Goal: Task Accomplishment & Management: Manage account settings

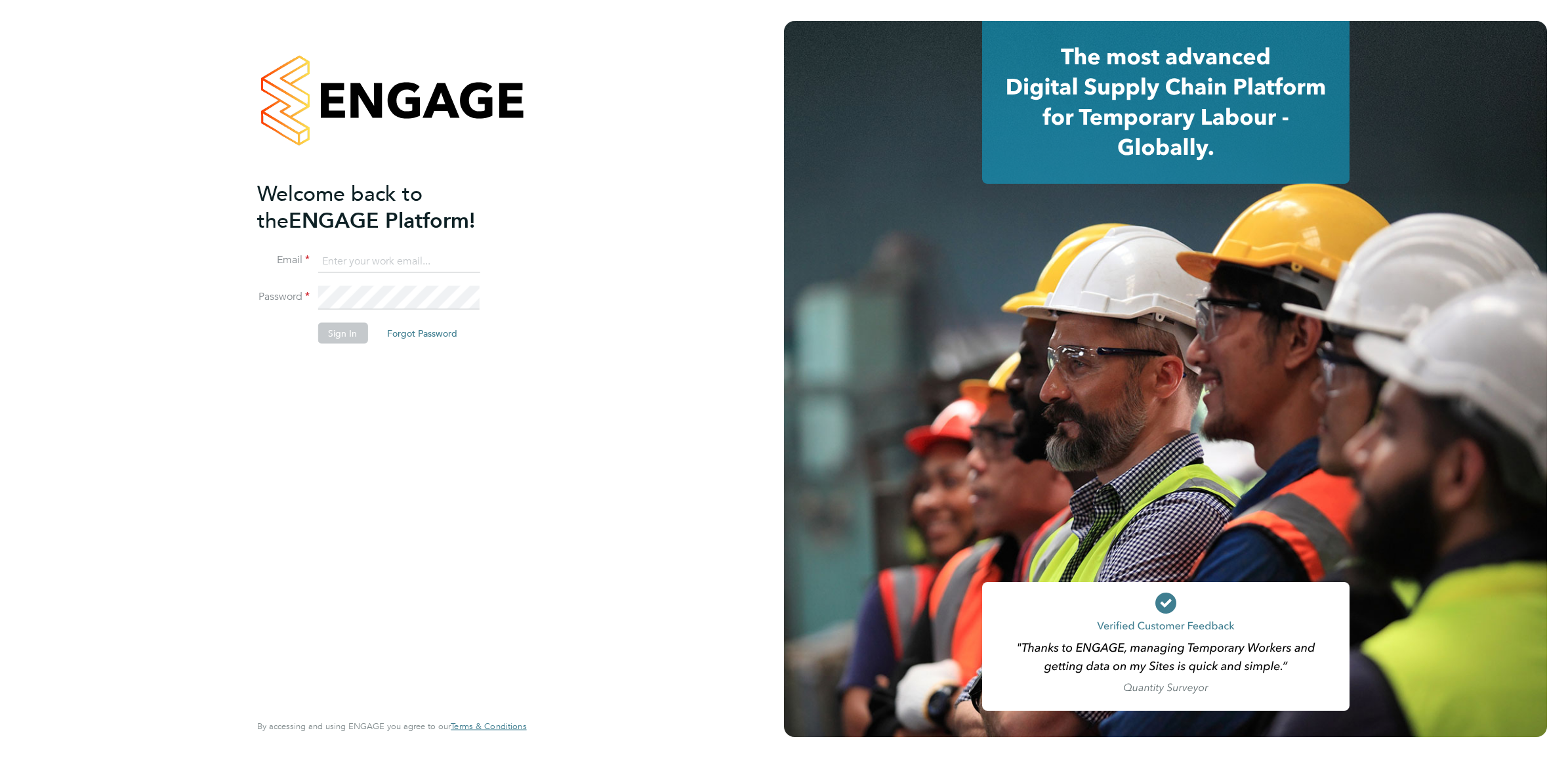
type input "Isa.nawas@vistry.co.uk"
click at [488, 528] on div "Welcome back to the ENGAGE Platform! Email Isa.nawas@vistry.co.uk Password Sign…" at bounding box center [384, 444] width 256 height 530
click at [358, 329] on button "Sign In" at bounding box center [342, 332] width 50 height 21
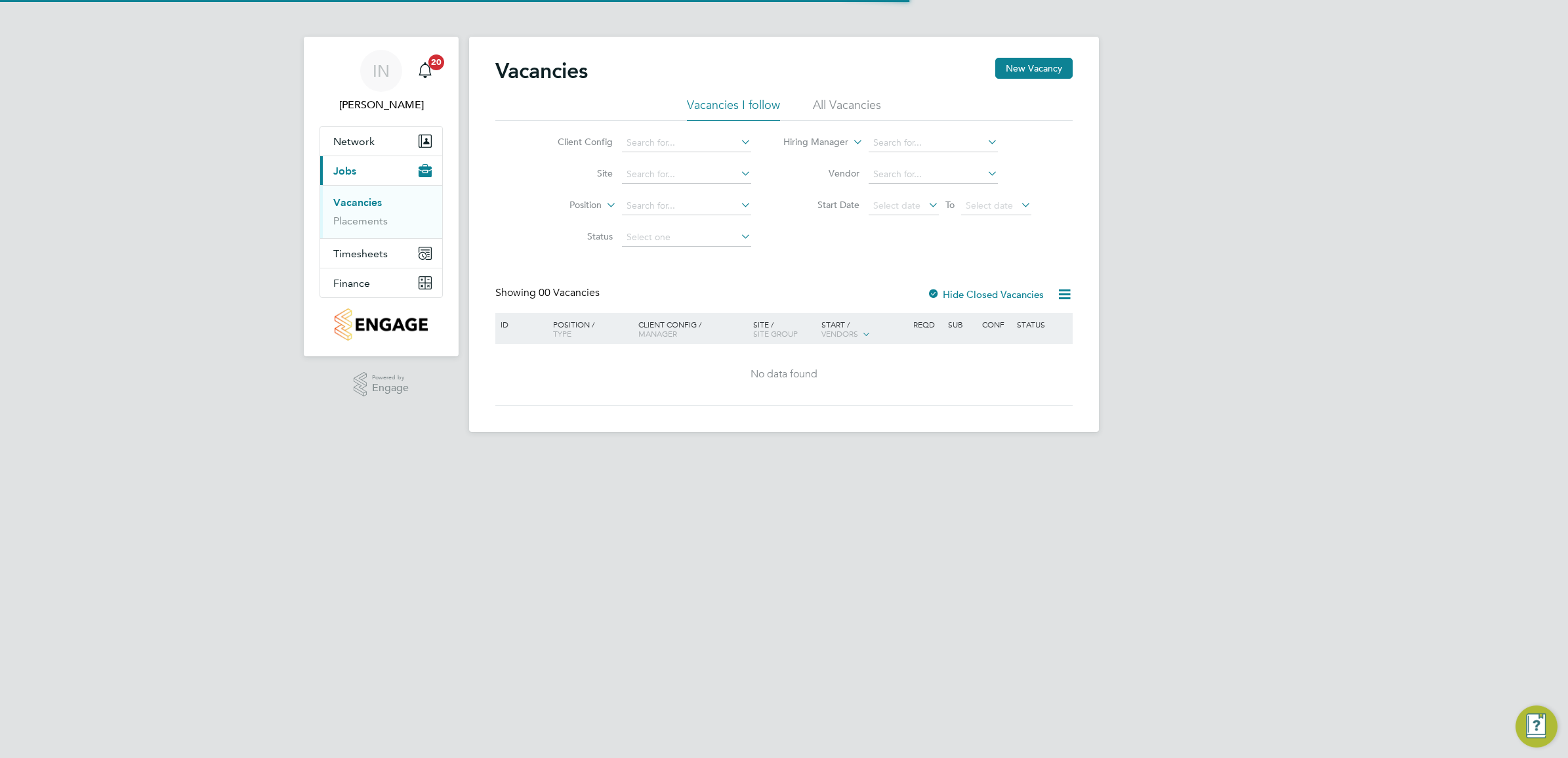
click at [453, 453] on html "IN Isa Nawas Notifications 20 Applications: Network Team Members Sites Workers …" at bounding box center [784, 227] width 1568 height 453
click at [369, 220] on link "Placements" at bounding box center [361, 221] width 55 height 13
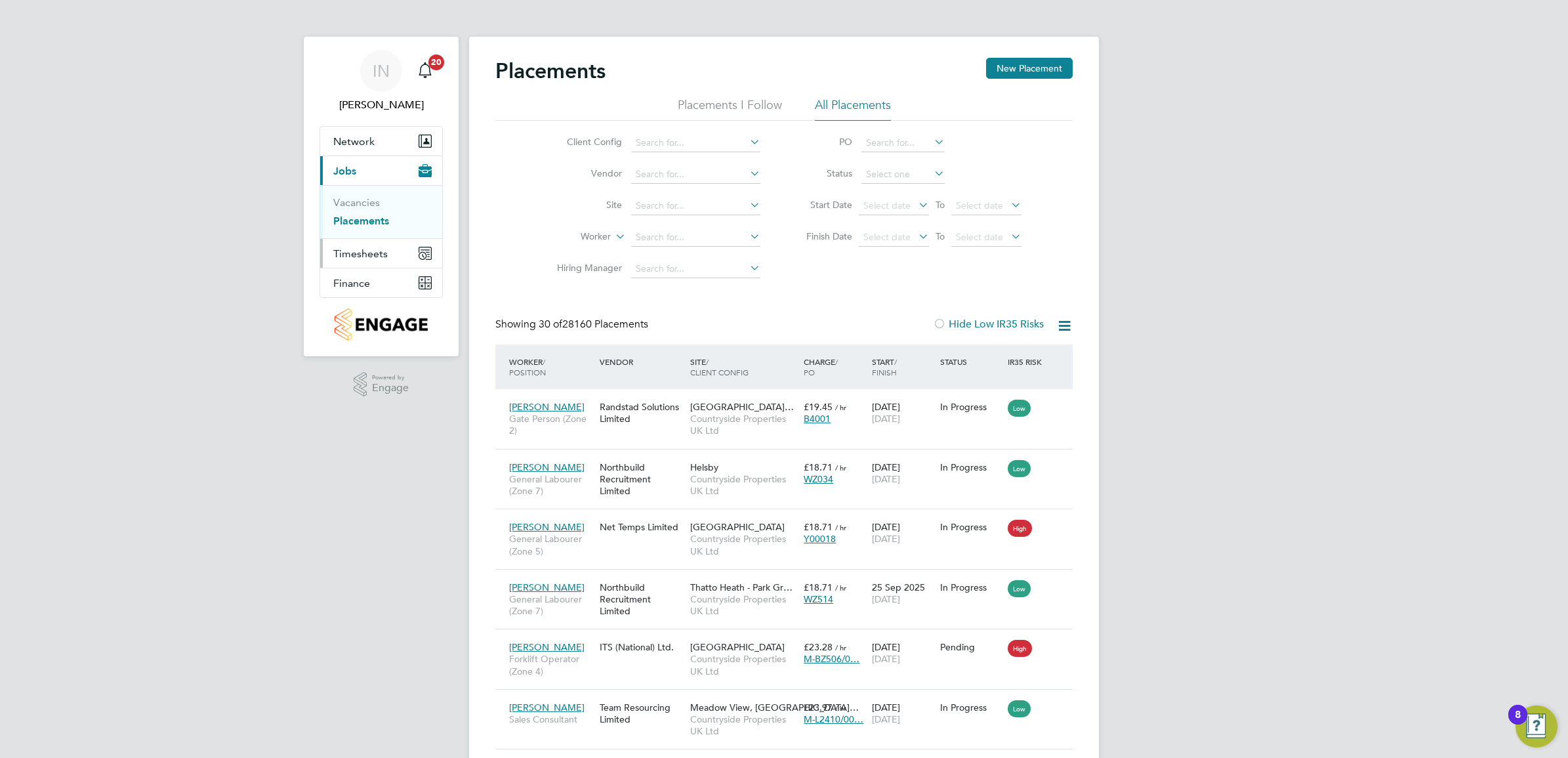
click at [363, 247] on span "Timesheets" at bounding box center [361, 253] width 55 height 13
click at [364, 225] on ul "Timesheets Expenses" at bounding box center [380, 241] width 122 height 53
click at [366, 227] on link "Timesheets" at bounding box center [361, 231] width 55 height 13
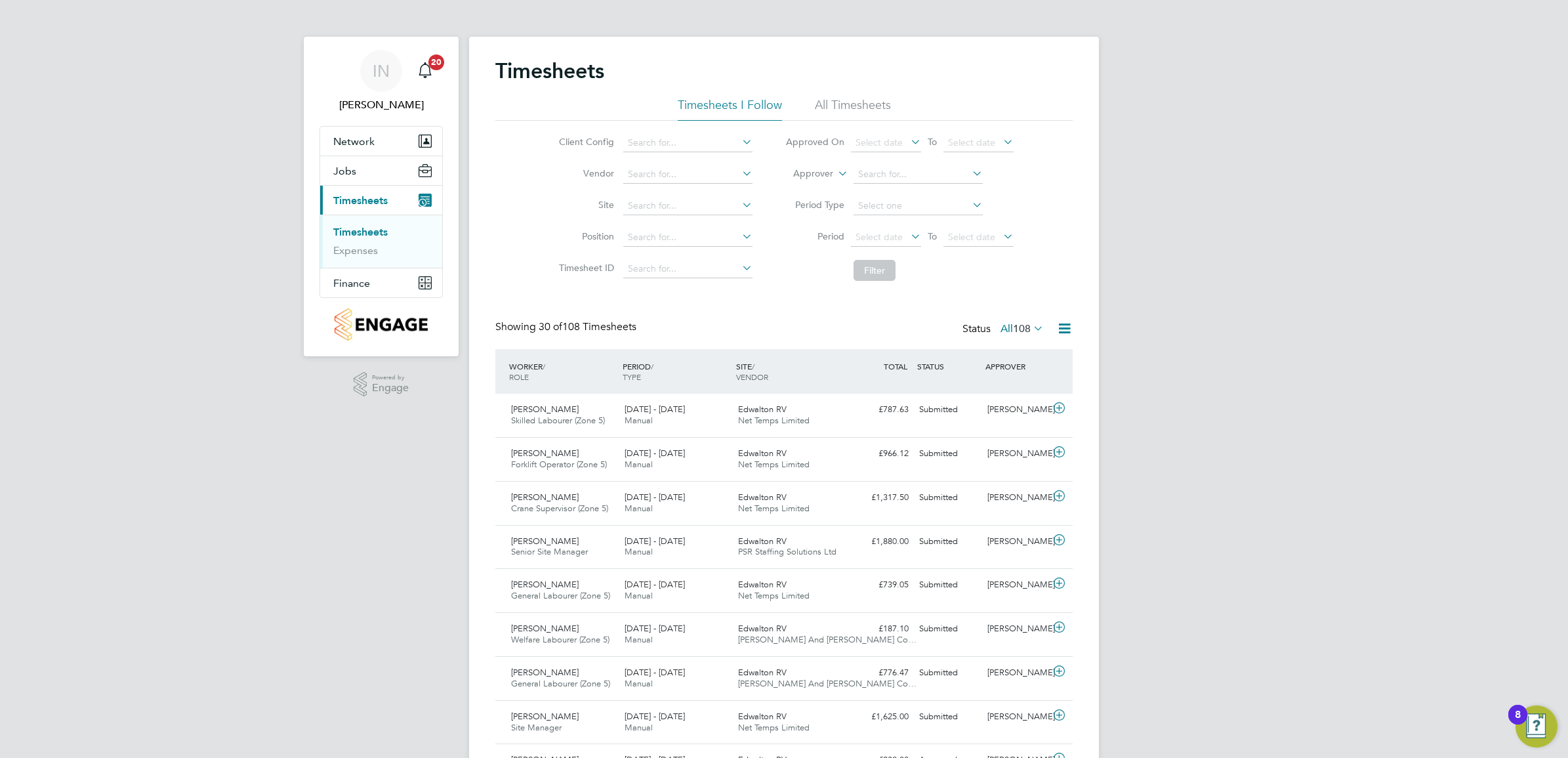
click at [843, 405] on div "Edwalton RV Net Temps Limited" at bounding box center [789, 415] width 114 height 32
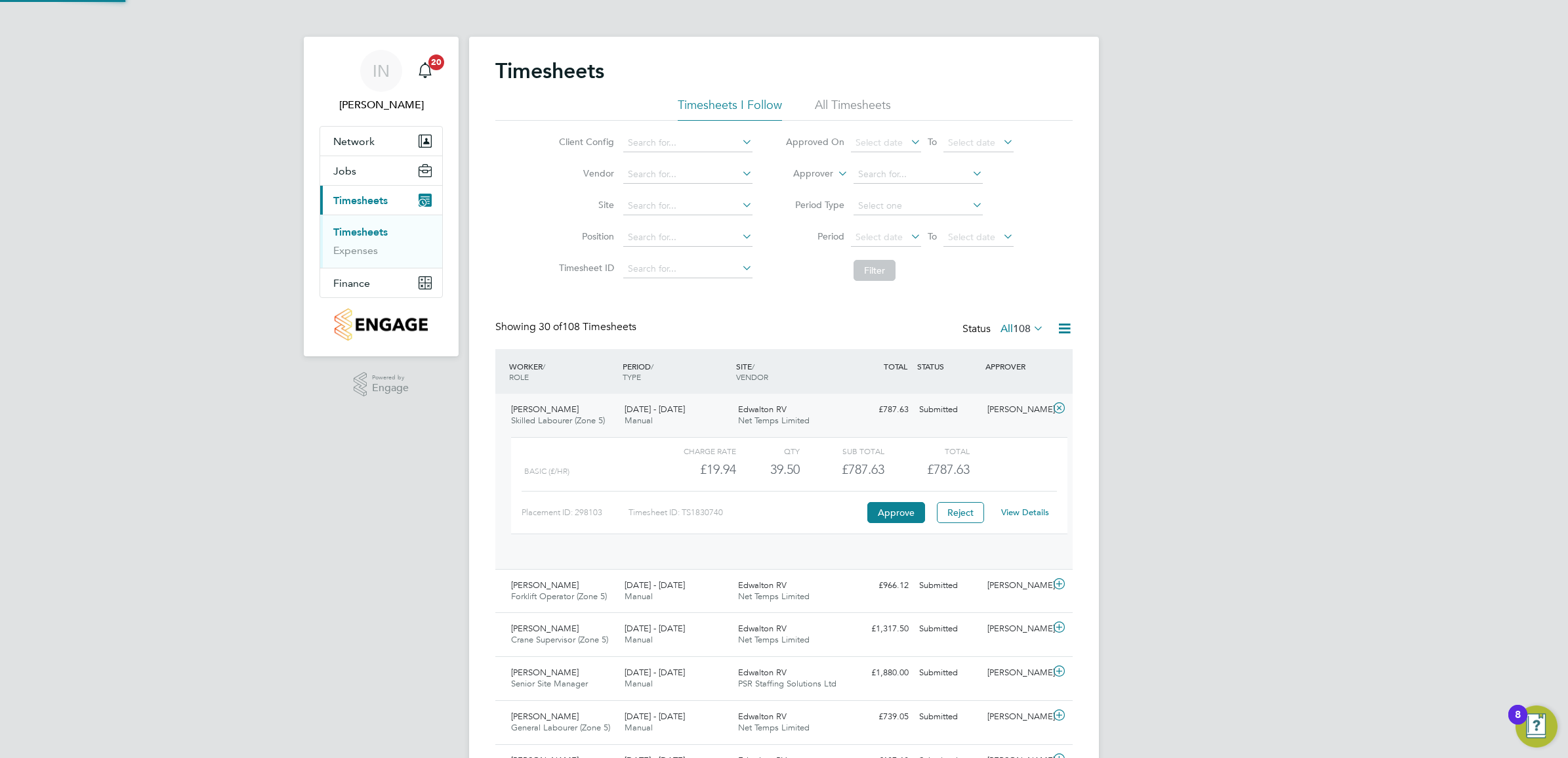
scroll to position [22, 127]
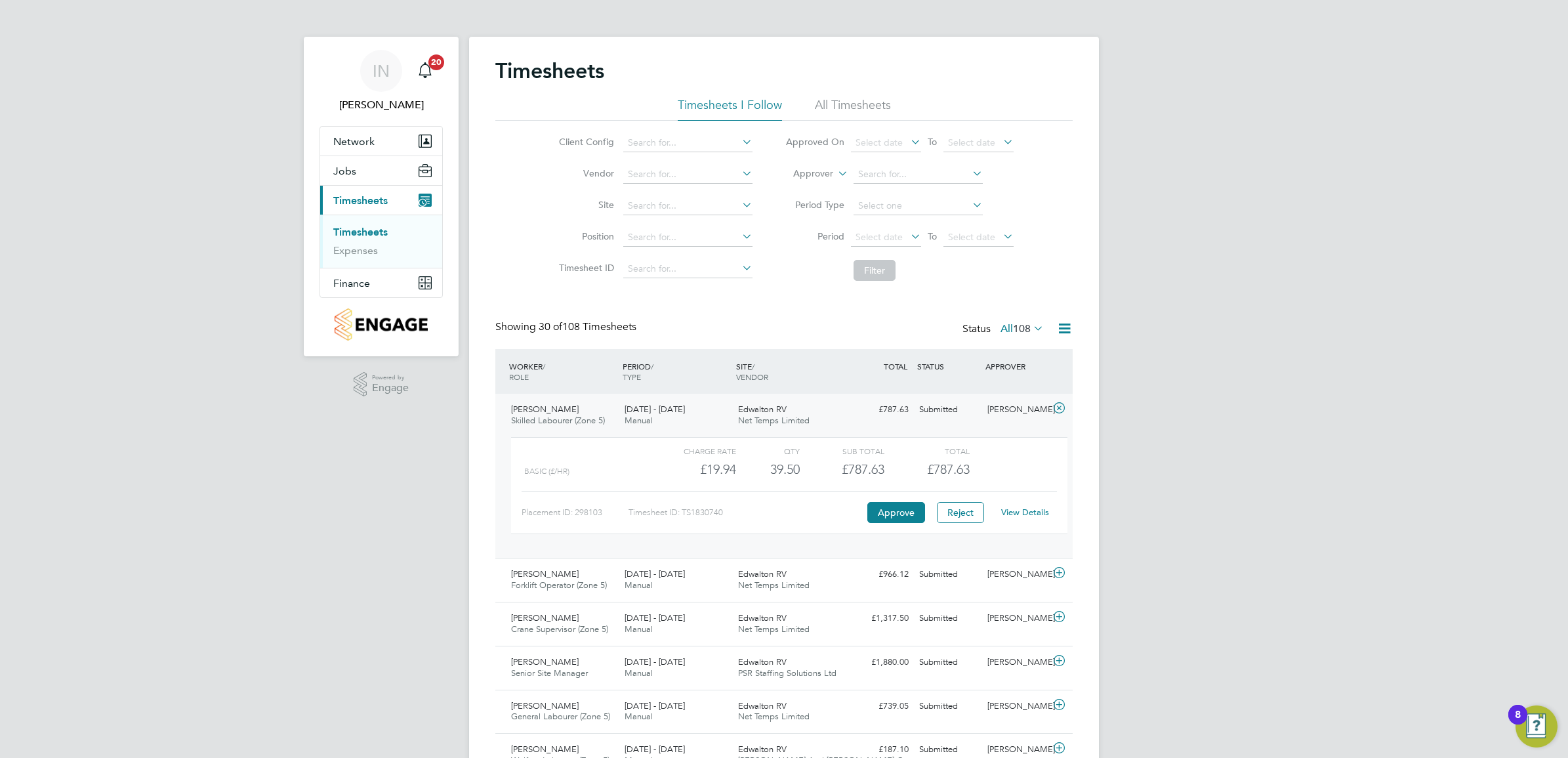
click at [1028, 516] on link "View Details" at bounding box center [1025, 511] width 48 height 11
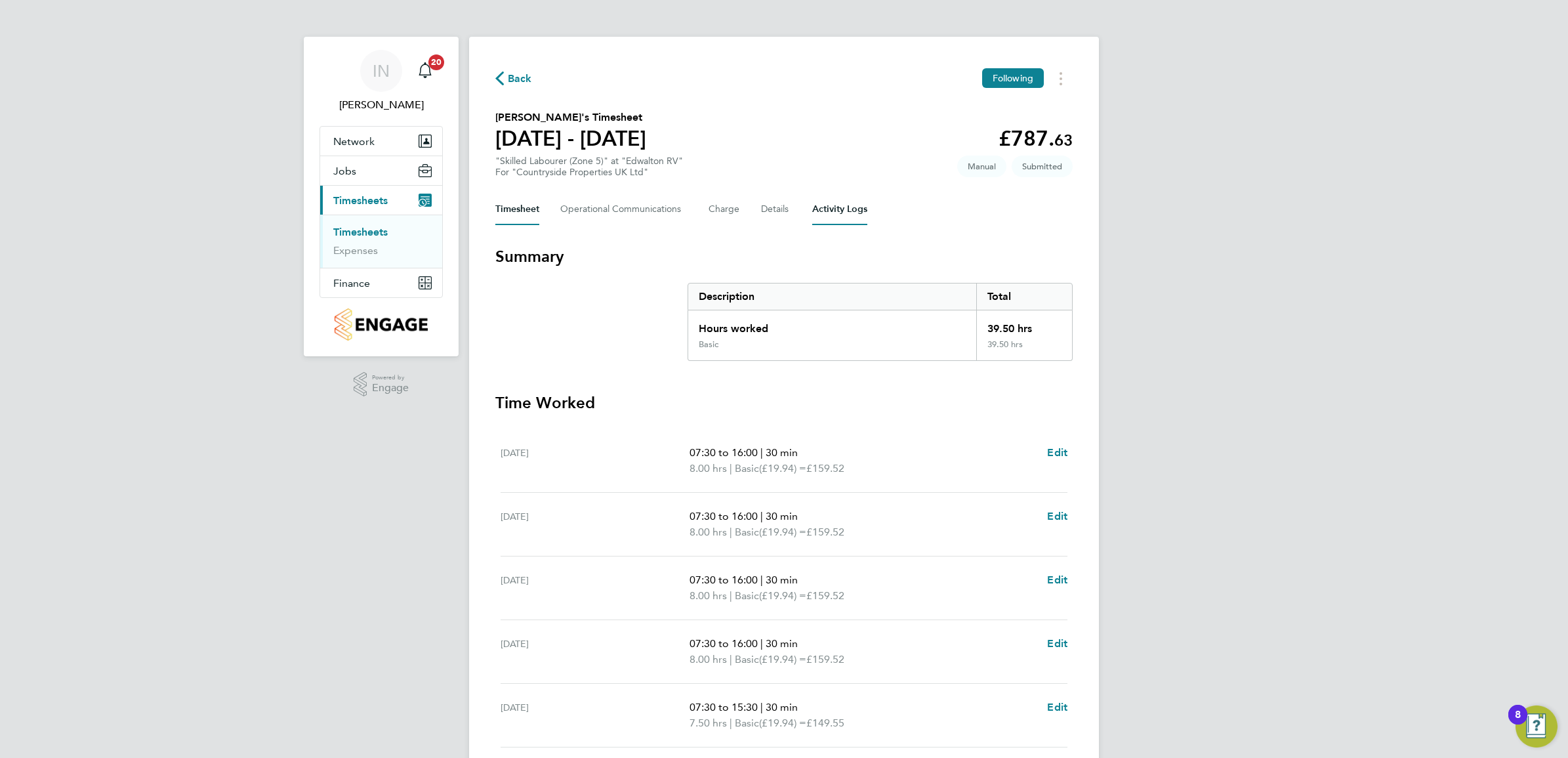
click at [817, 207] on Logs-tab "Activity Logs" at bounding box center [839, 209] width 55 height 31
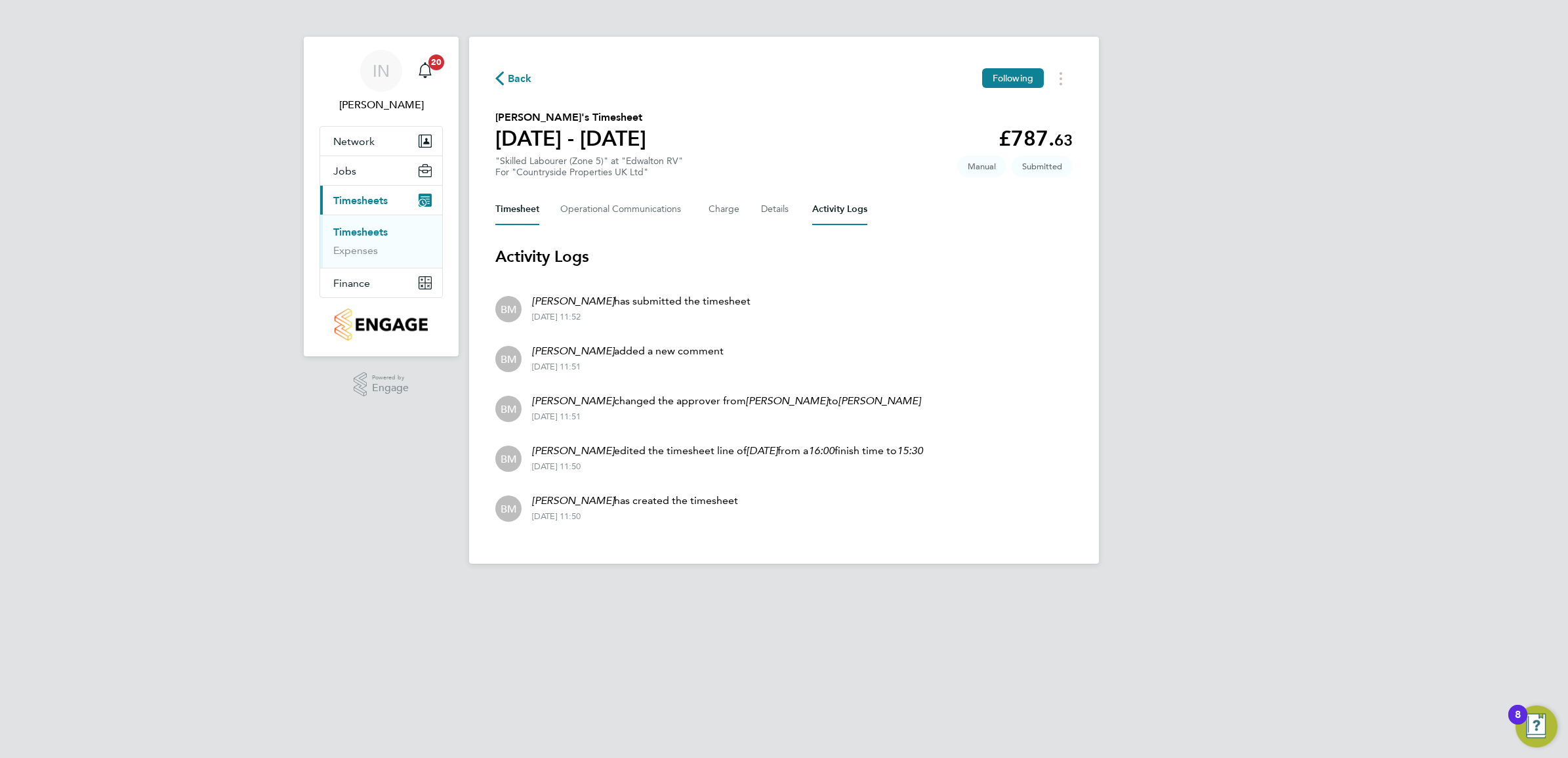
click at [514, 209] on button "Timesheet" at bounding box center [517, 209] width 44 height 31
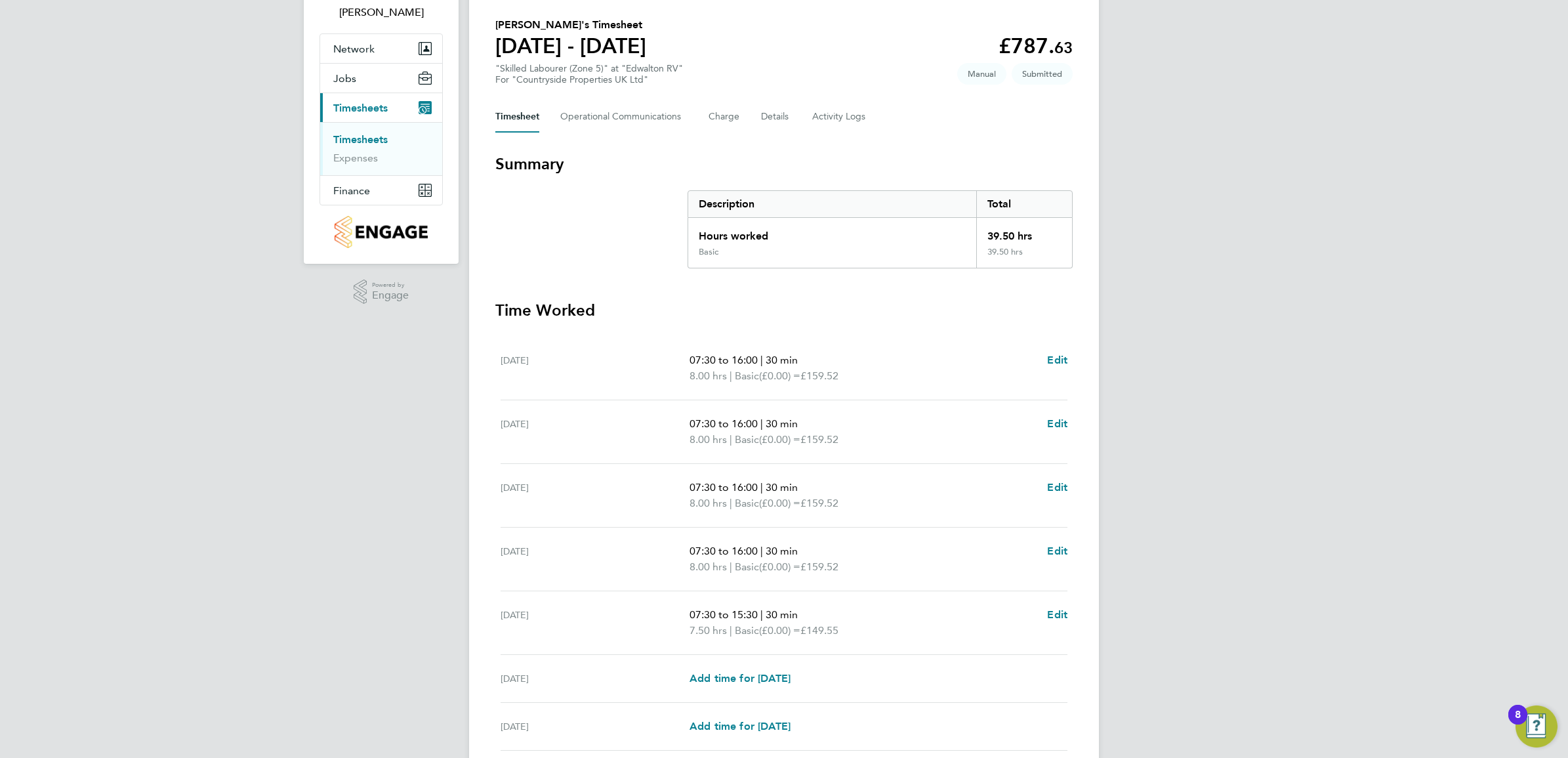
scroll to position [202, 0]
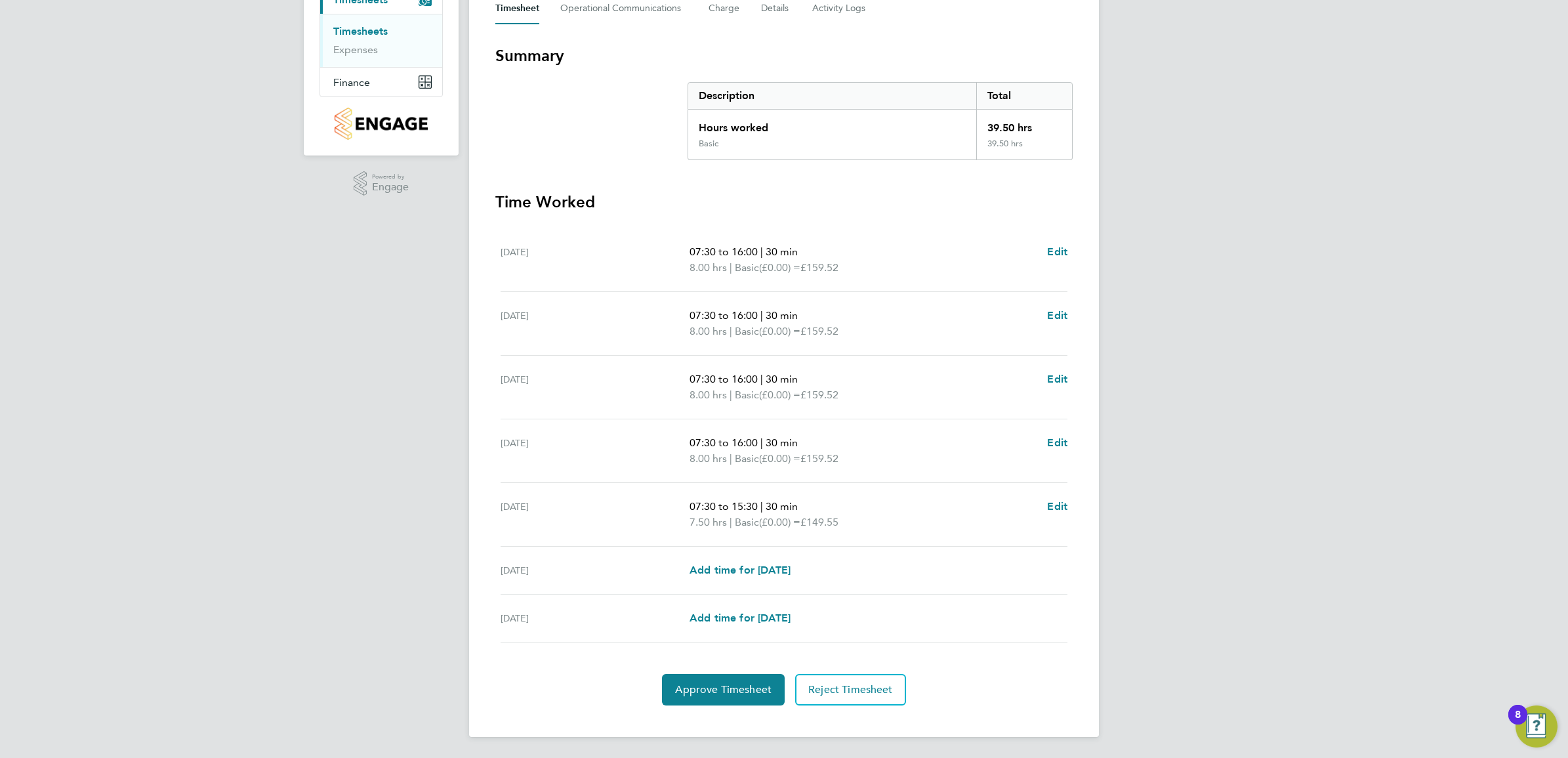
click at [1071, 251] on ul "[DATE] 07:30 to 16:00 | 30 min 8.00 hrs | Basic (£0.00) = £159.52 Edit [DATE] 0…" at bounding box center [784, 435] width 578 height 414
click at [1056, 249] on span "Edit" at bounding box center [1057, 251] width 21 height 13
select select "30"
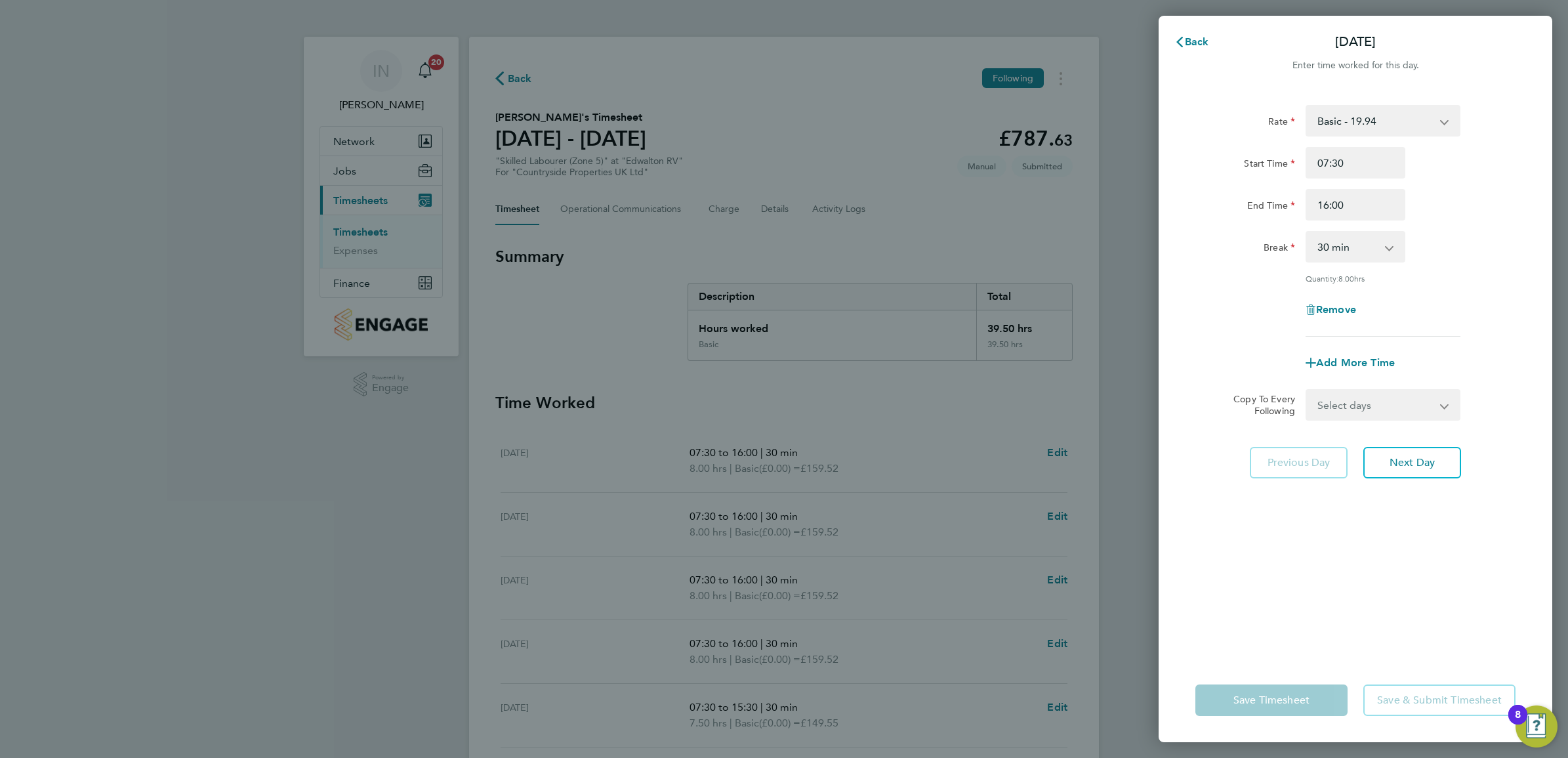
click at [1389, 245] on app-icon-cross-button at bounding box center [1395, 246] width 16 height 28
click at [1389, 250] on app-icon-cross-button at bounding box center [1395, 246] width 16 height 28
click at [1346, 205] on input "16:00" at bounding box center [1355, 205] width 100 height 31
type input "16:30"
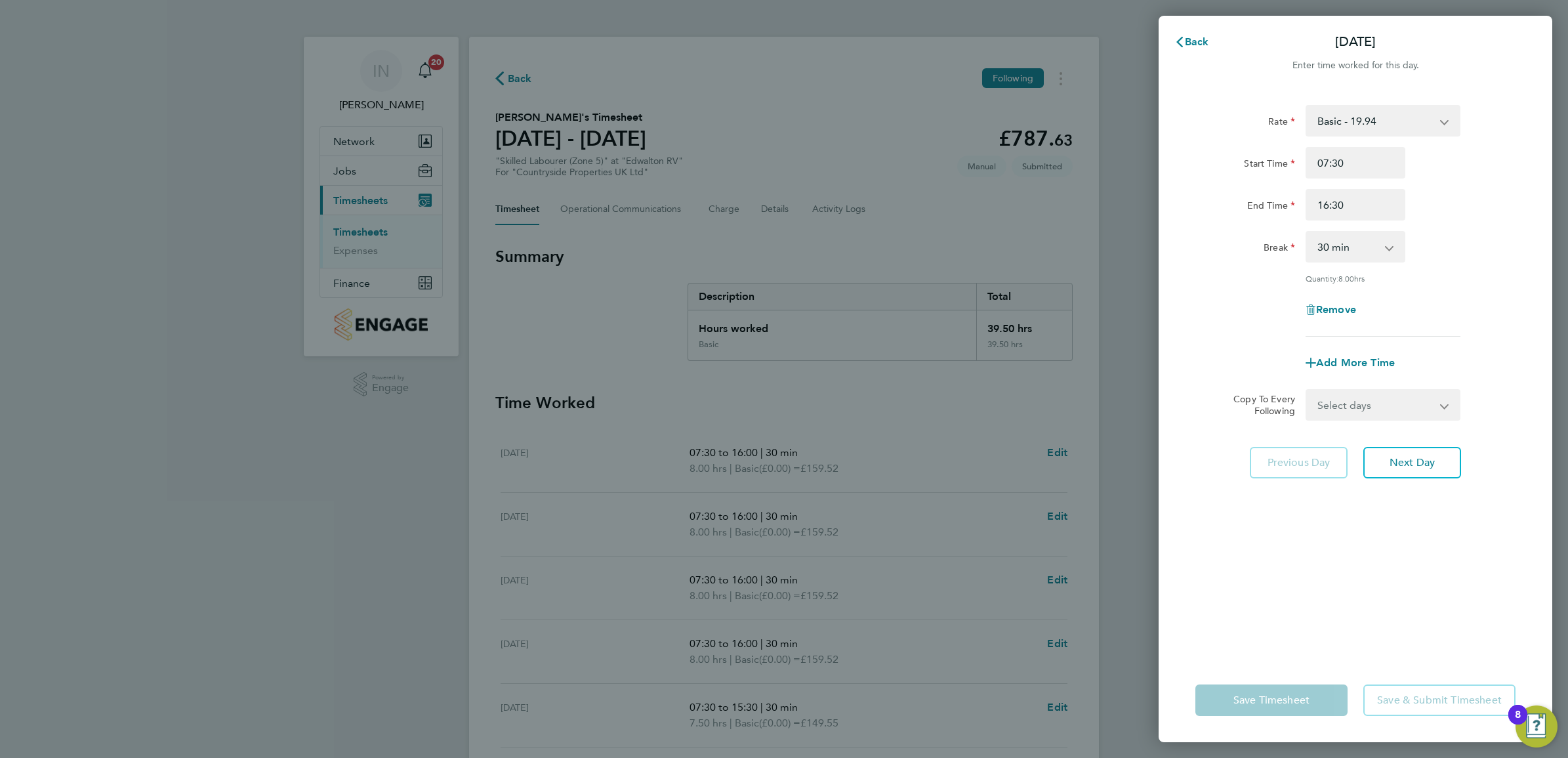
click at [1442, 266] on div "Rate Basic - 19.94 Start Time 07:30 End Time 16:30 Break 0 min 15 min 30 min 45…" at bounding box center [1355, 221] width 320 height 231
click at [1412, 404] on select "Select days Day Weekday (Mon-Fri) Weekend (Sat-Sun) Tuesday Wednesday Thursday …" at bounding box center [1376, 404] width 137 height 28
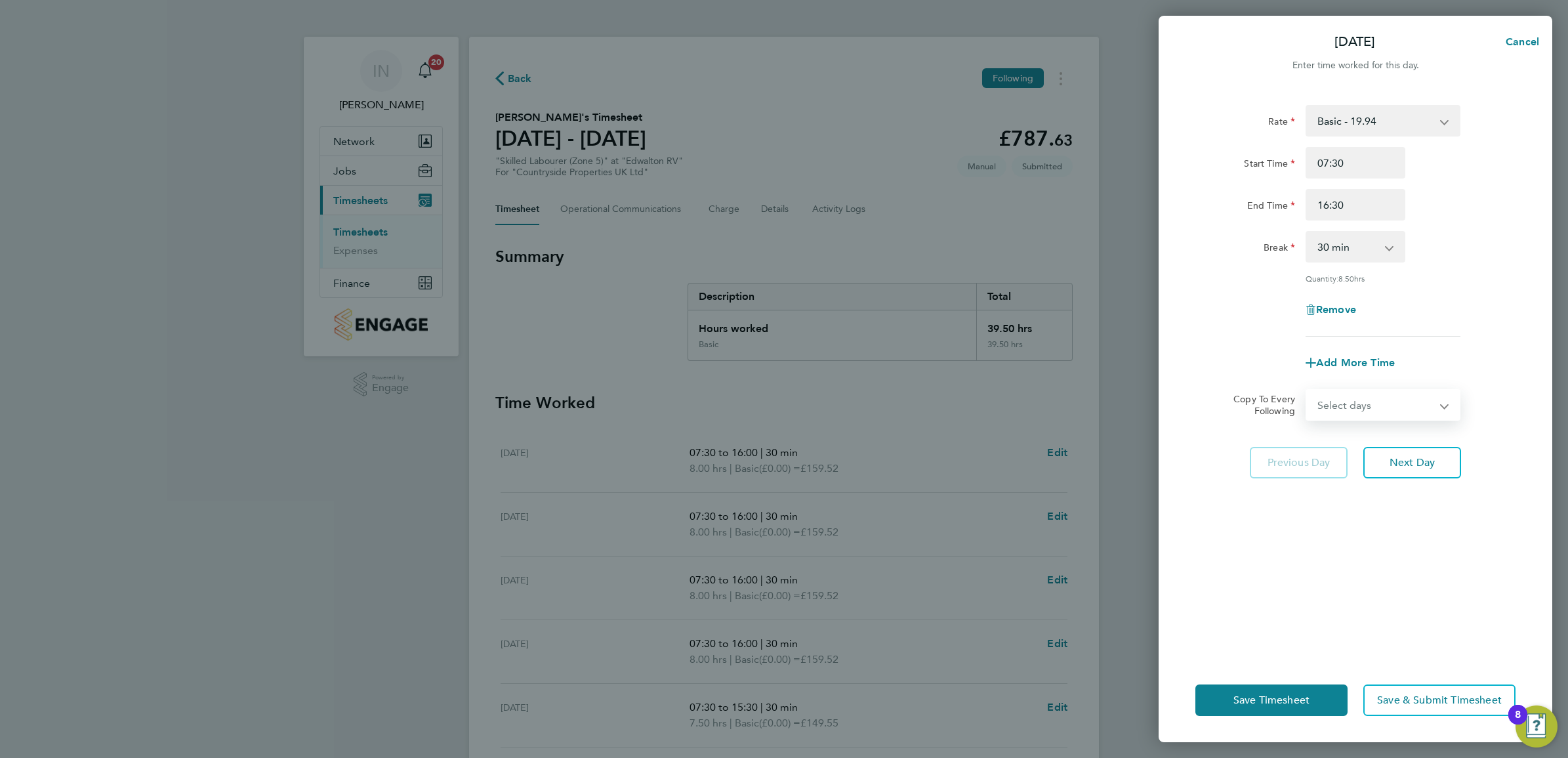
select select "TUE"
click at [1307, 390] on select "Select days Day Weekday (Mon-Fri) Weekend (Sat-Sun) Tuesday Wednesday Thursday …" at bounding box center [1376, 404] width 137 height 28
select select "2025-09-28"
click at [1448, 398] on icon "Reset selection" at bounding box center [1444, 405] width 16 height 16
click at [1414, 393] on select "Select days Day Weekday (Mon-Fri) Weekend (Sat-Sun) Tuesday Wednesday Thursday …" at bounding box center [1376, 404] width 137 height 28
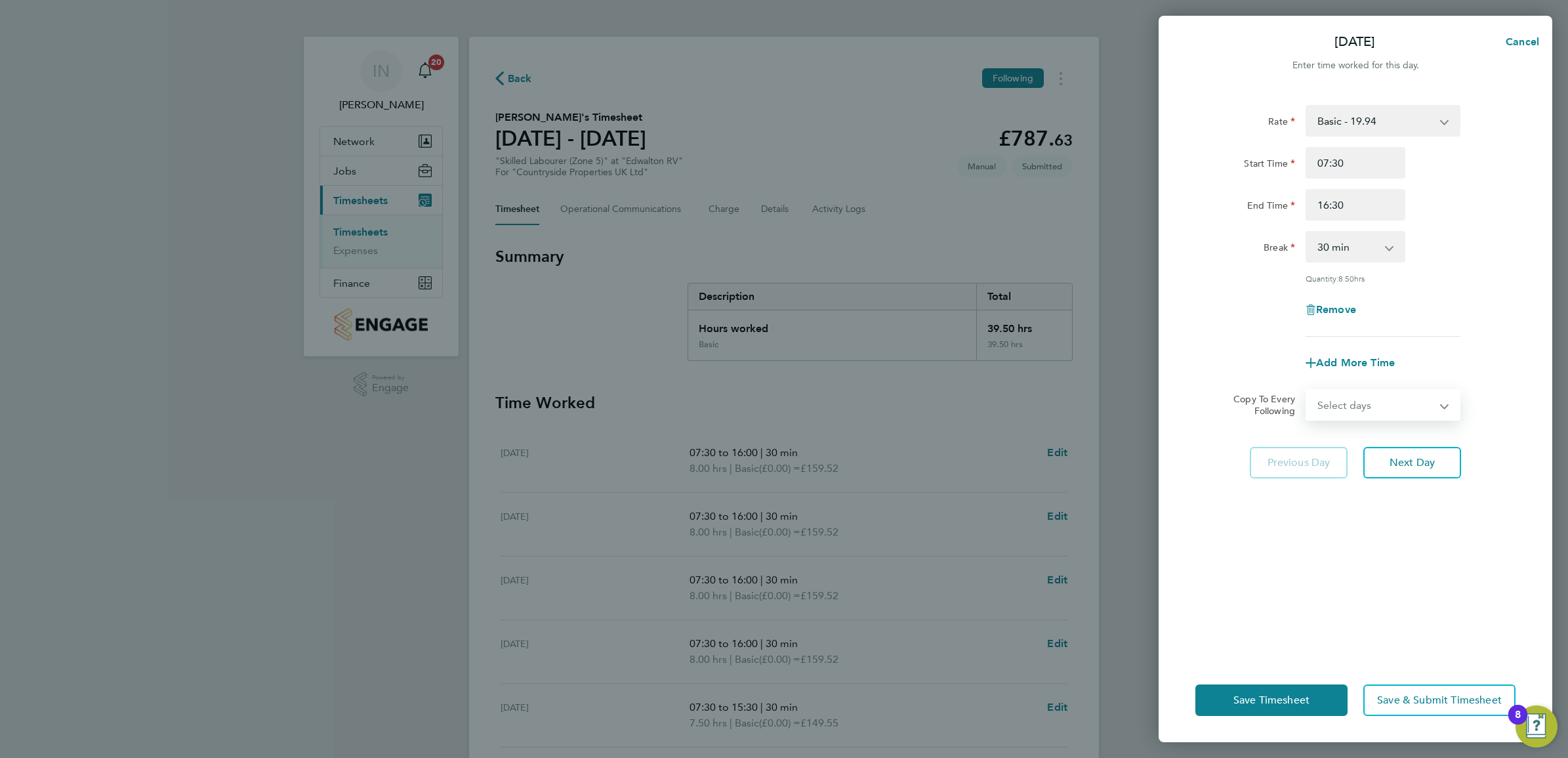
select select "WEEKDAY"
click at [1307, 390] on select "Select days Day Weekday (Mon-Fri) Weekend (Sat-Sun) Tuesday Wednesday Thursday …" at bounding box center [1376, 404] width 137 height 28
select select "2025-09-28"
click at [1337, 581] on div "Rate Basic - 19.94 Start Time 07:30 End Time 16:30 Break 0 min 15 min 30 min 45…" at bounding box center [1354, 374] width 393 height 569
click at [1372, 411] on select "Select days Day Weekday (Mon-Fri) Weekend (Sat-Sun) Tuesday Wednesday Thursday …" at bounding box center [1368, 404] width 122 height 28
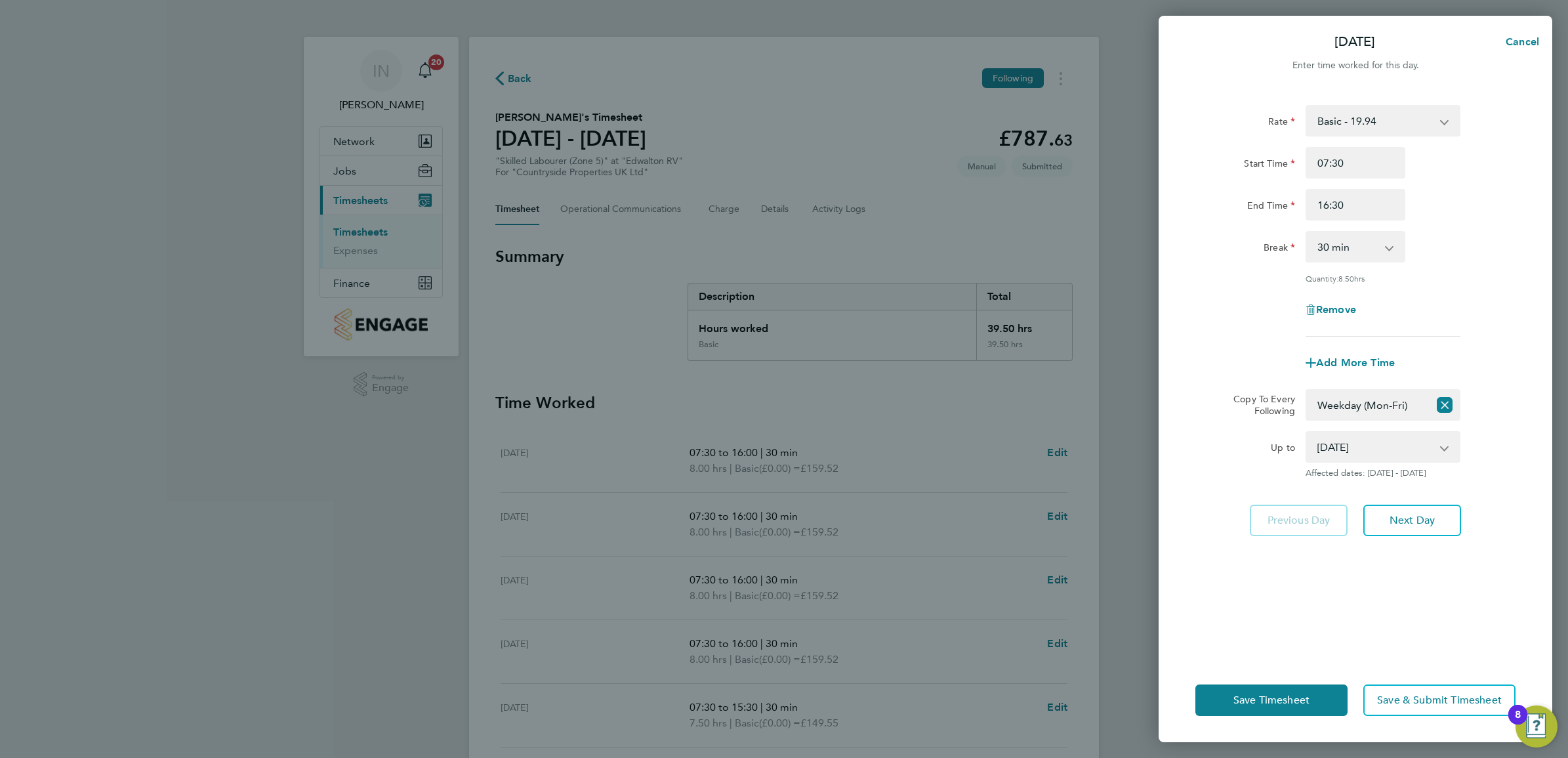
click at [1457, 574] on div "Rate Basic - 19.94 Start Time 07:30 End Time 16:30 Break 0 min 15 min 30 min 45…" at bounding box center [1354, 374] width 393 height 569
click at [1442, 402] on icon "Reset selection" at bounding box center [1444, 405] width 16 height 16
select select "0: null"
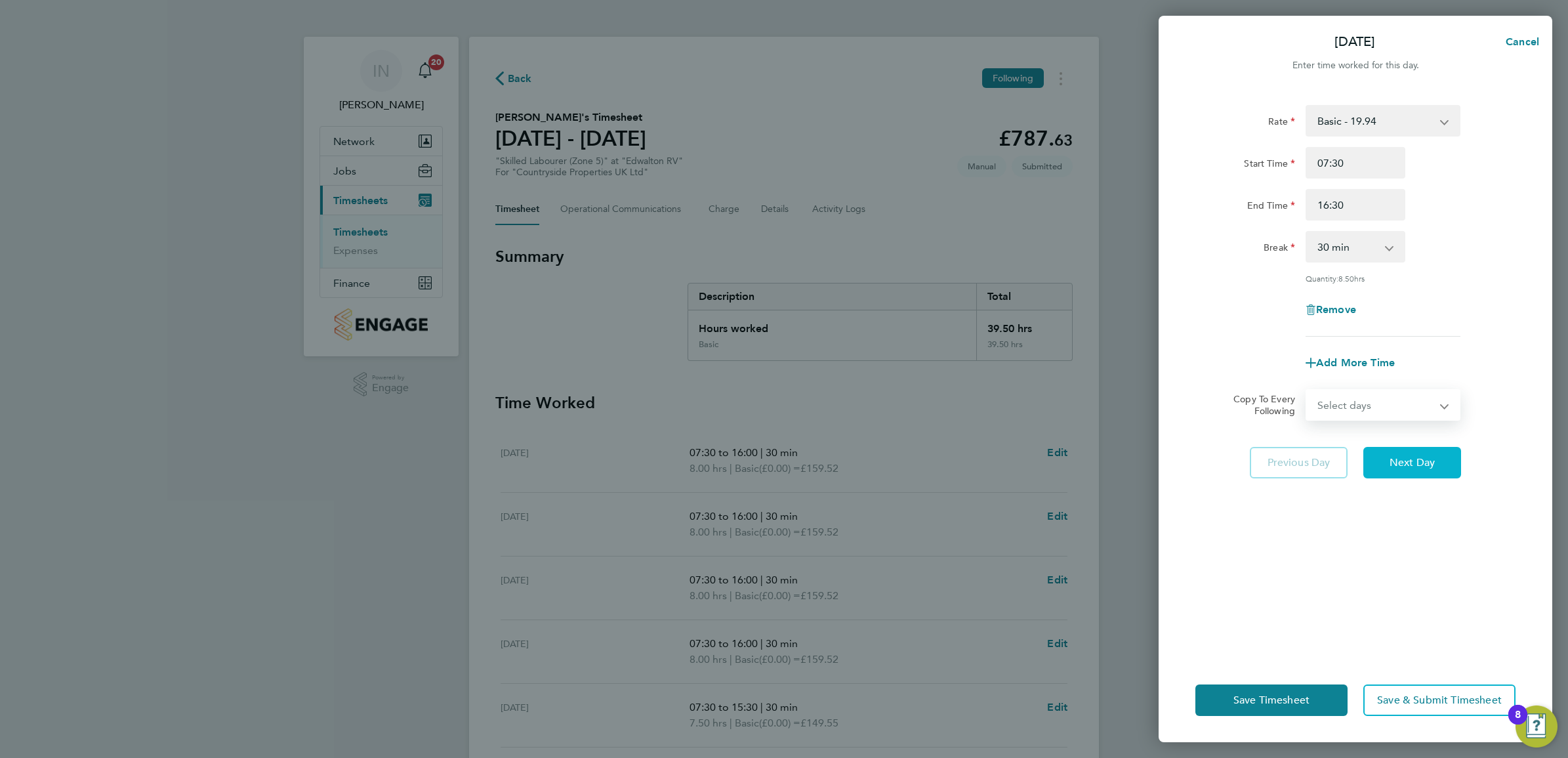
click at [1409, 456] on span "Next Day" at bounding box center [1412, 462] width 45 height 13
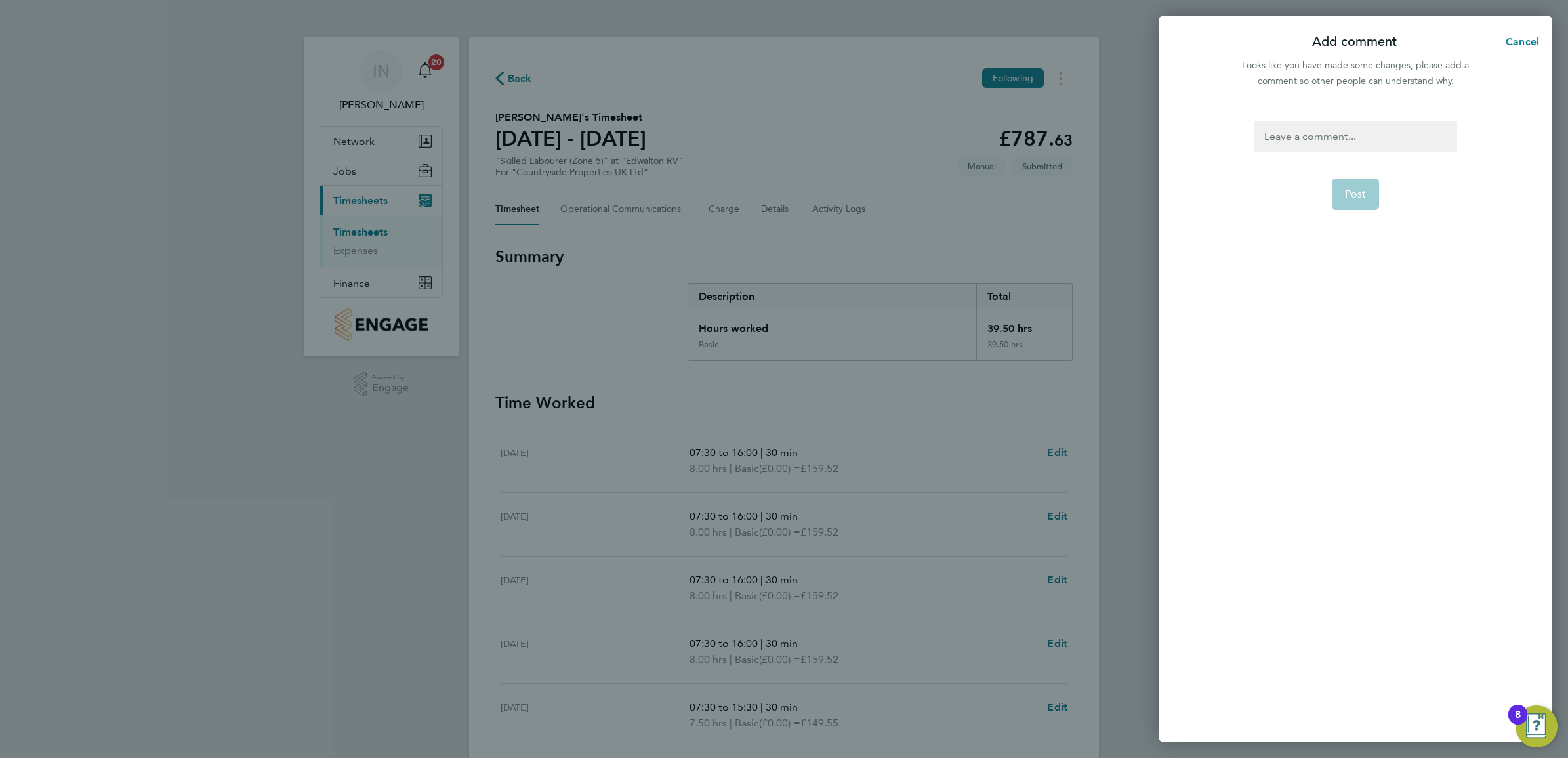
click at [1334, 145] on div at bounding box center [1354, 136] width 203 height 31
click at [1356, 201] on span "Post" at bounding box center [1355, 193] width 22 height 13
select select "30"
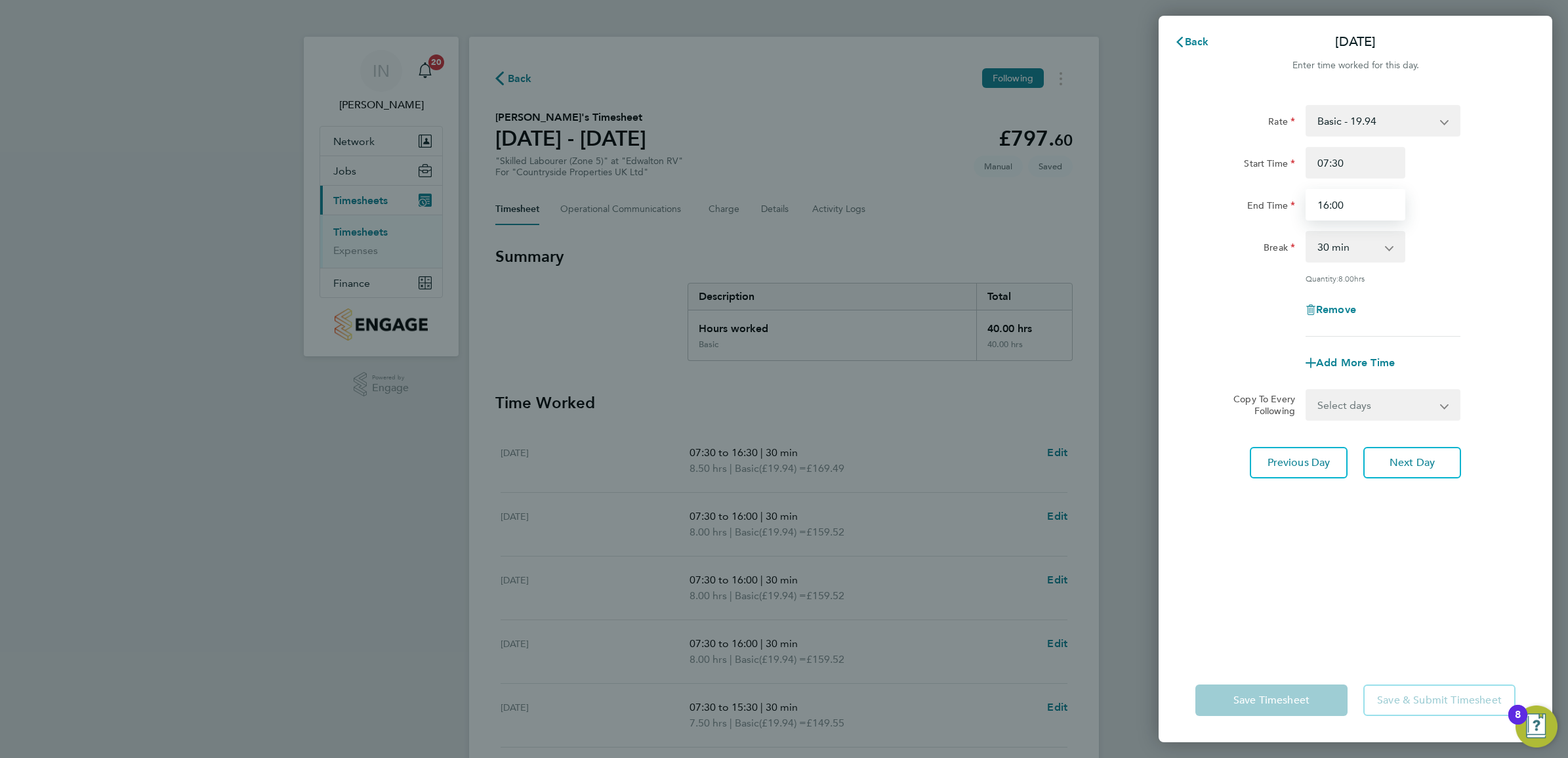
click at [1352, 207] on input "16:00" at bounding box center [1355, 205] width 100 height 31
type input "16:30"
click at [1563, 348] on div "Back Tue 23 Sep Enter time worked for this day. Rate Basic - 19.94 Start Time 0…" at bounding box center [784, 379] width 1568 height 758
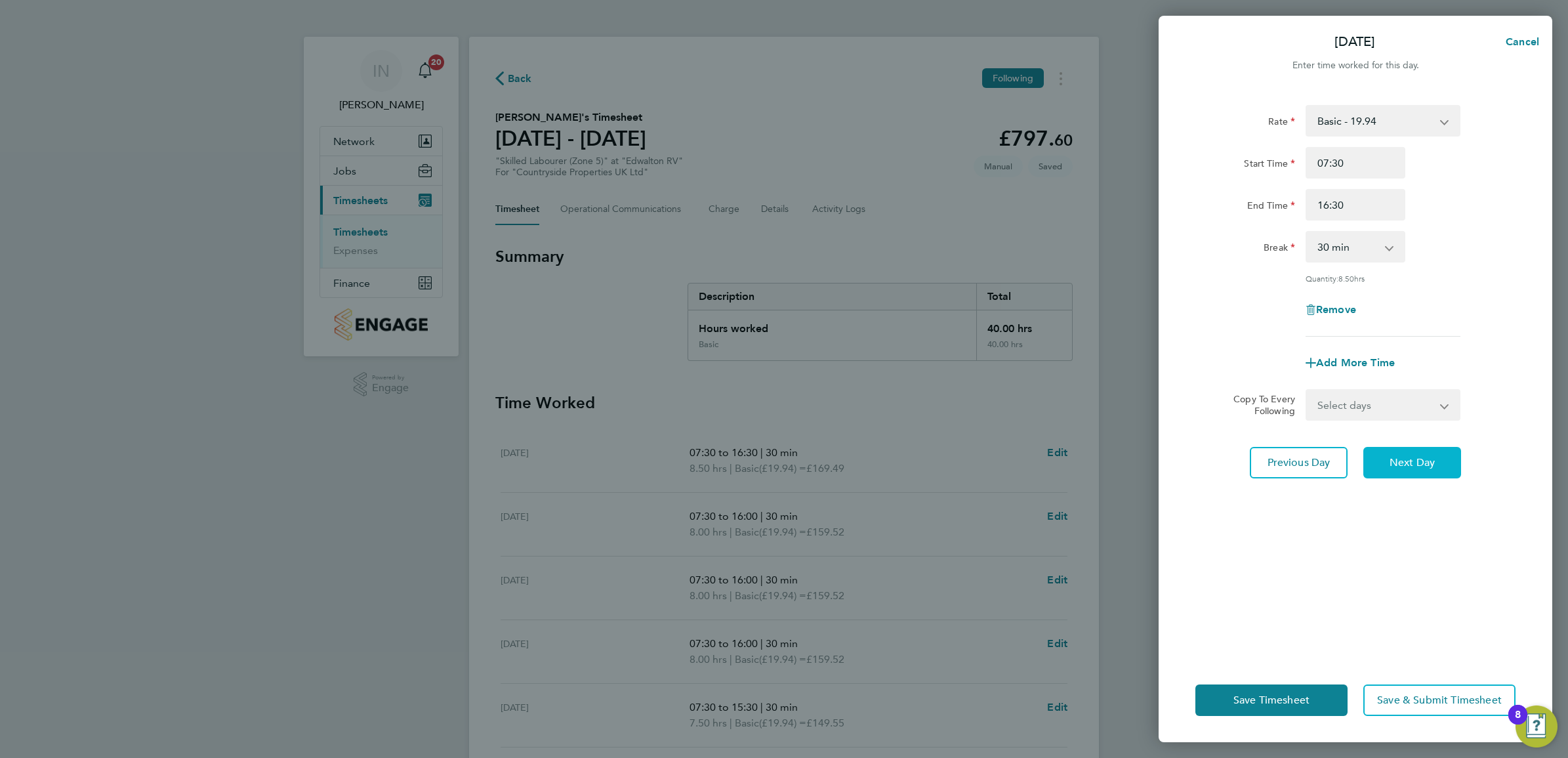
click at [1442, 460] on button "Next Day" at bounding box center [1412, 463] width 98 height 31
select select "30"
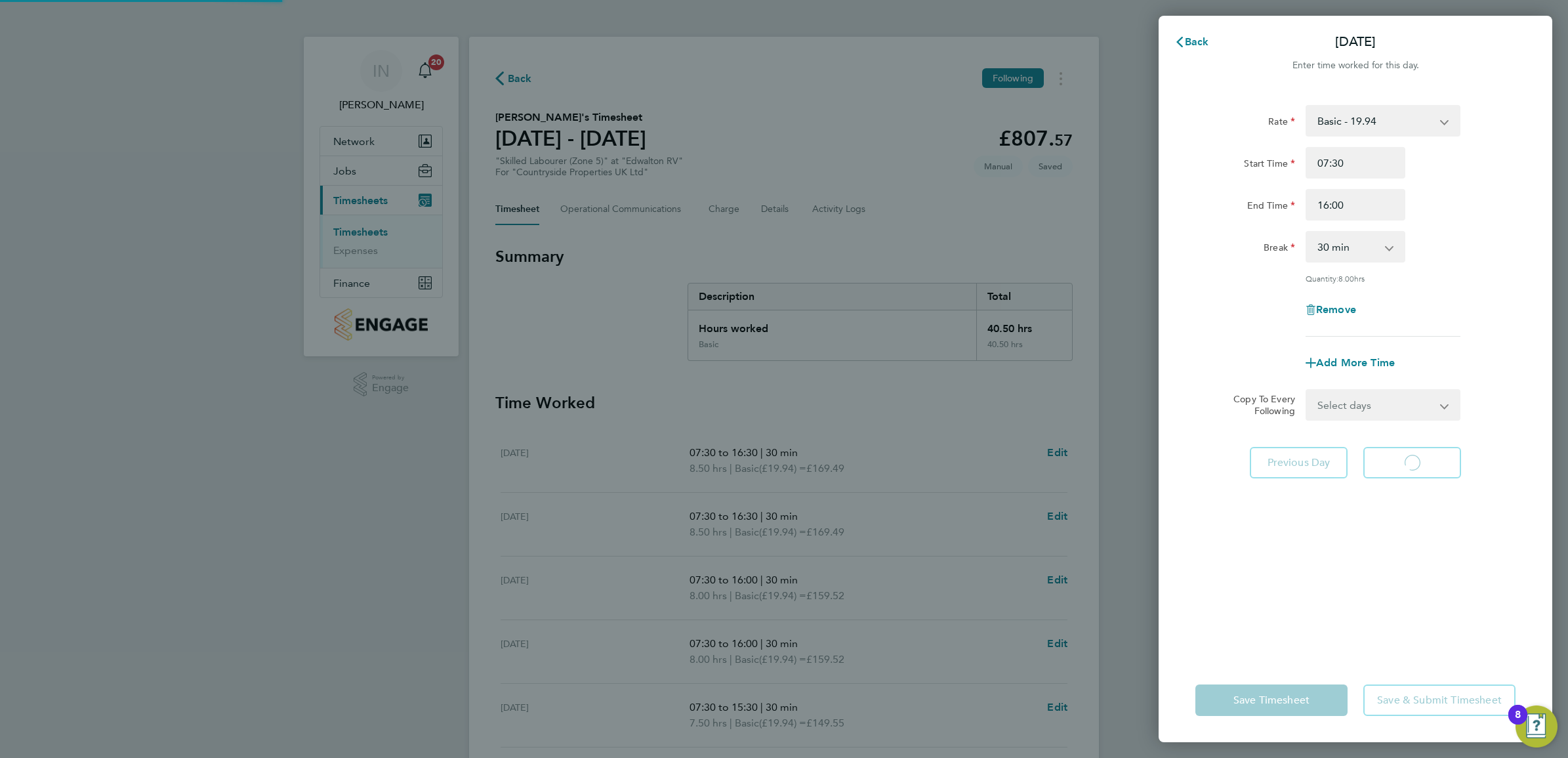
select select "30"
click at [1366, 200] on input "16:00" at bounding box center [1355, 205] width 100 height 31
type input "16:30"
click at [1441, 454] on button "Next Day" at bounding box center [1412, 463] width 98 height 31
select select "30"
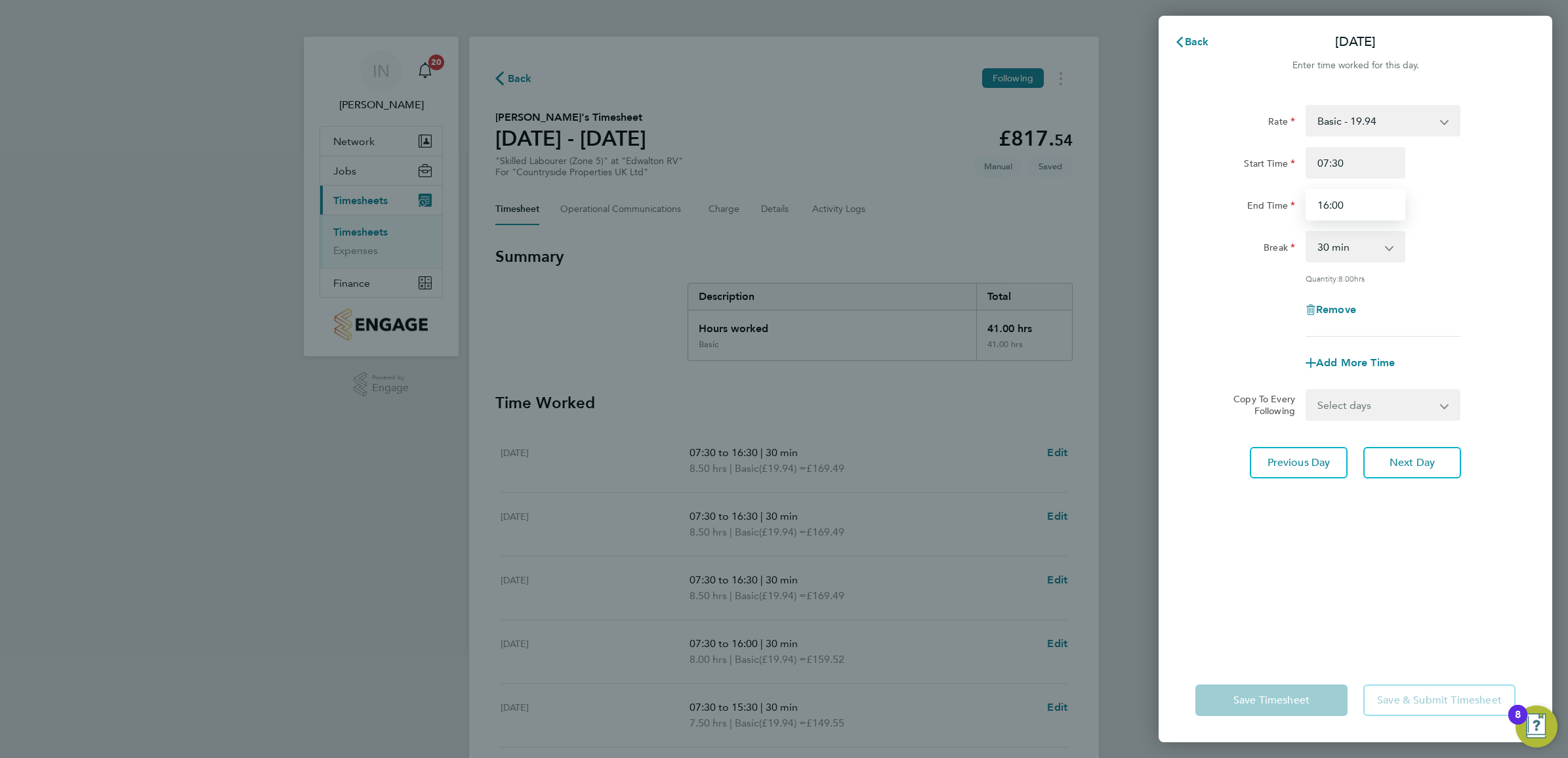
click at [1358, 205] on input "16:00" at bounding box center [1355, 205] width 100 height 31
type input "16:30"
click at [1443, 251] on div "Break 0 min 15 min 30 min 45 min 60 min 75 min 90 min" at bounding box center [1354, 246] width 330 height 31
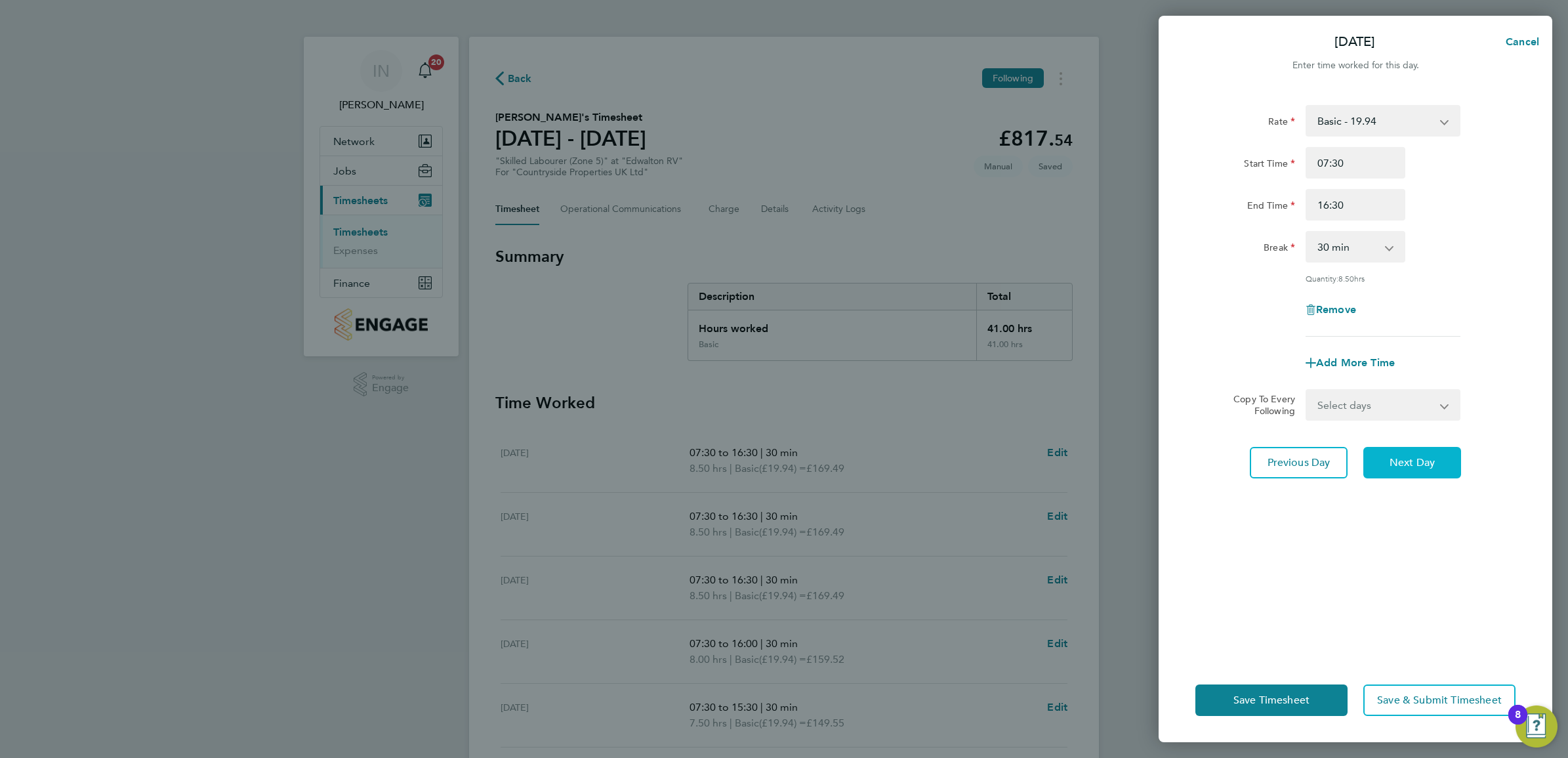
click at [1443, 457] on button "Next Day" at bounding box center [1412, 463] width 98 height 31
select select "30"
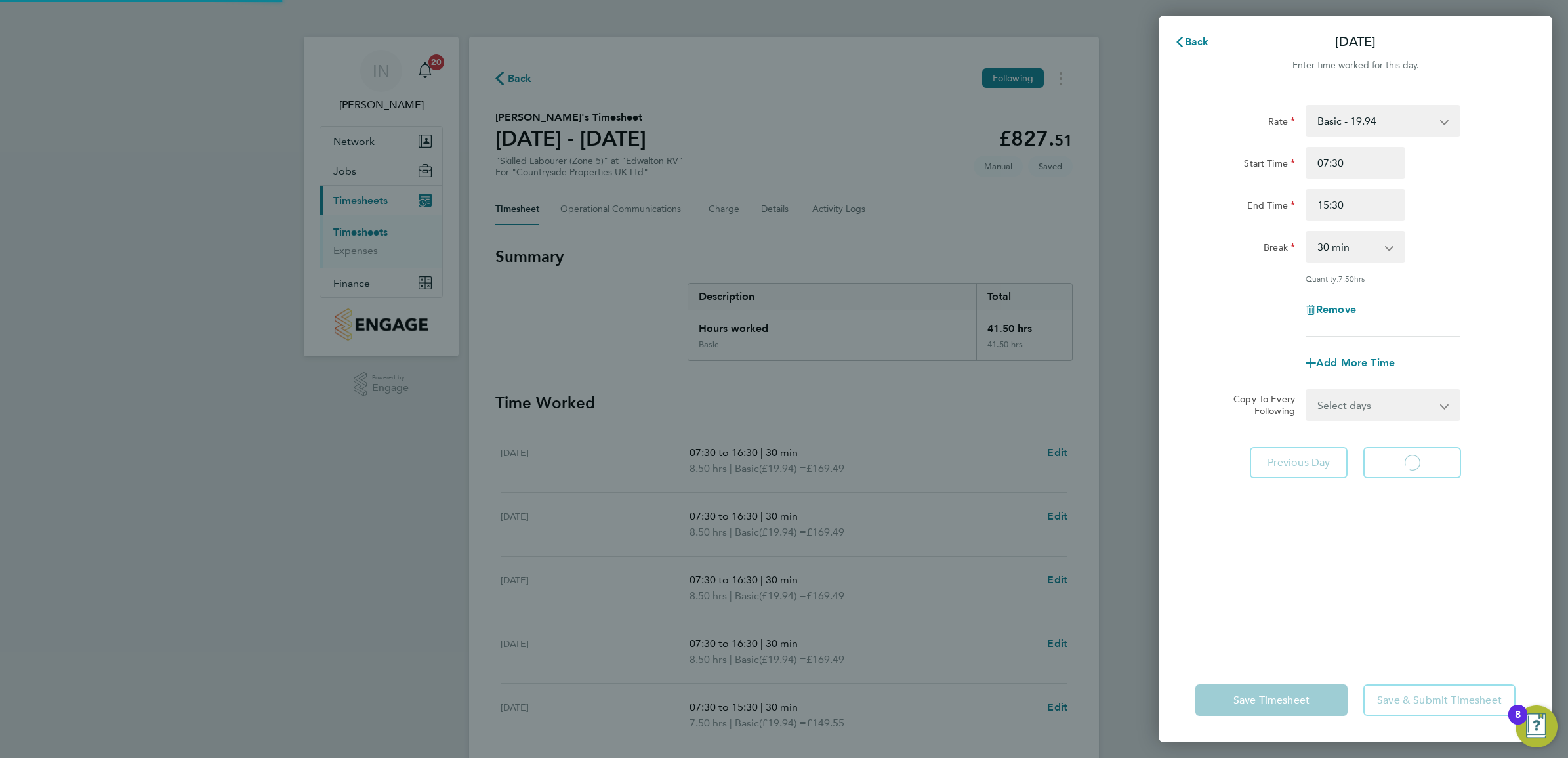
select select "30"
click at [1395, 463] on span "Next Day" at bounding box center [1412, 462] width 45 height 13
select select "30"
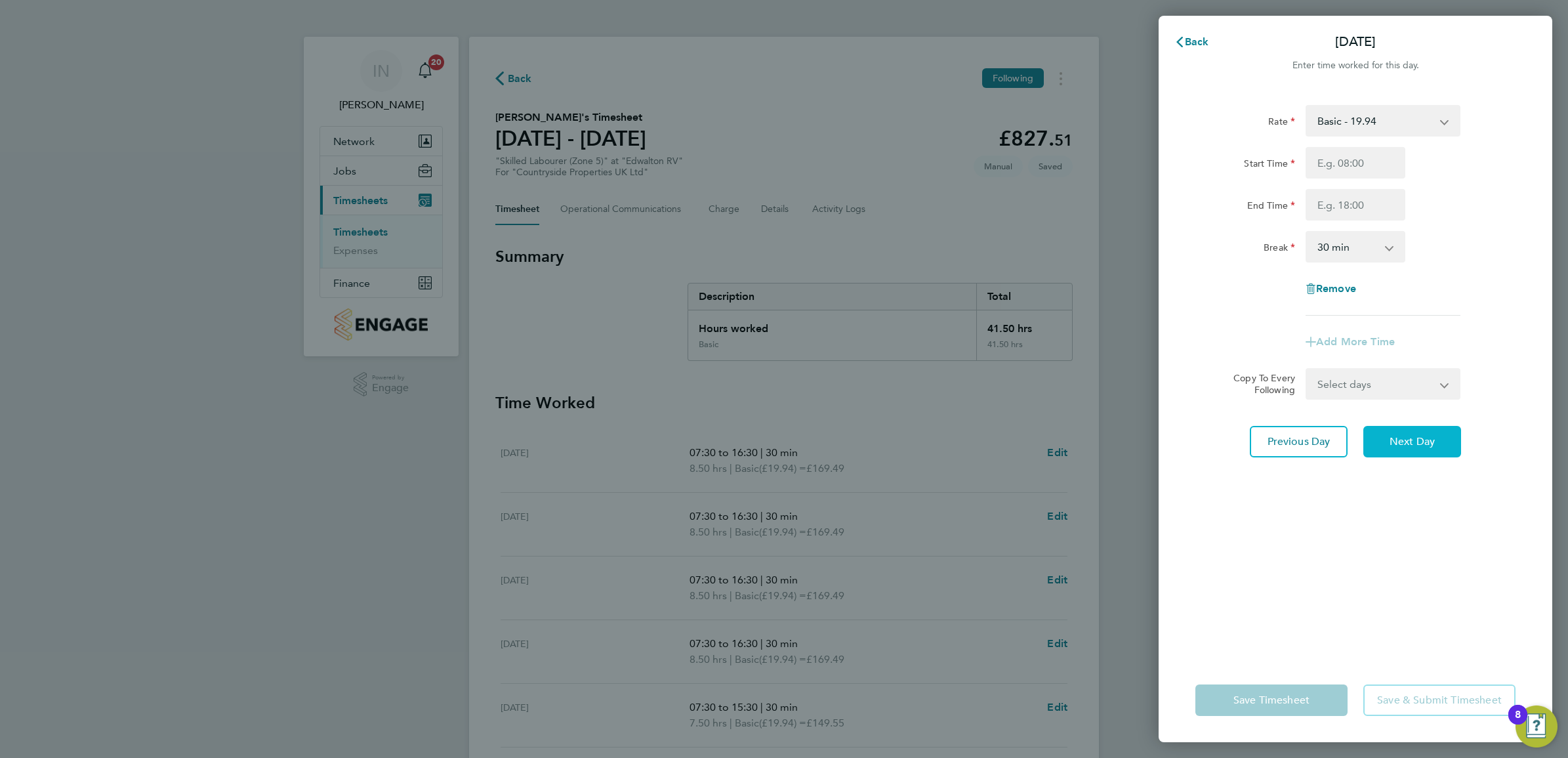
click at [1394, 446] on span "Next Day" at bounding box center [1412, 441] width 45 height 13
select select "30"
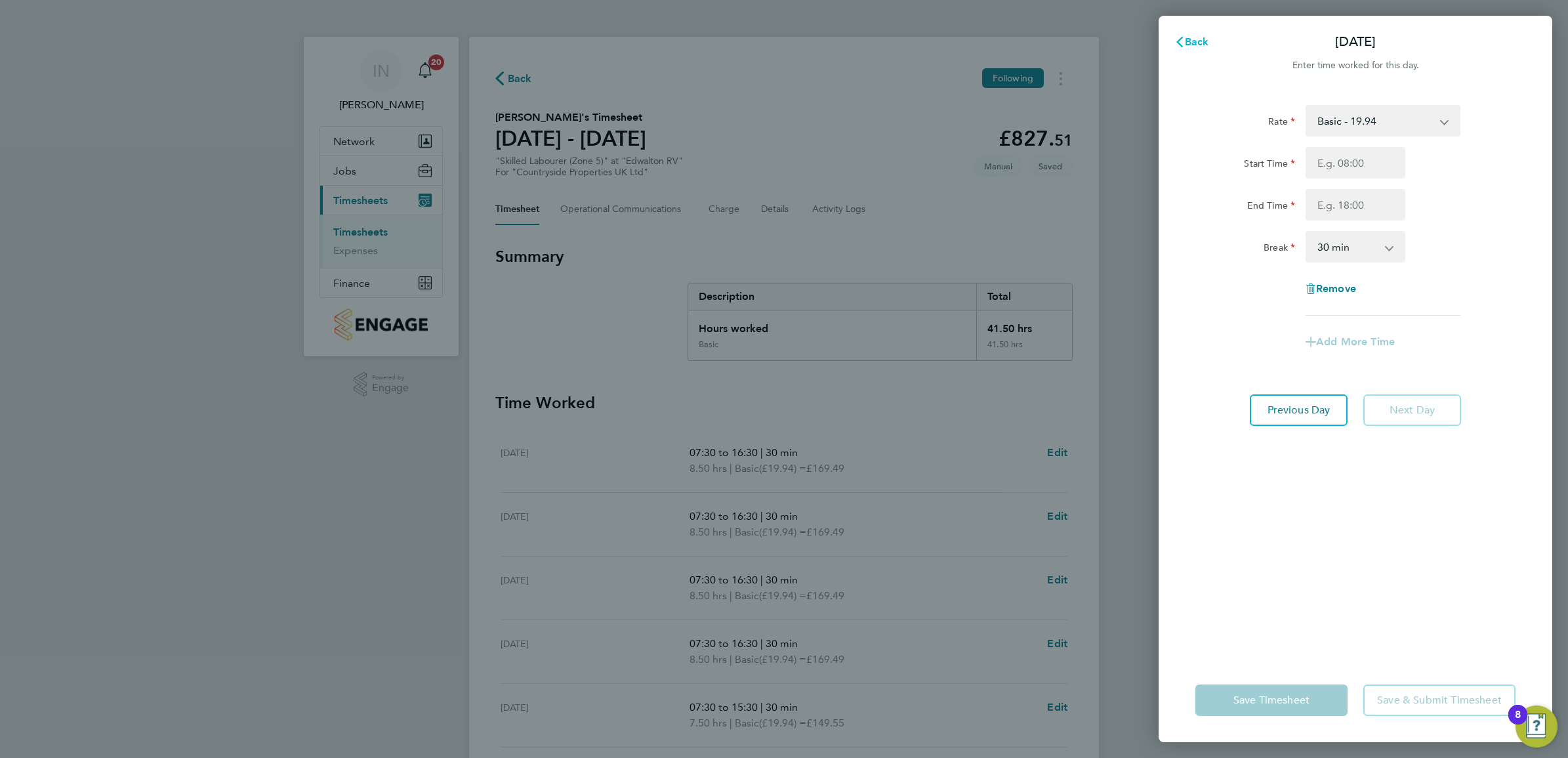
click at [1189, 44] on span "Back" at bounding box center [1196, 41] width 25 height 13
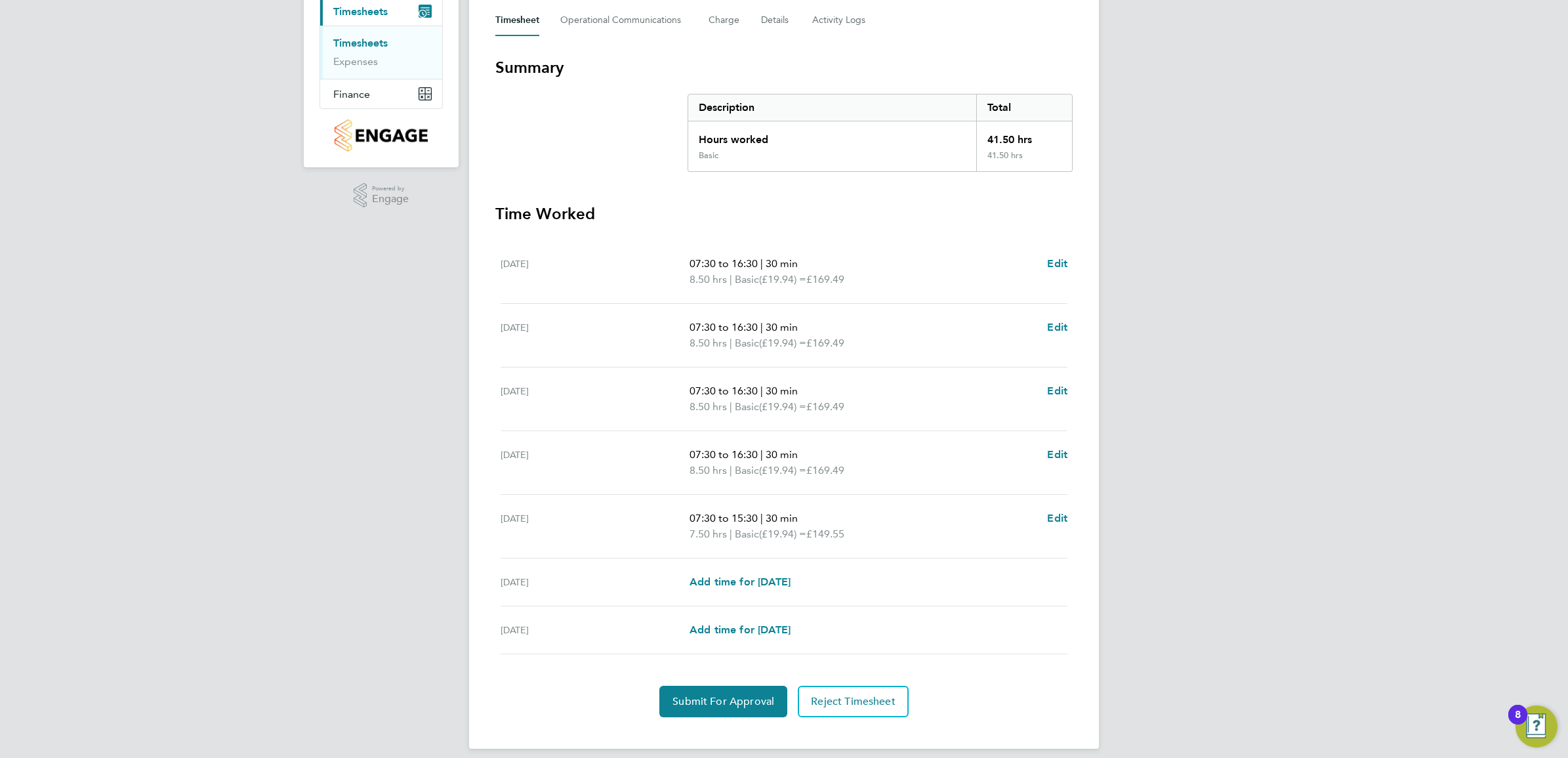
scroll to position [202, 0]
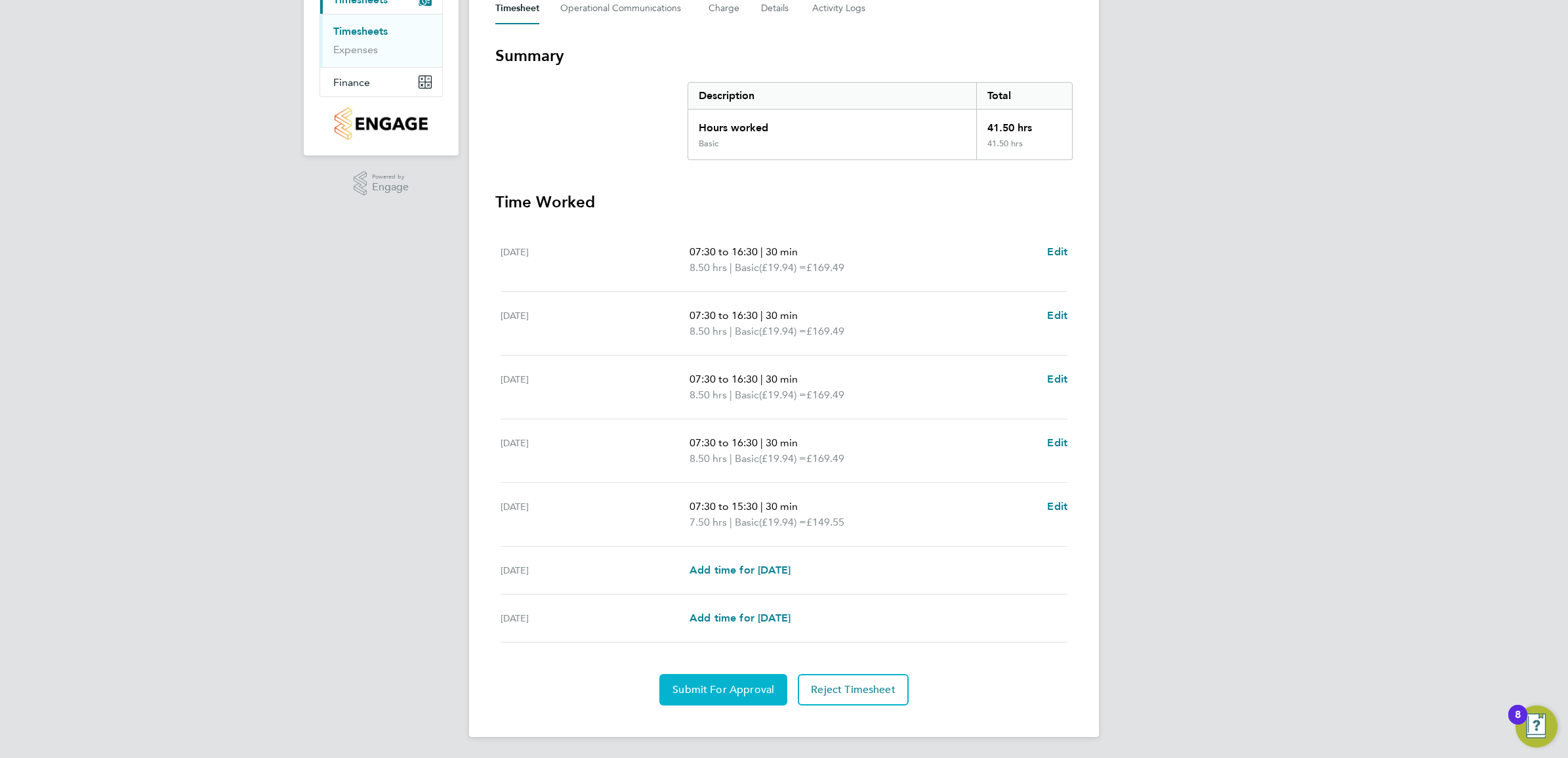
click at [725, 669] on section "Time Worked Mon 22 Sep 07:30 to 16:30 | 30 min 8.50 hrs | Basic (£19.94) = £169…" at bounding box center [784, 448] width 578 height 514
click at [729, 686] on span "Submit For Approval" at bounding box center [724, 688] width 102 height 13
click at [758, 686] on span "Approve Timesheet" at bounding box center [723, 688] width 96 height 13
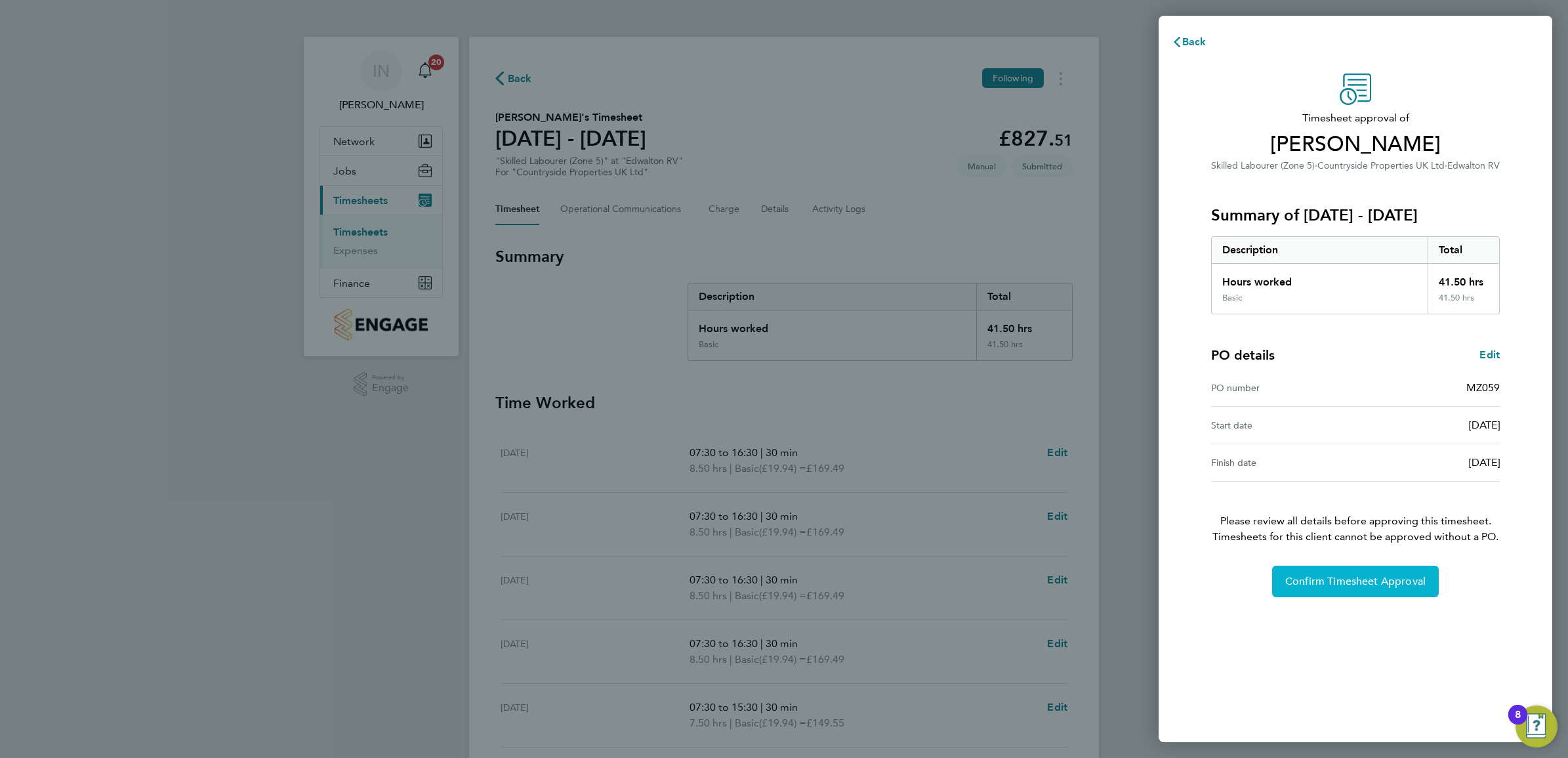
click at [1366, 580] on span "Confirm Timesheet Approval" at bounding box center [1354, 581] width 140 height 13
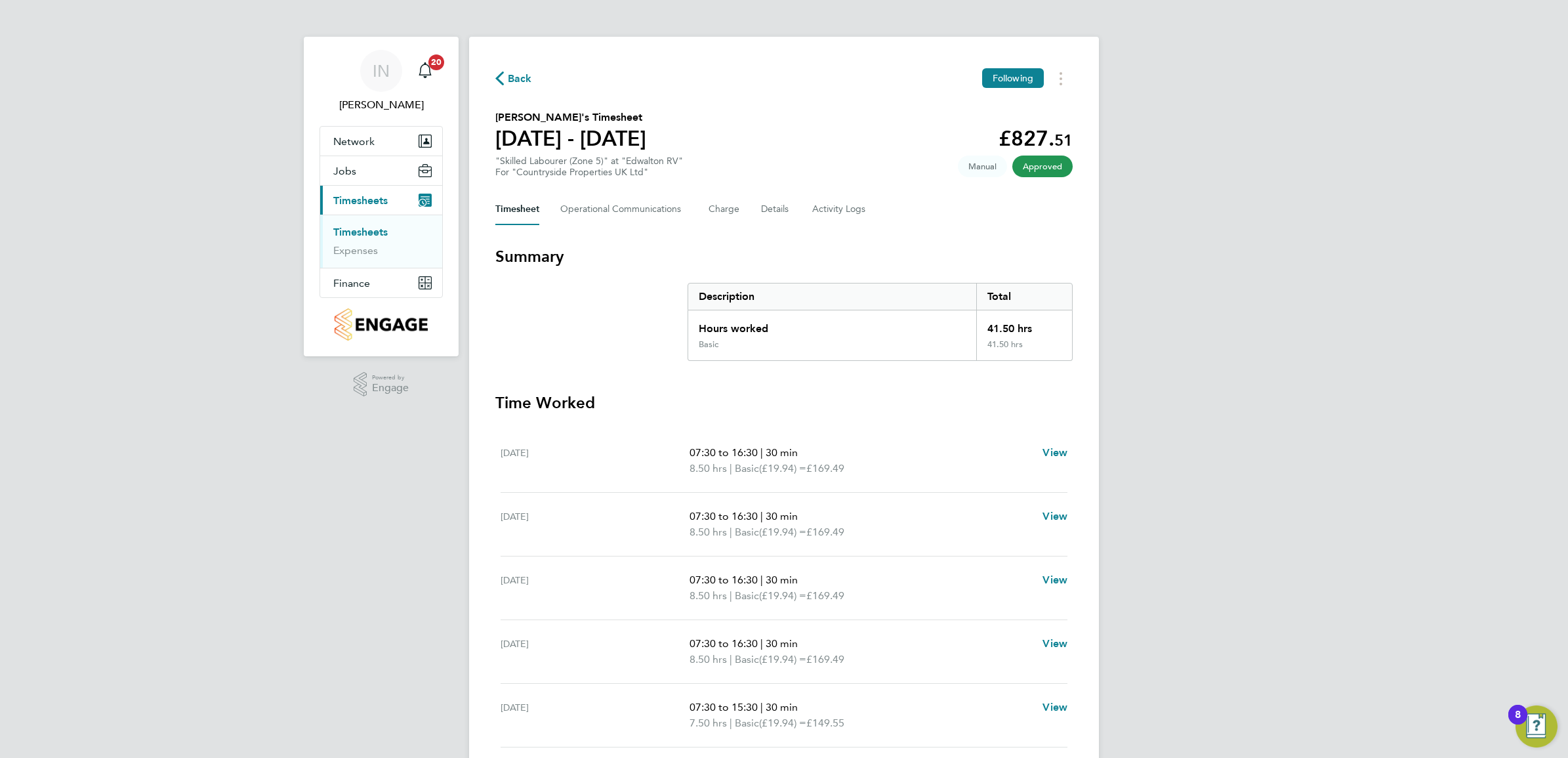
click at [368, 201] on span "Timesheets" at bounding box center [361, 200] width 55 height 13
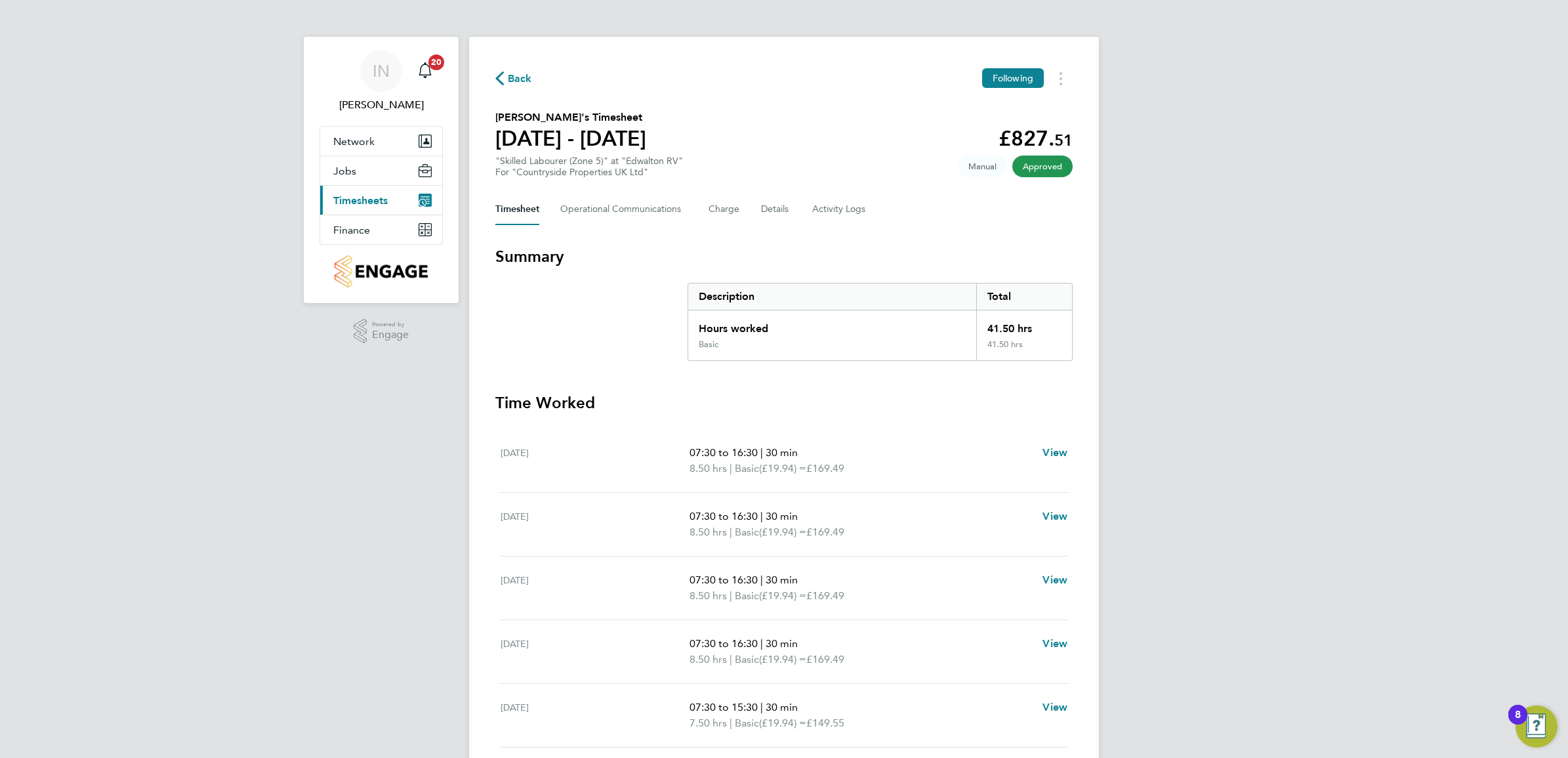
click at [351, 190] on button "Current page: Timesheets" at bounding box center [380, 199] width 122 height 28
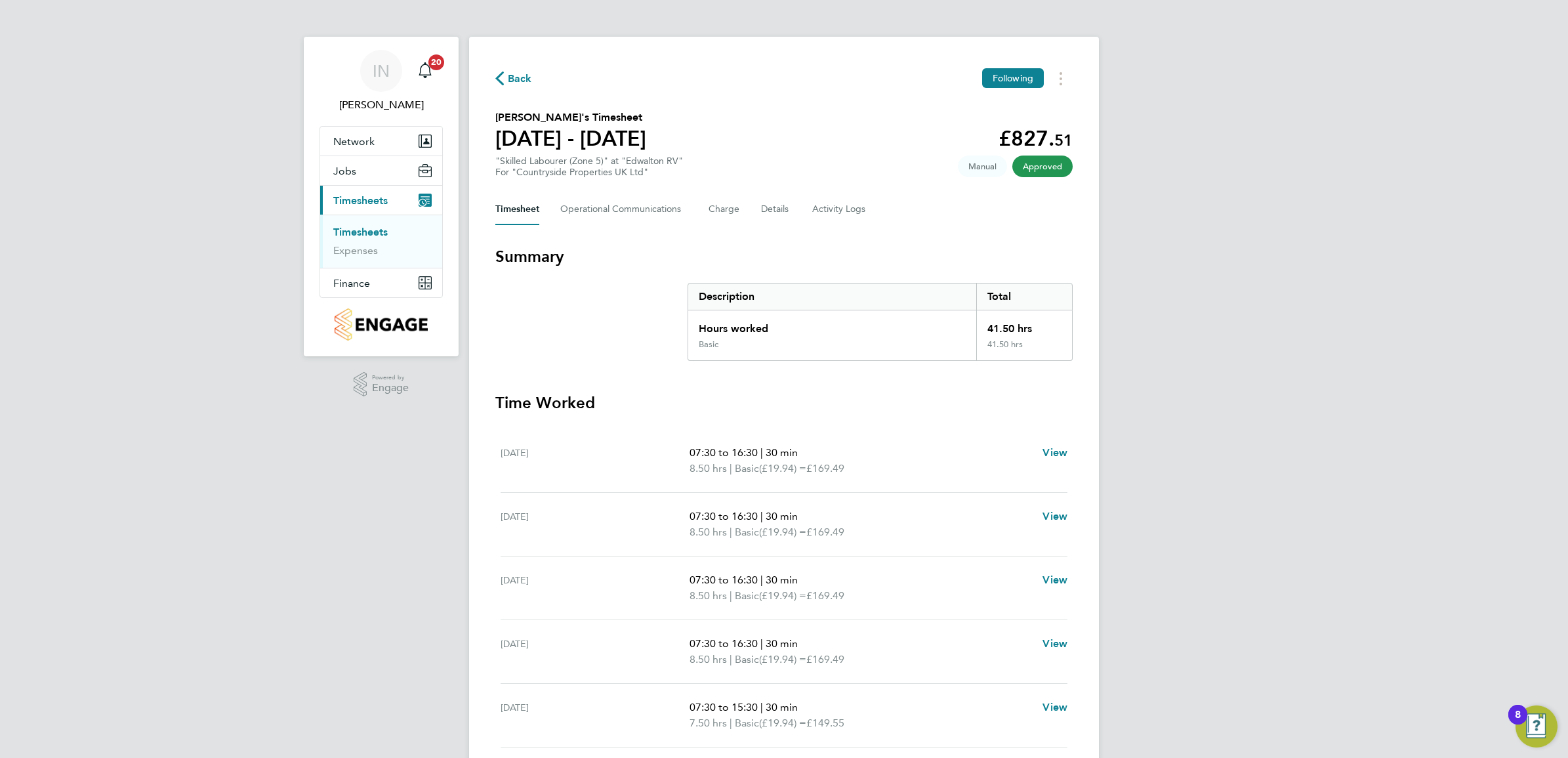
click at [375, 231] on link "Timesheets" at bounding box center [361, 231] width 55 height 13
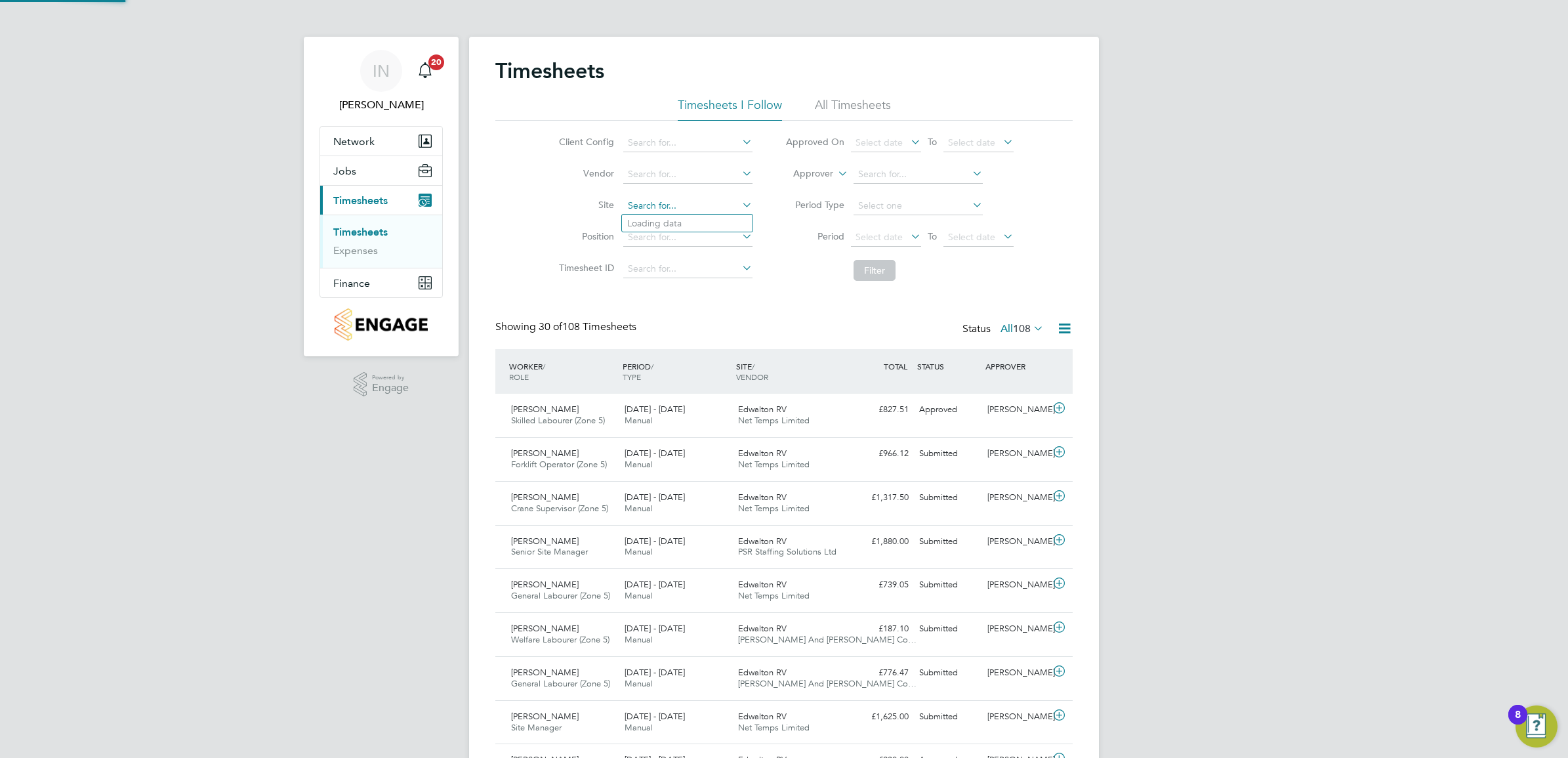
click at [678, 199] on input at bounding box center [687, 206] width 129 height 19
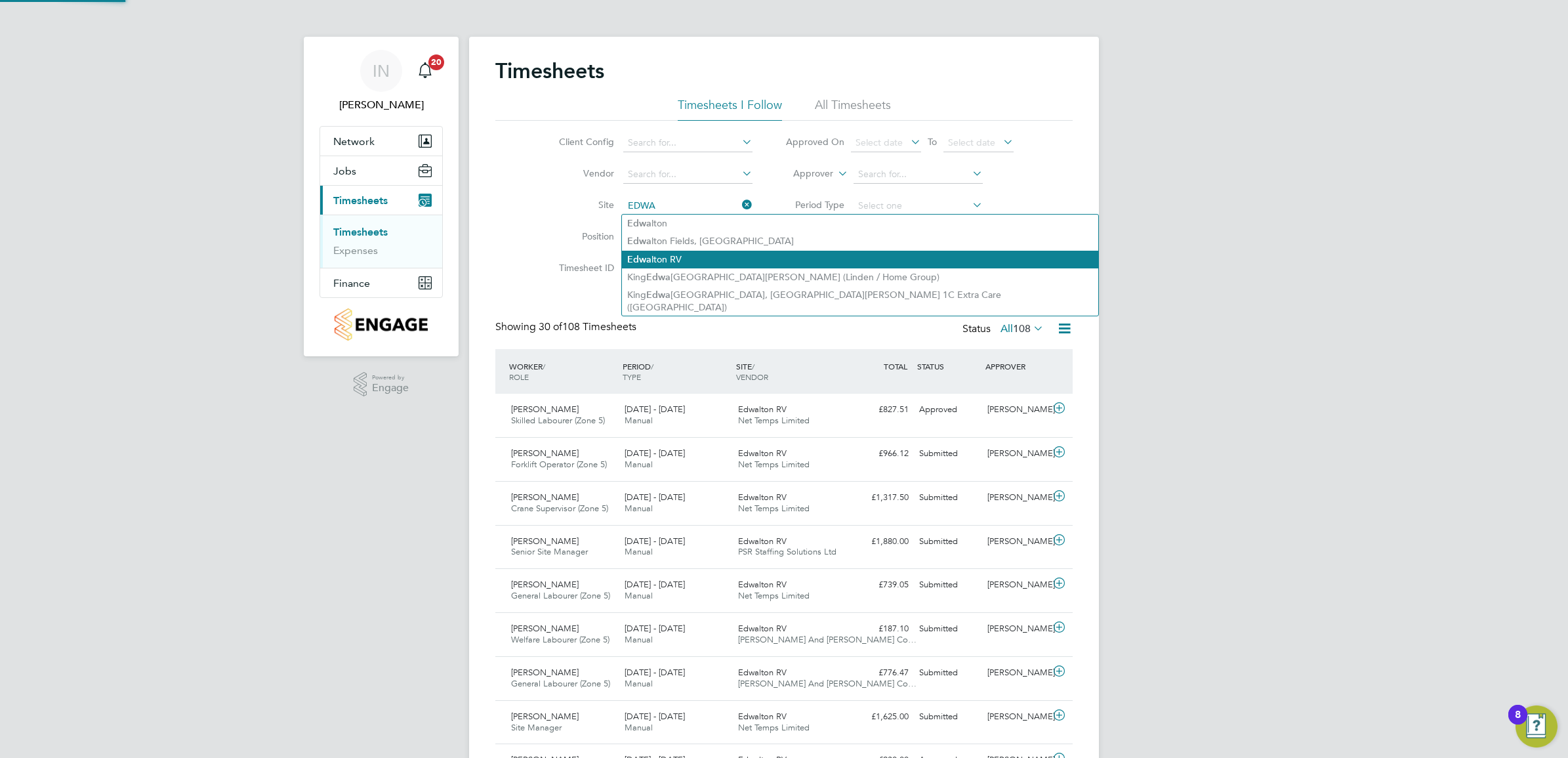
click at [687, 261] on li "Edwa lton RV" at bounding box center [860, 260] width 477 height 18
type input "Edwalton RV"
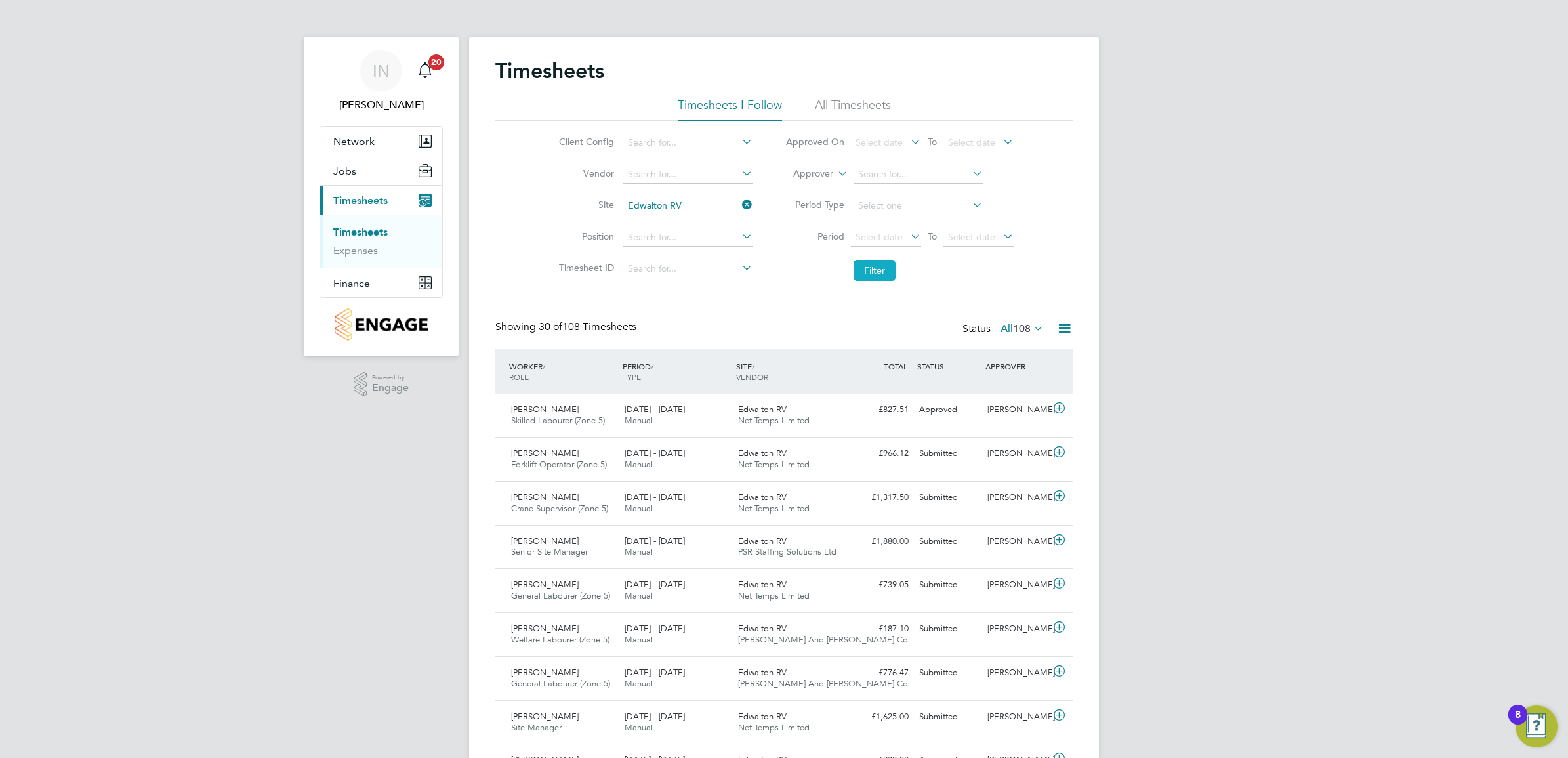
click at [859, 276] on button "Filter" at bounding box center [874, 270] width 42 height 21
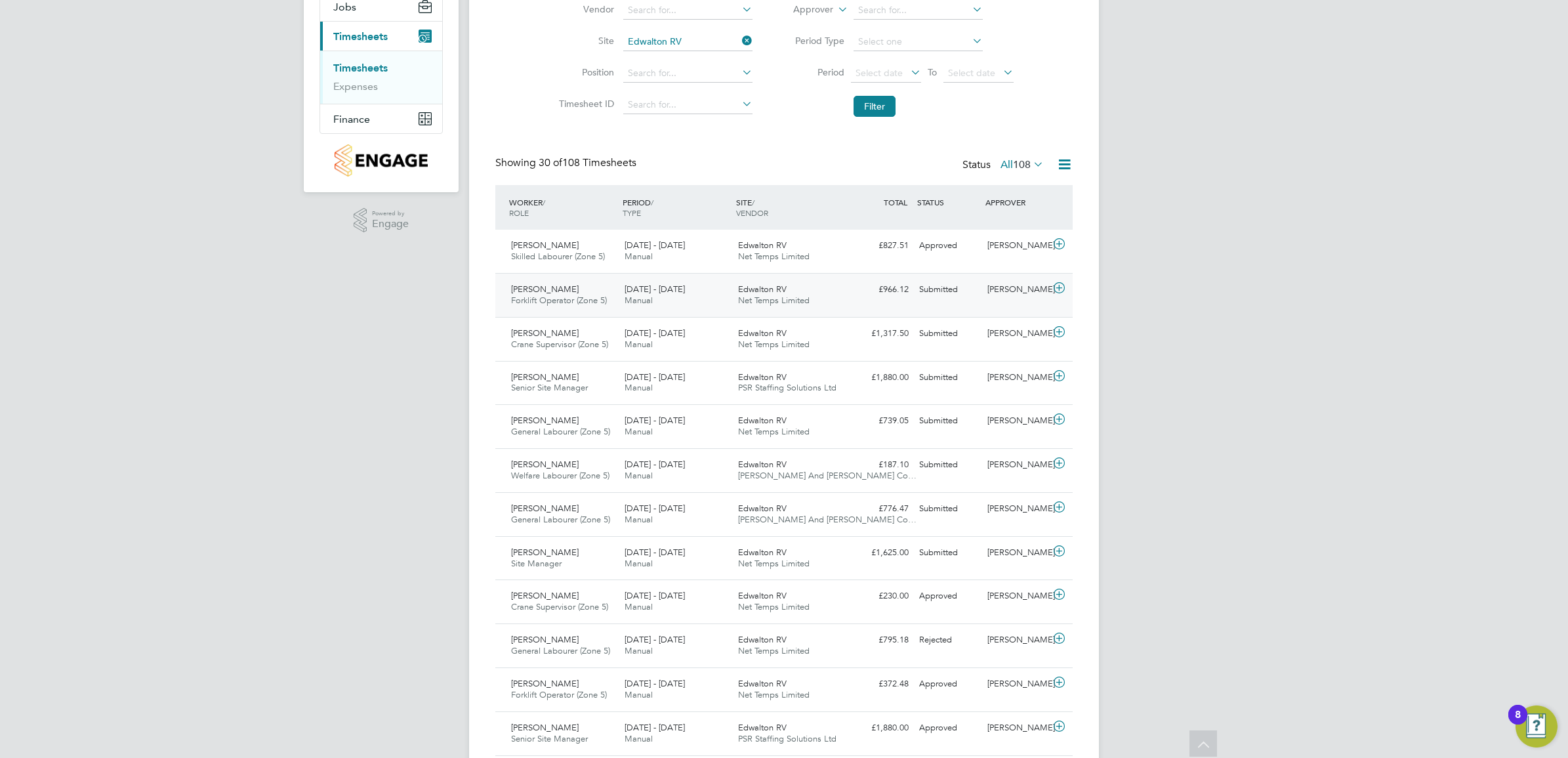
click at [690, 280] on div "22 - 28 Sep 2025 Manual" at bounding box center [676, 294] width 114 height 32
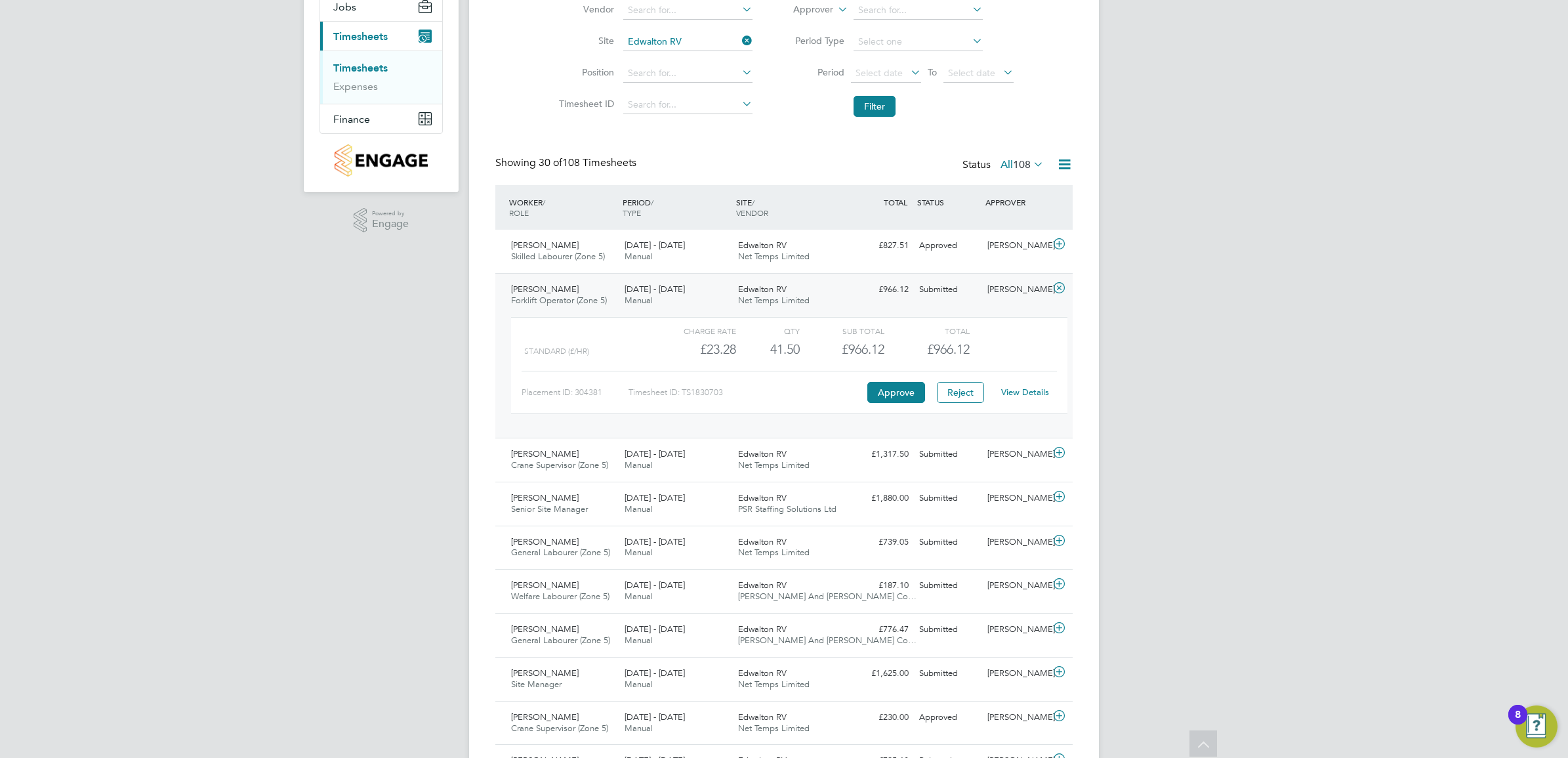
click at [1011, 385] on div "View Details" at bounding box center [1025, 391] width 65 height 21
click at [1014, 391] on link "View Details" at bounding box center [1025, 391] width 48 height 11
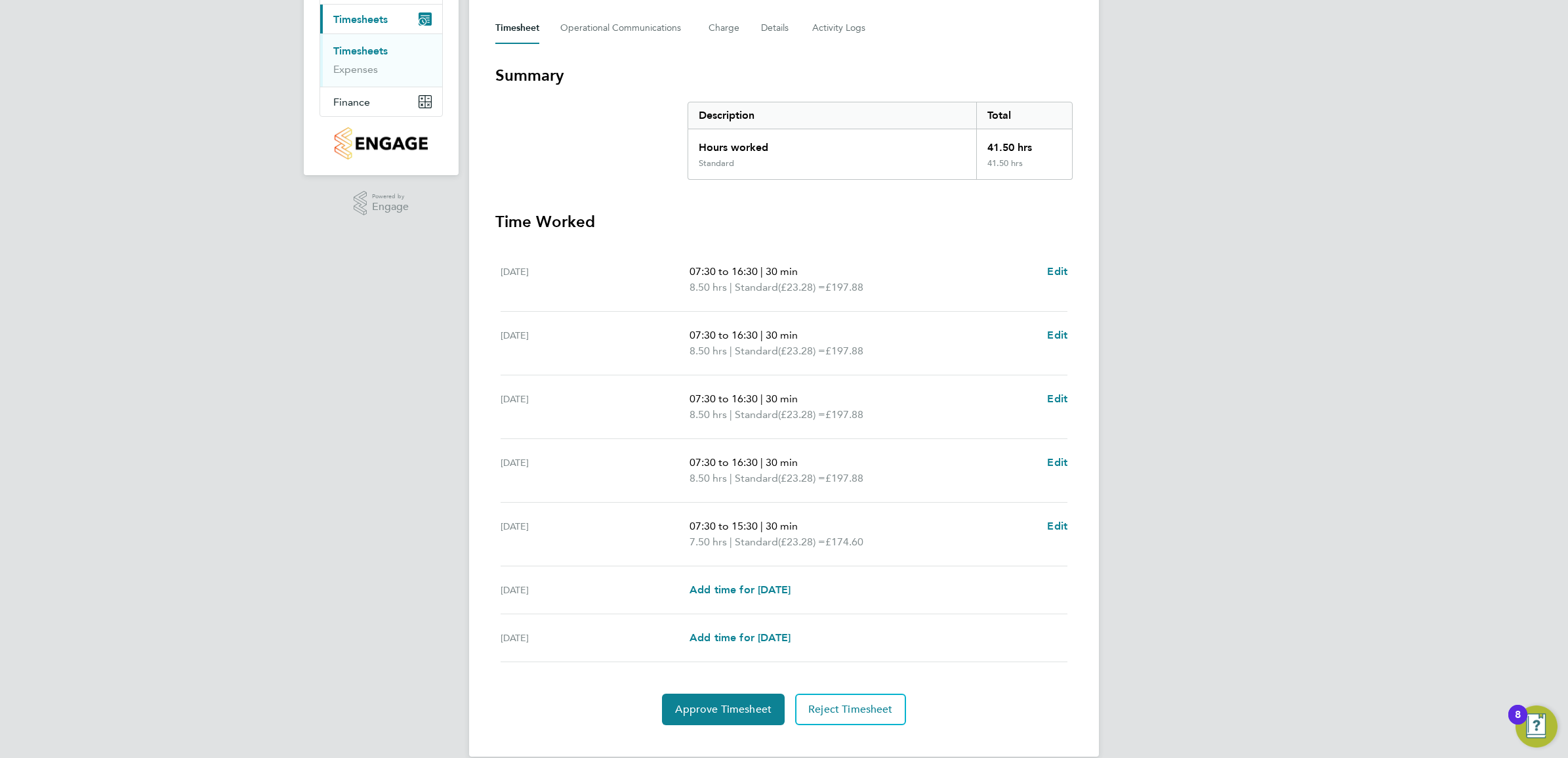
scroll to position [202, 0]
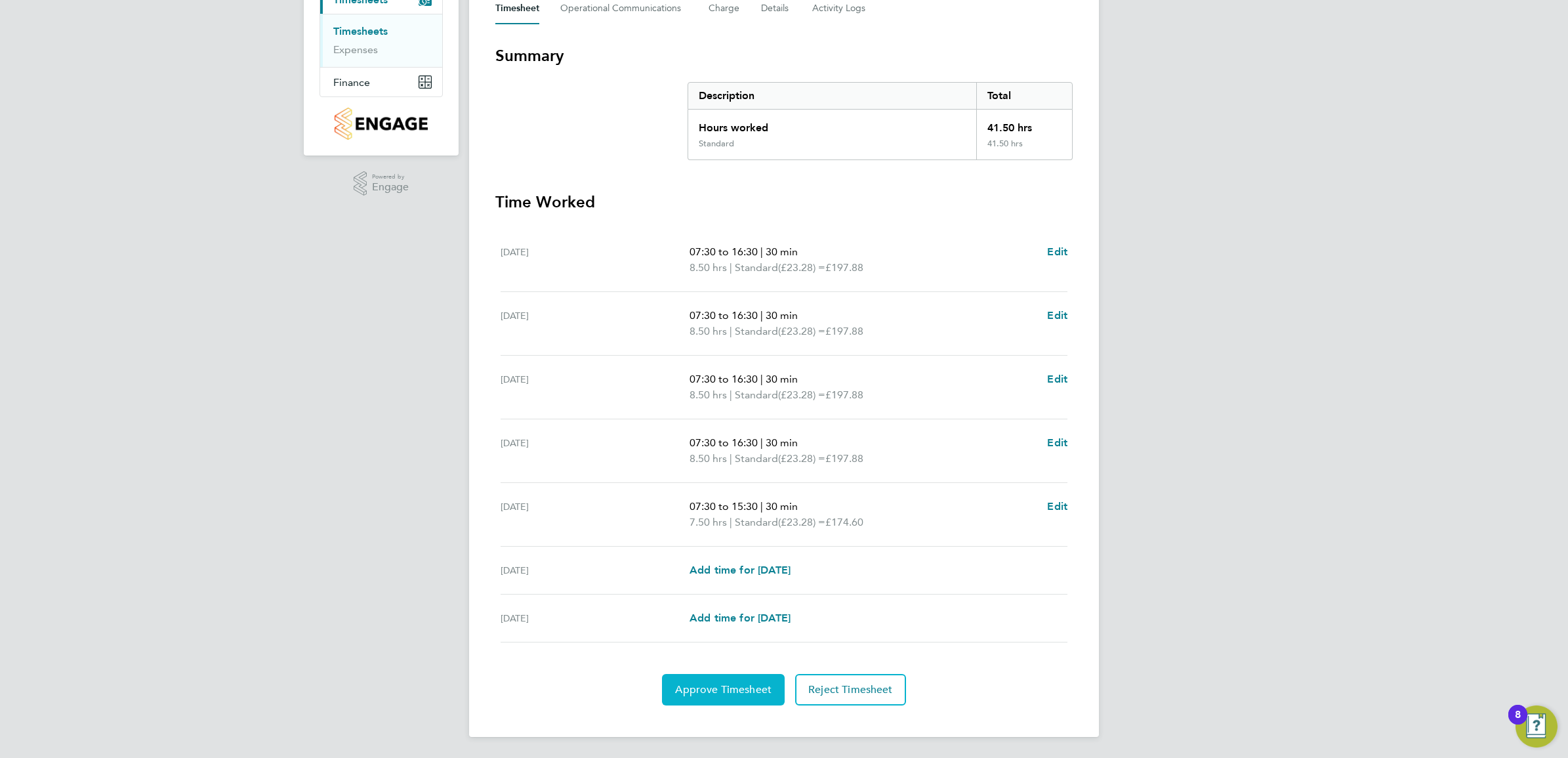
click at [740, 686] on span "Approve Timesheet" at bounding box center [723, 688] width 96 height 13
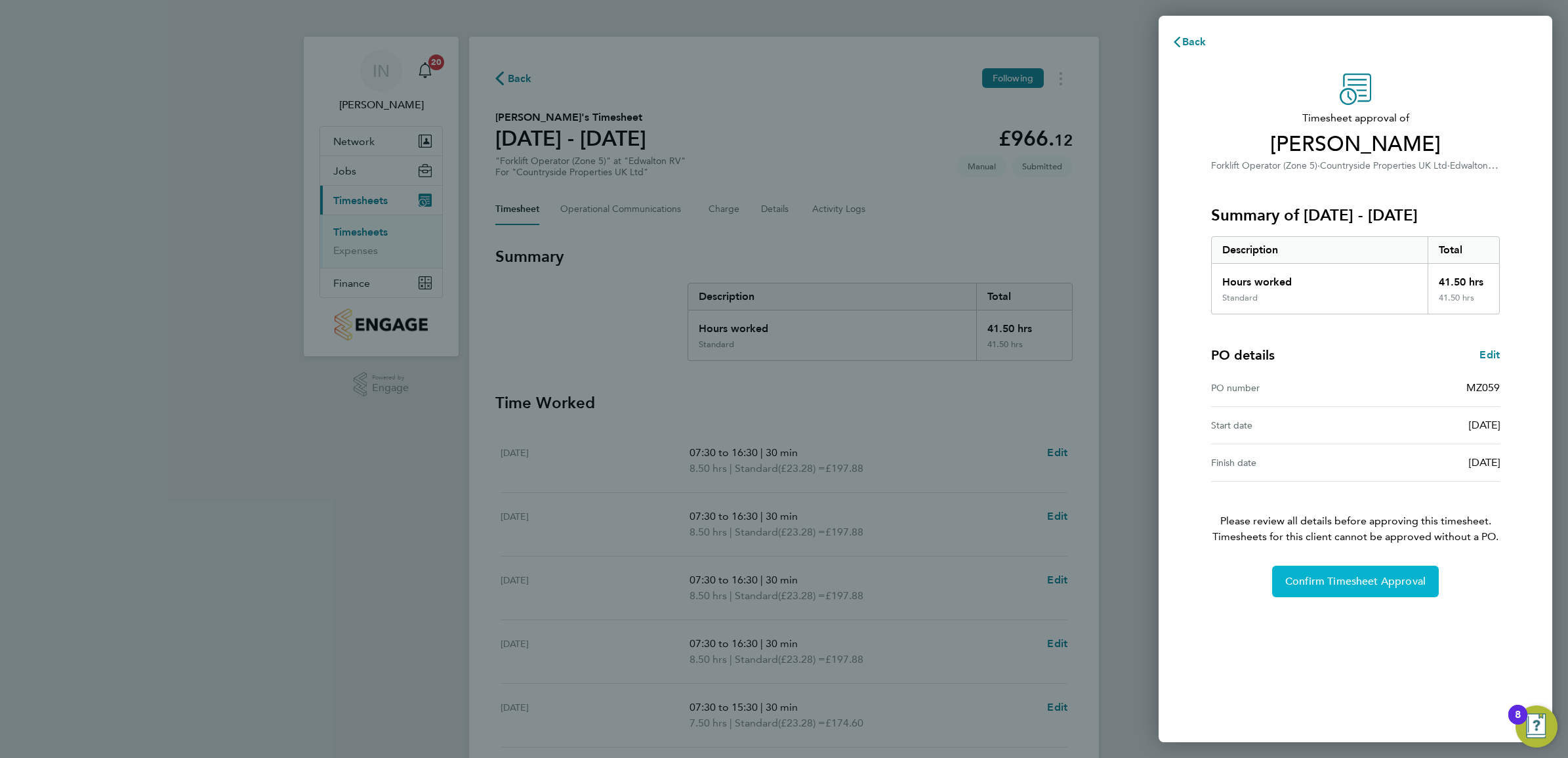
click at [1317, 589] on button "Confirm Timesheet Approval" at bounding box center [1355, 581] width 167 height 31
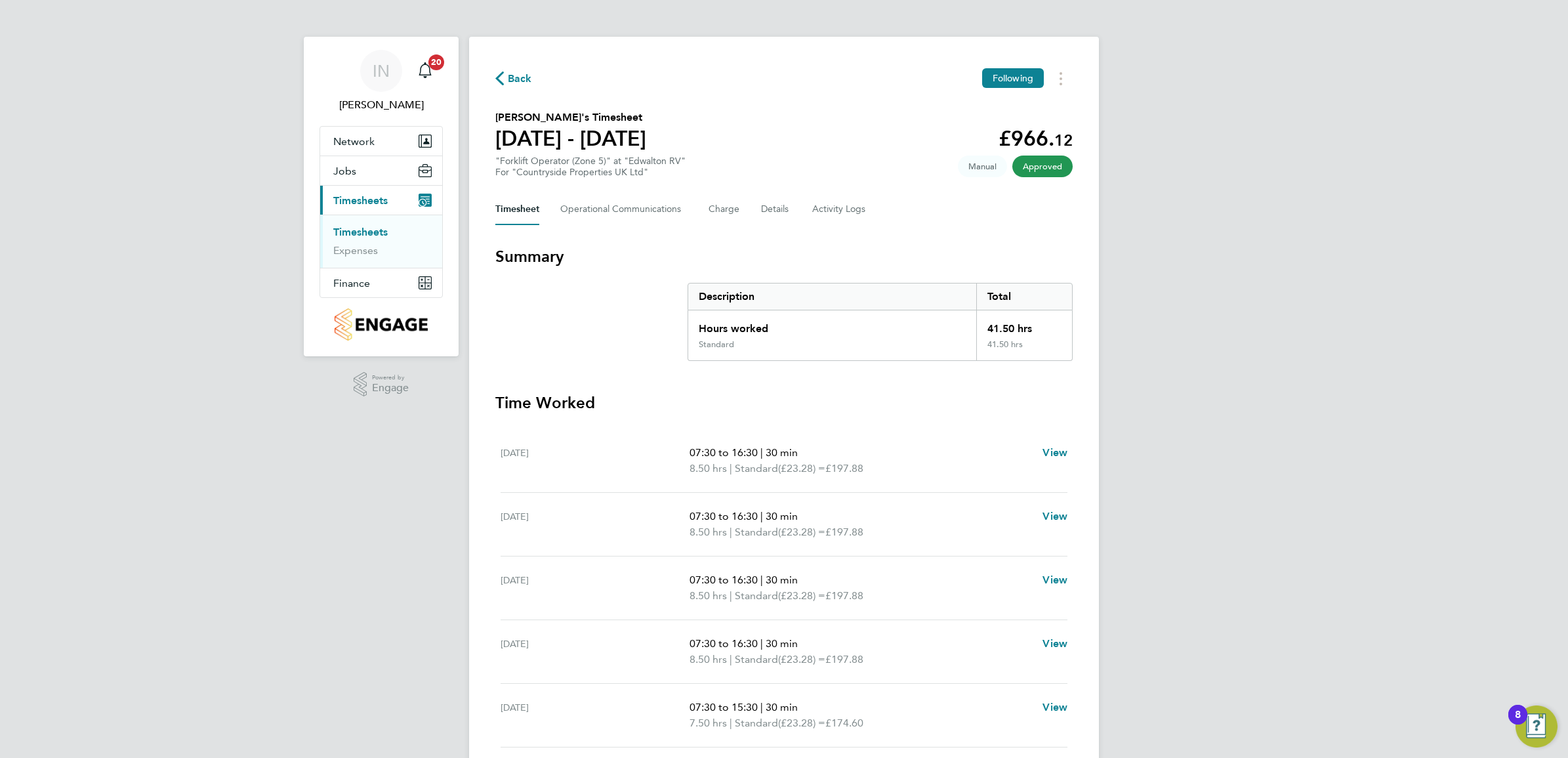
click at [393, 199] on button "Current page: Timesheets" at bounding box center [380, 199] width 122 height 28
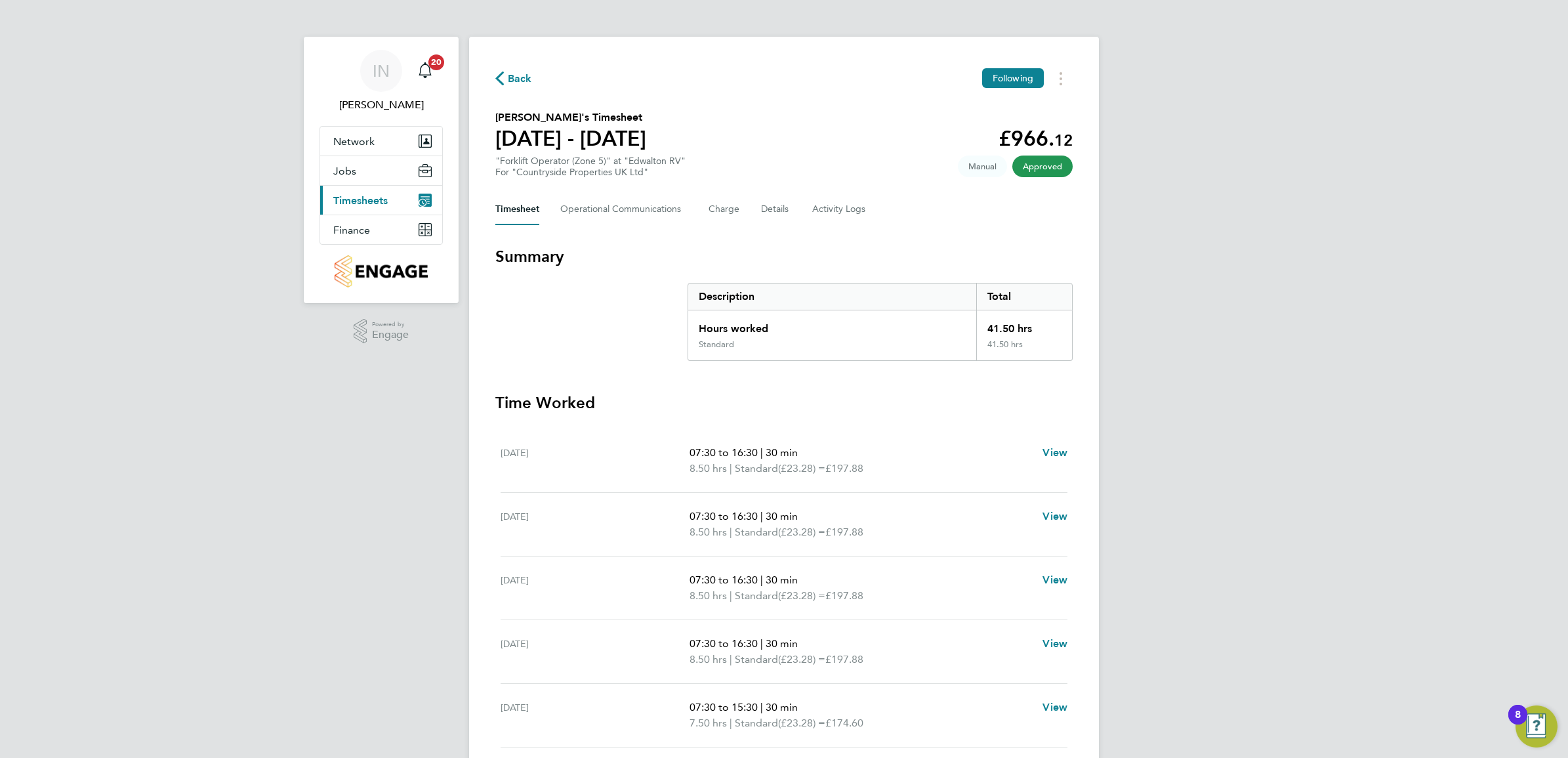
click at [383, 195] on span "Timesheets" at bounding box center [361, 200] width 55 height 13
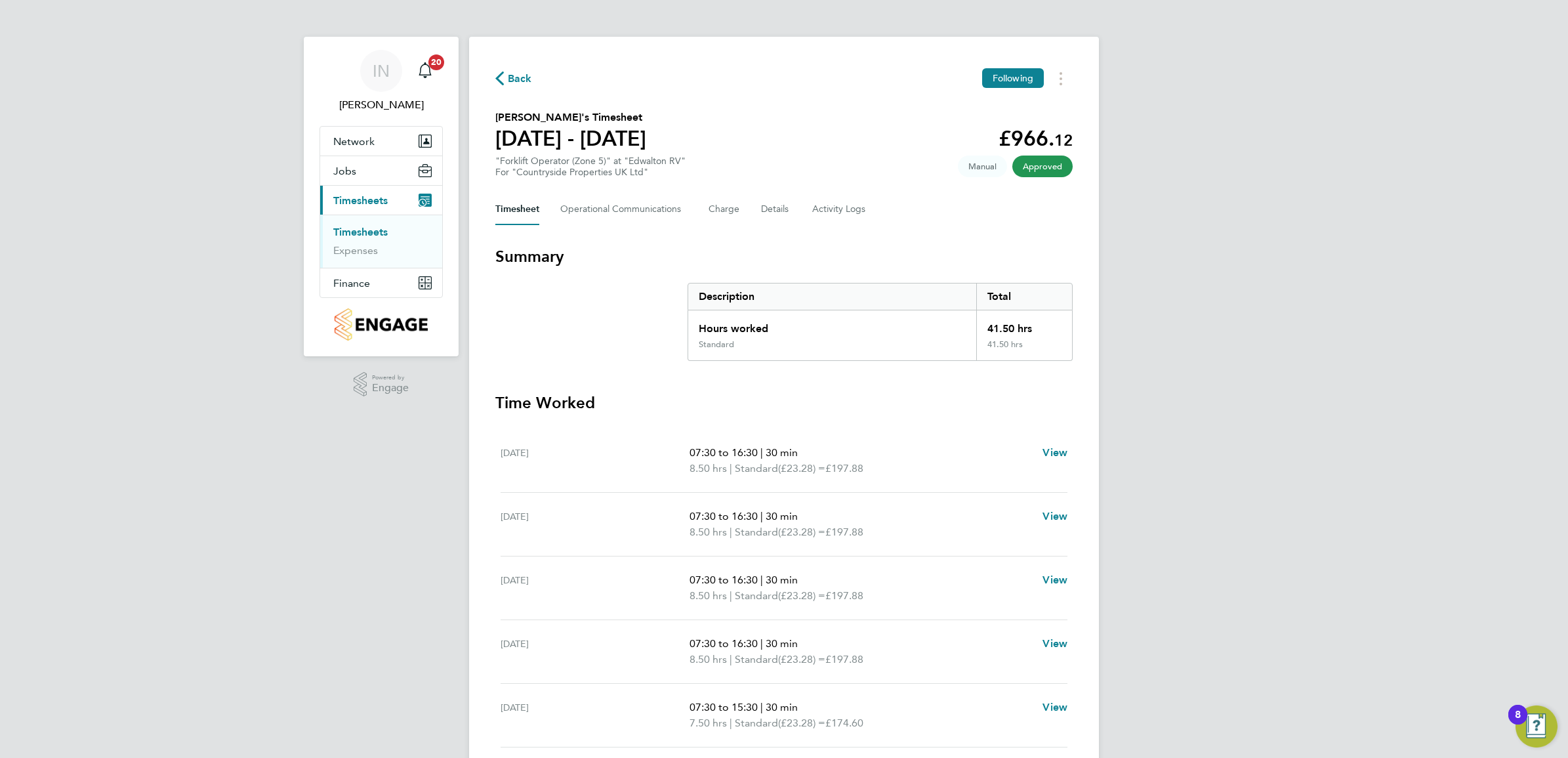
click at [385, 236] on link "Timesheets" at bounding box center [361, 231] width 55 height 13
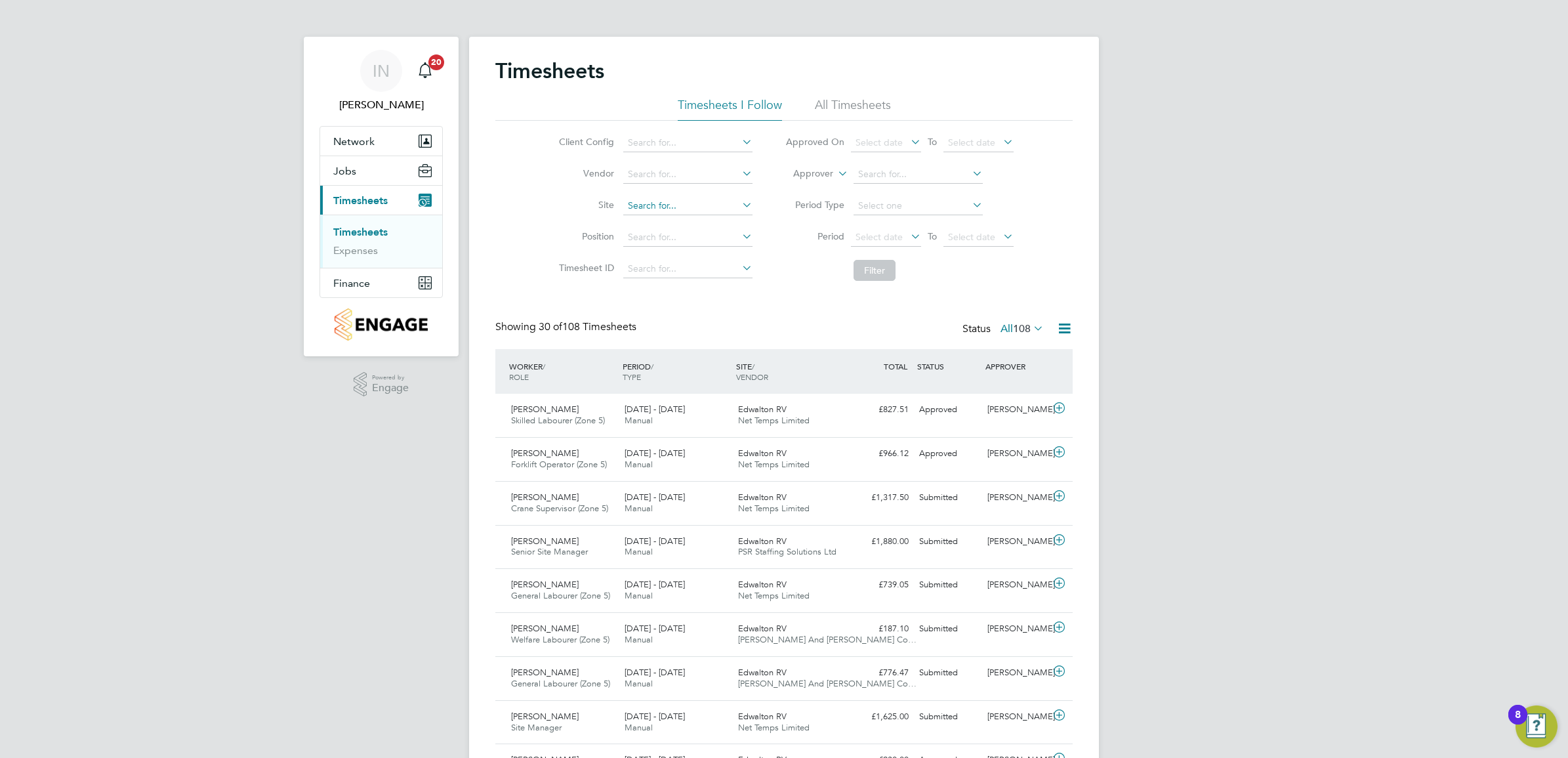
click at [646, 203] on input at bounding box center [687, 206] width 129 height 19
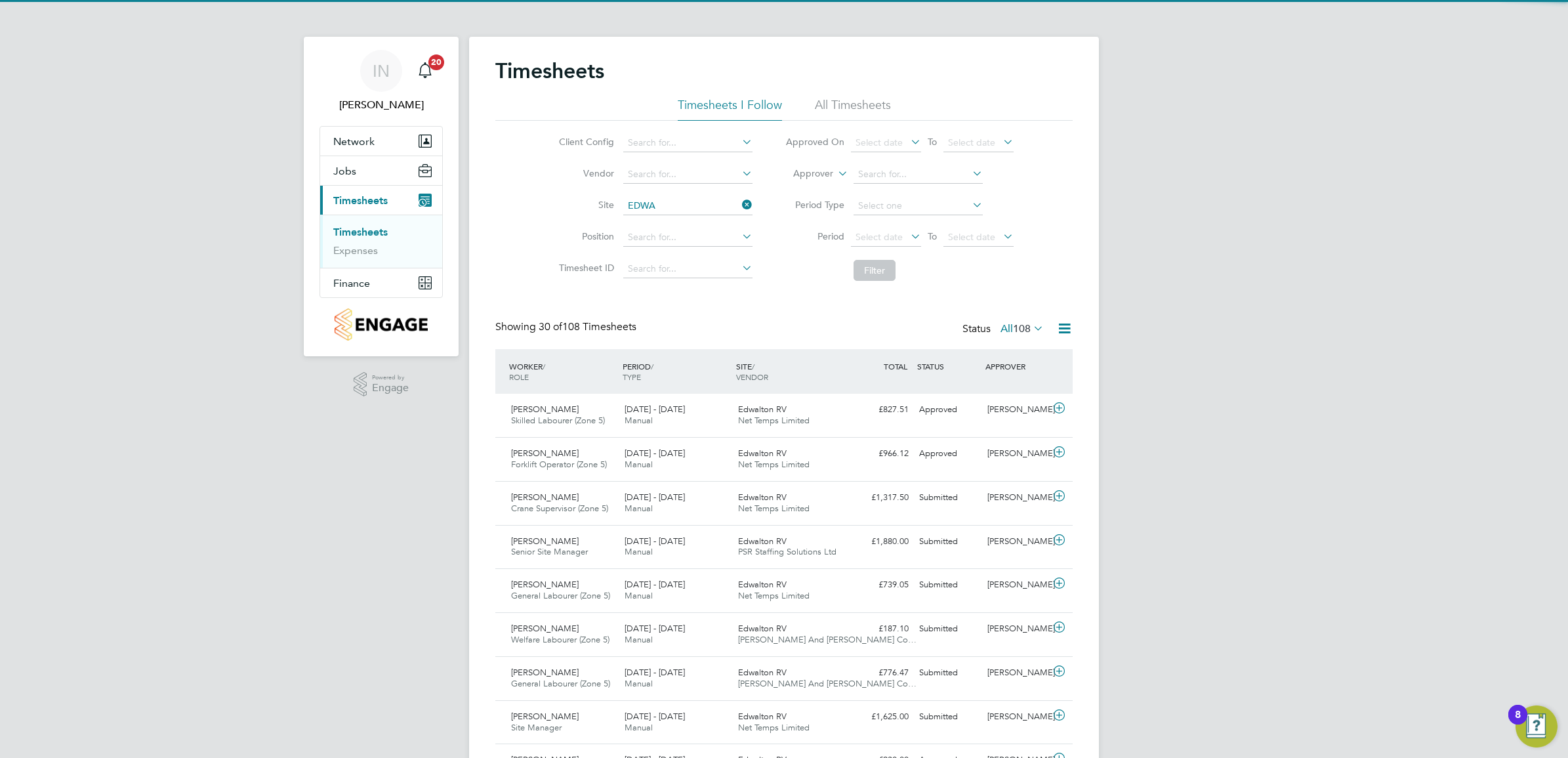
click at [677, 265] on li "Edwa lton RV" at bounding box center [860, 260] width 477 height 18
type input "Edwalton RV"
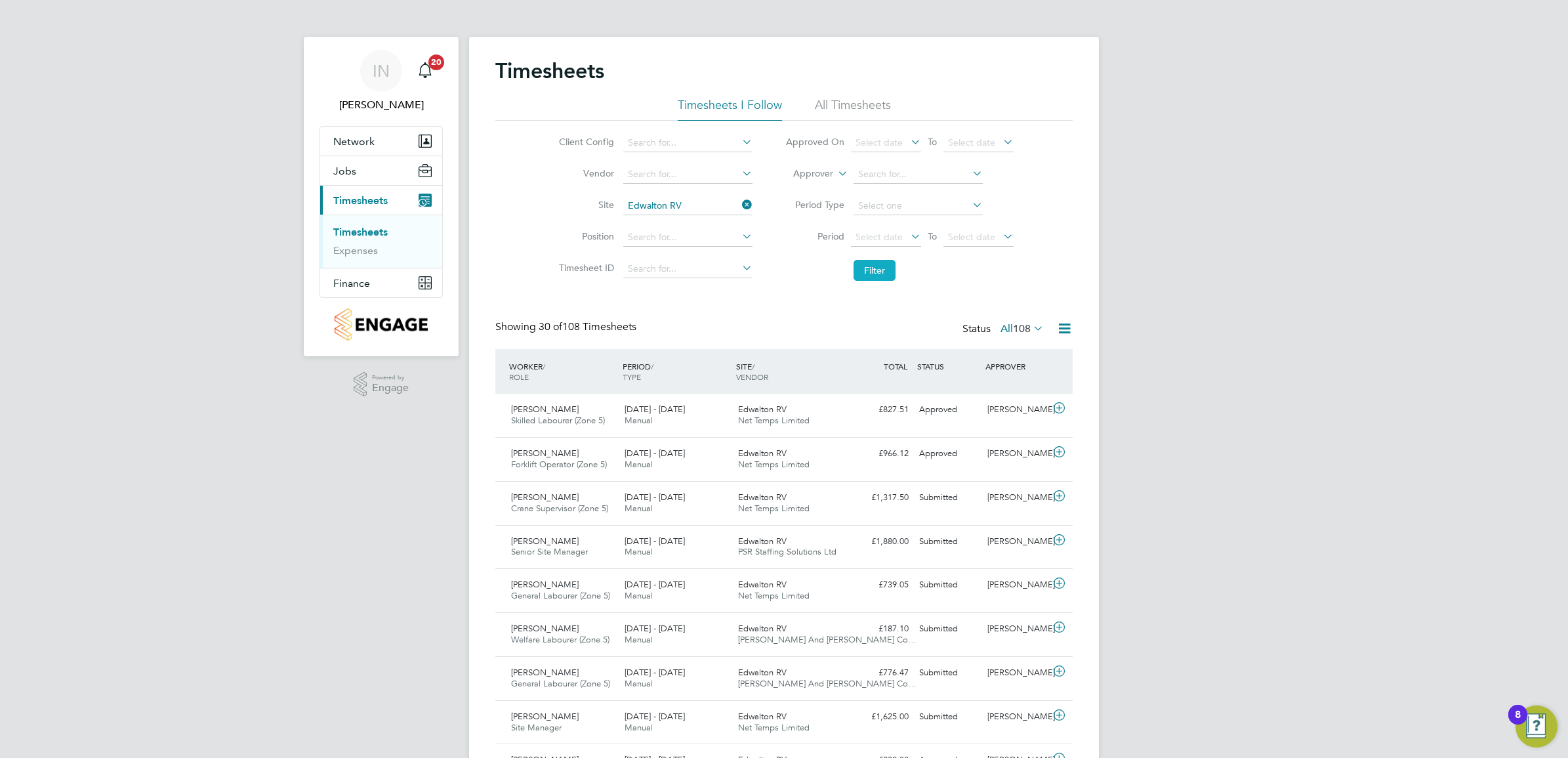
click at [876, 263] on button "Filter" at bounding box center [874, 270] width 42 height 21
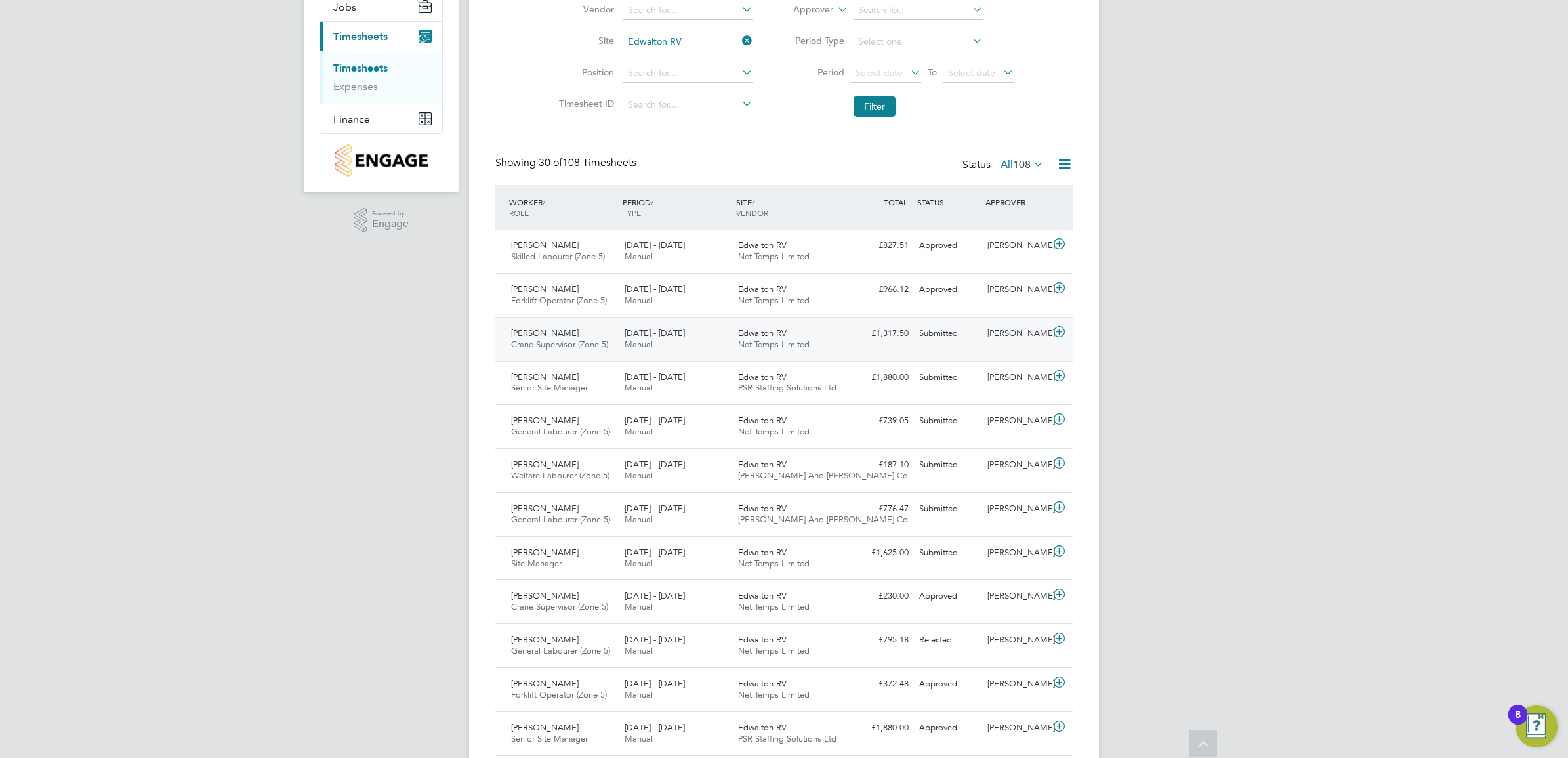
click at [771, 343] on span "Net Temps Limited" at bounding box center [774, 343] width 72 height 11
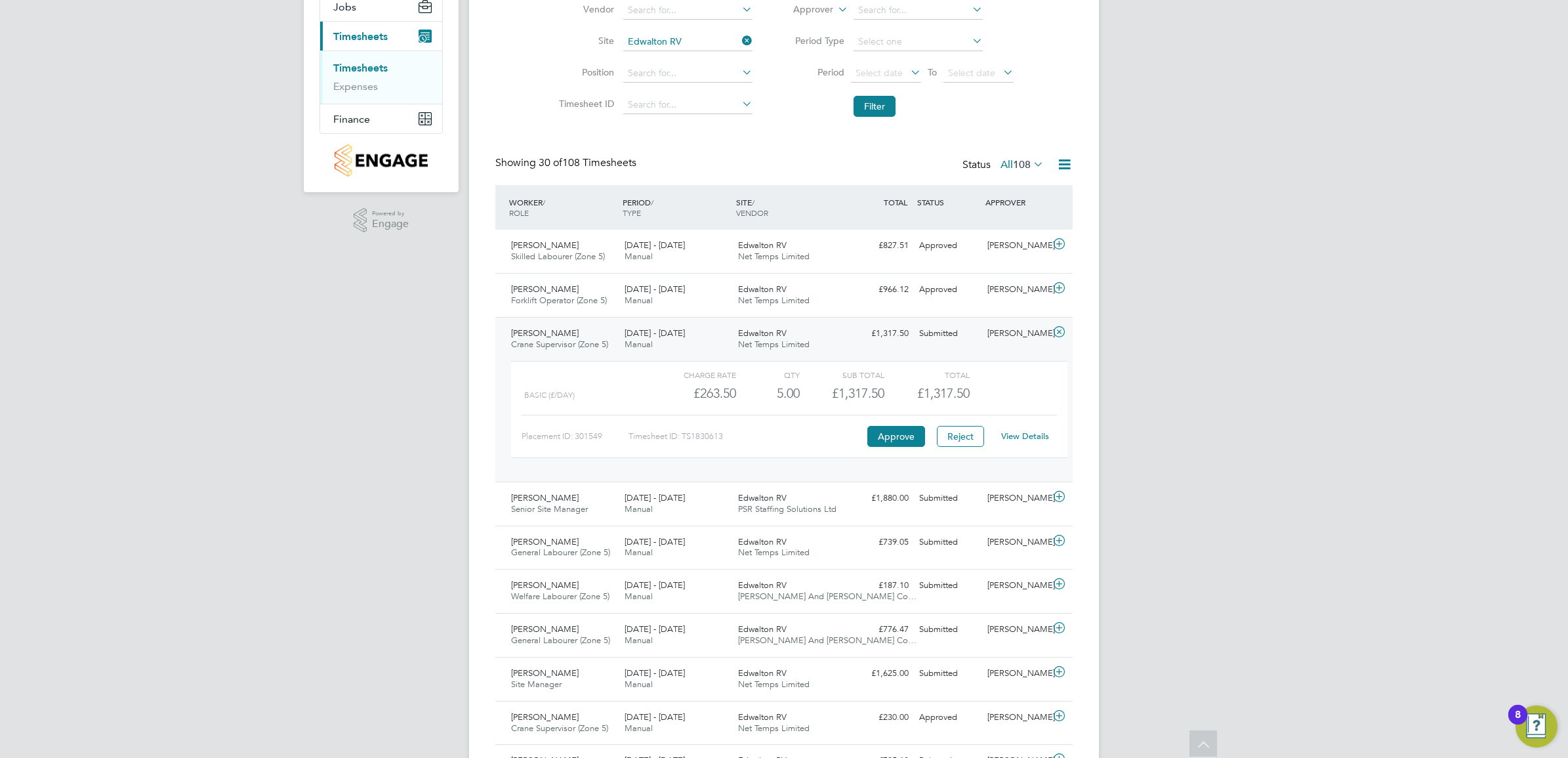
click at [1015, 437] on link "View Details" at bounding box center [1025, 435] width 48 height 11
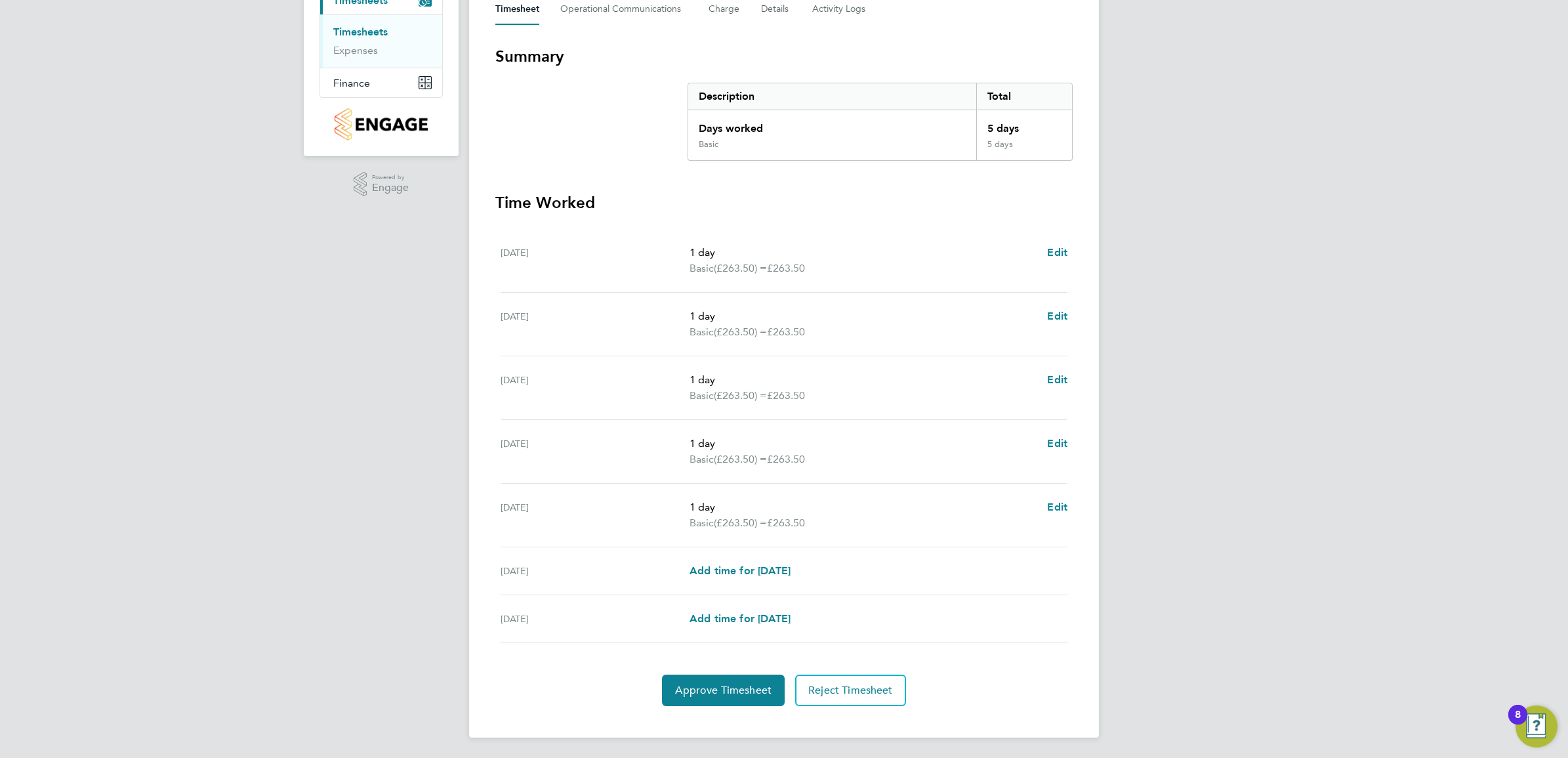
scroll to position [202, 0]
click at [700, 686] on span "Approve Timesheet" at bounding box center [723, 688] width 96 height 13
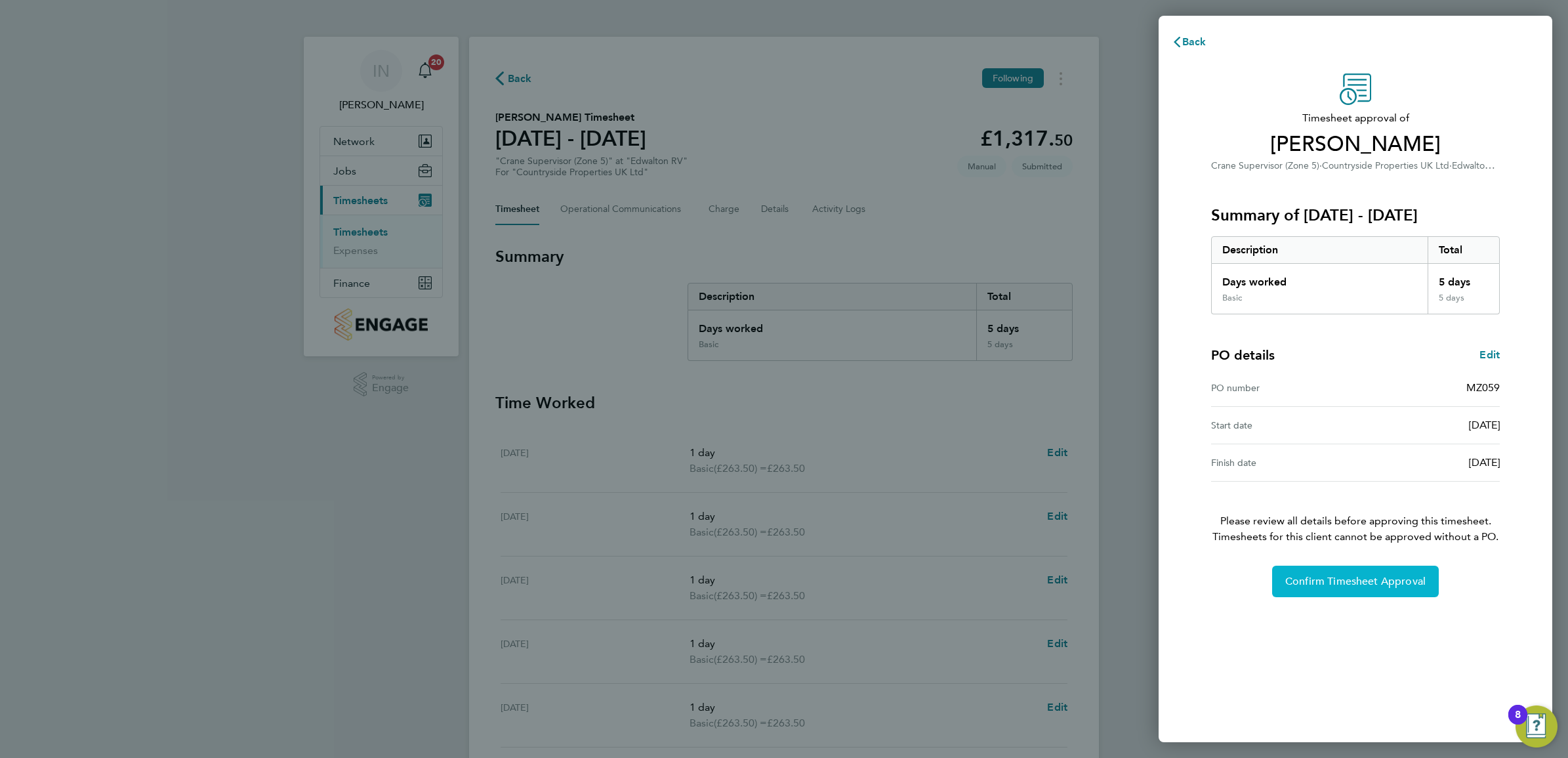
click at [1313, 576] on span "Confirm Timesheet Approval" at bounding box center [1354, 581] width 140 height 13
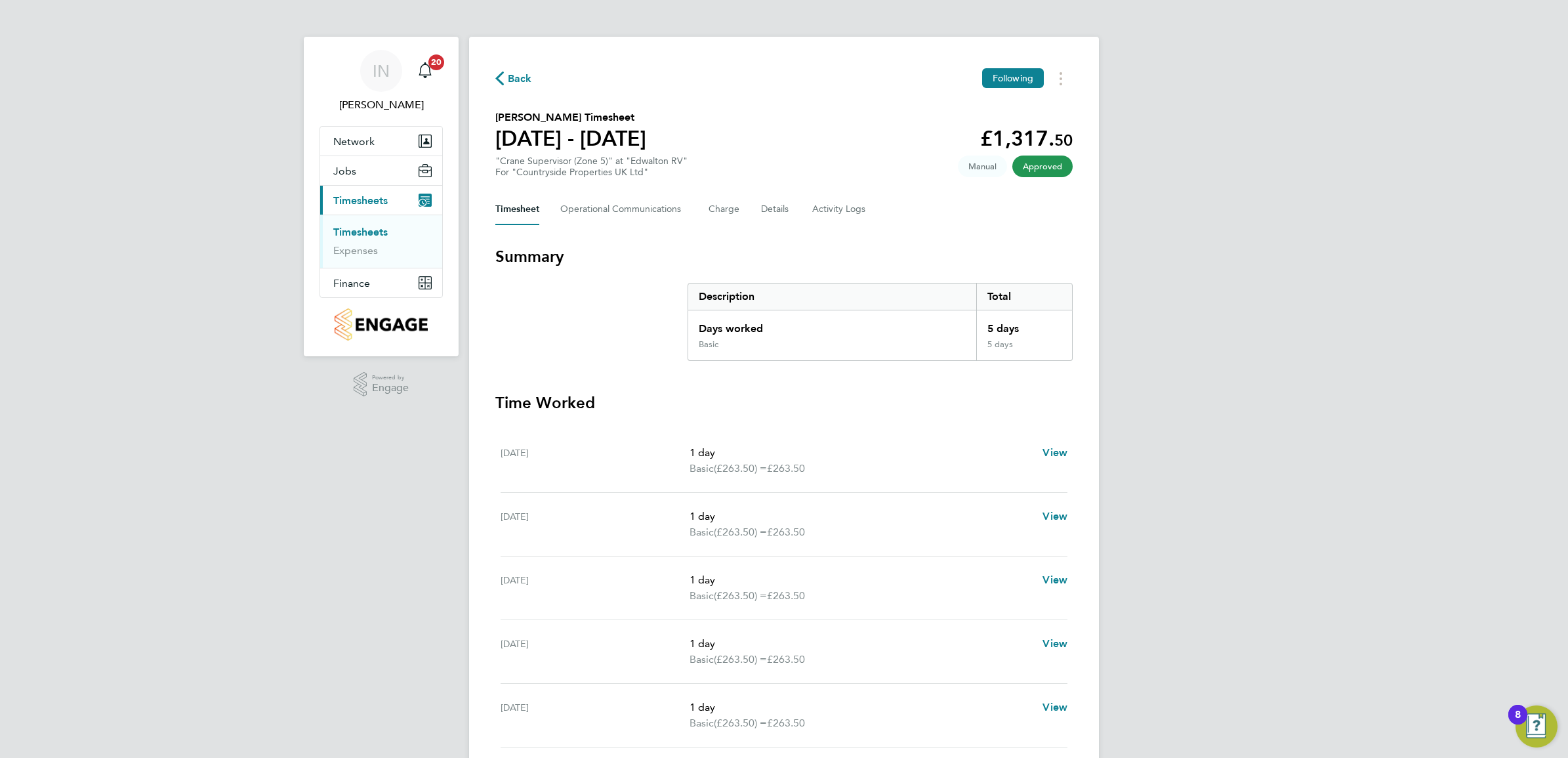
click at [368, 229] on link "Timesheets" at bounding box center [361, 231] width 55 height 13
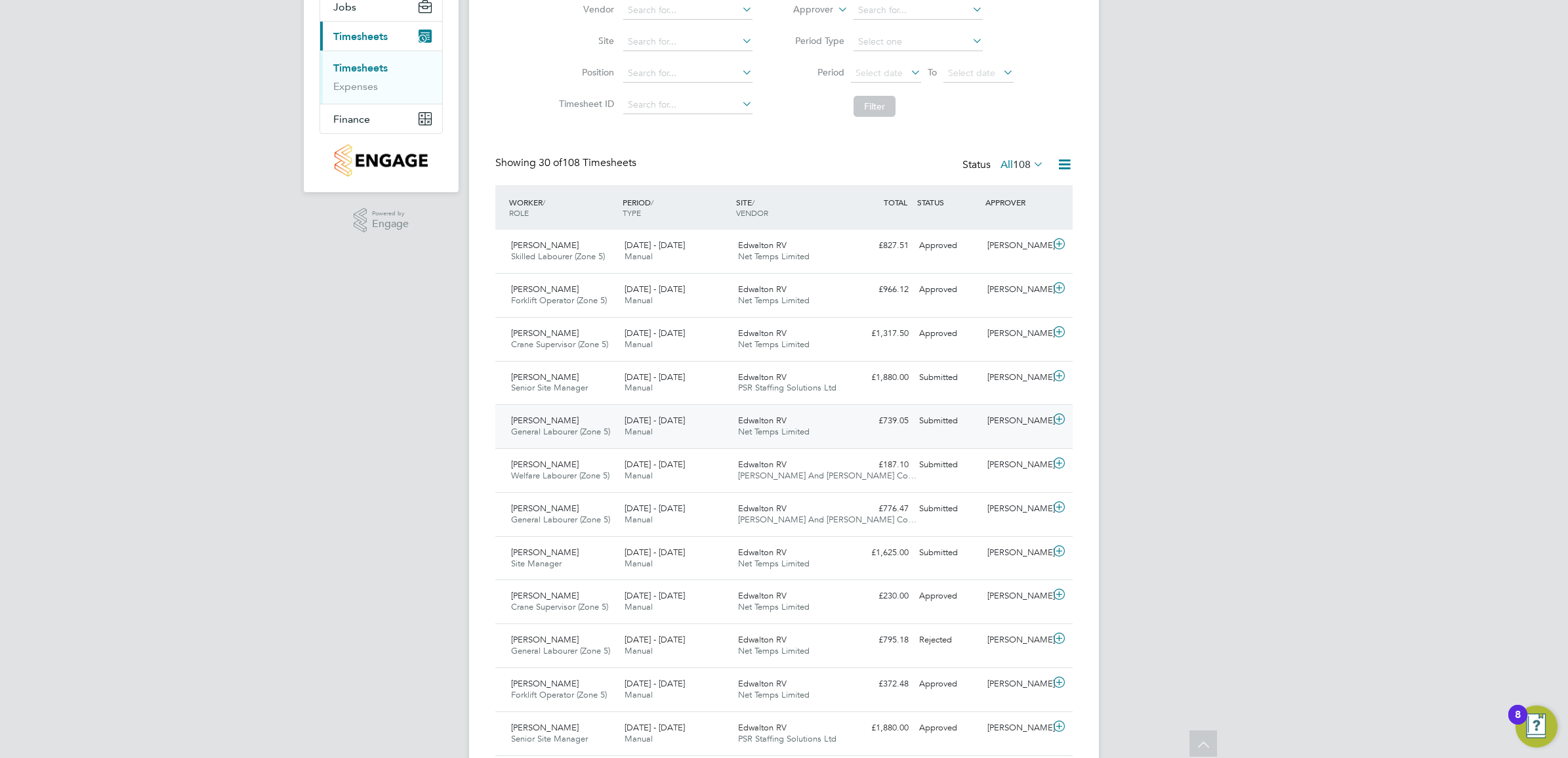
click at [704, 429] on div "[DATE] - [DATE] Manual" at bounding box center [676, 426] width 114 height 32
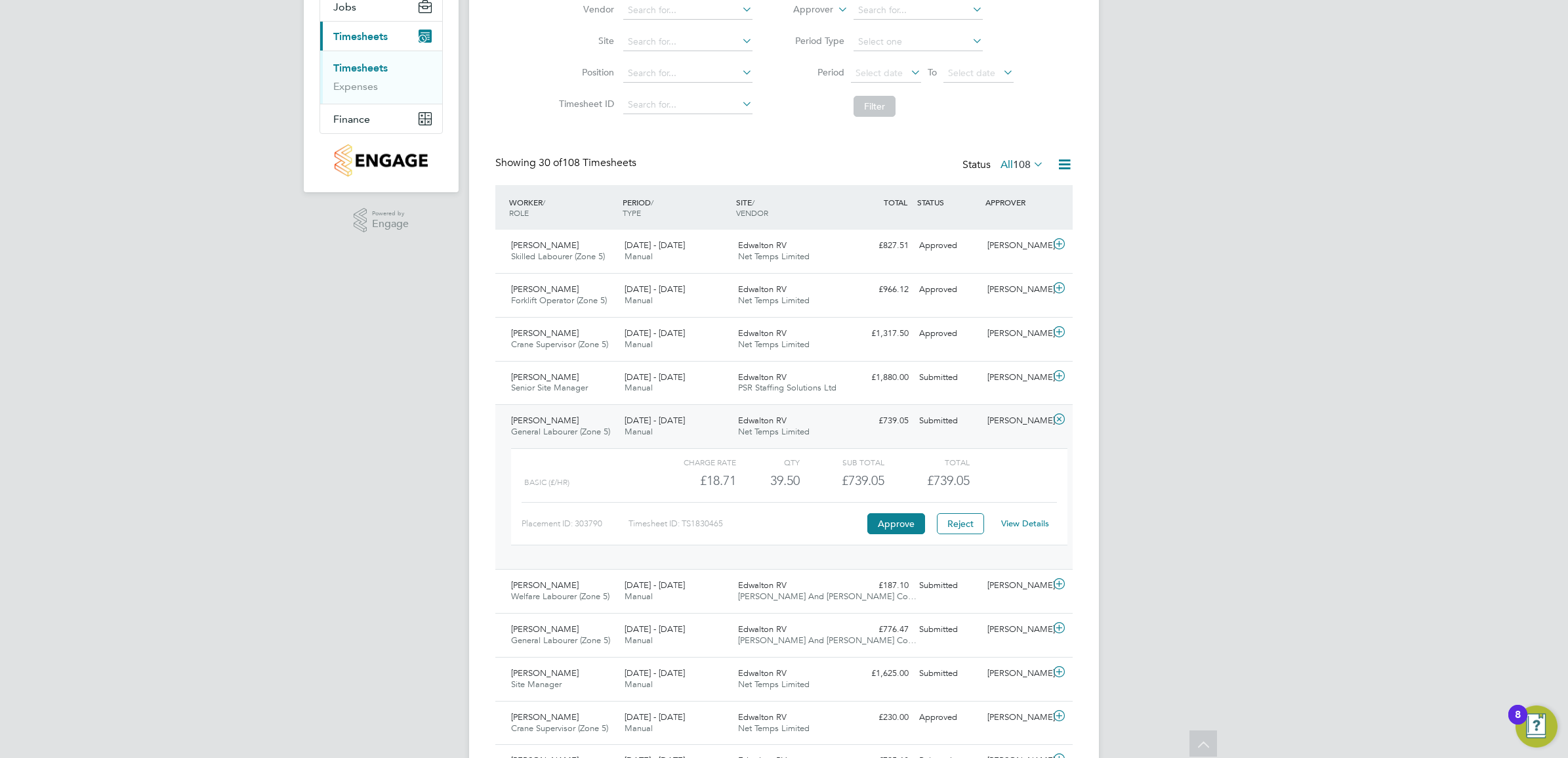
click at [1028, 519] on link "View Details" at bounding box center [1025, 523] width 48 height 11
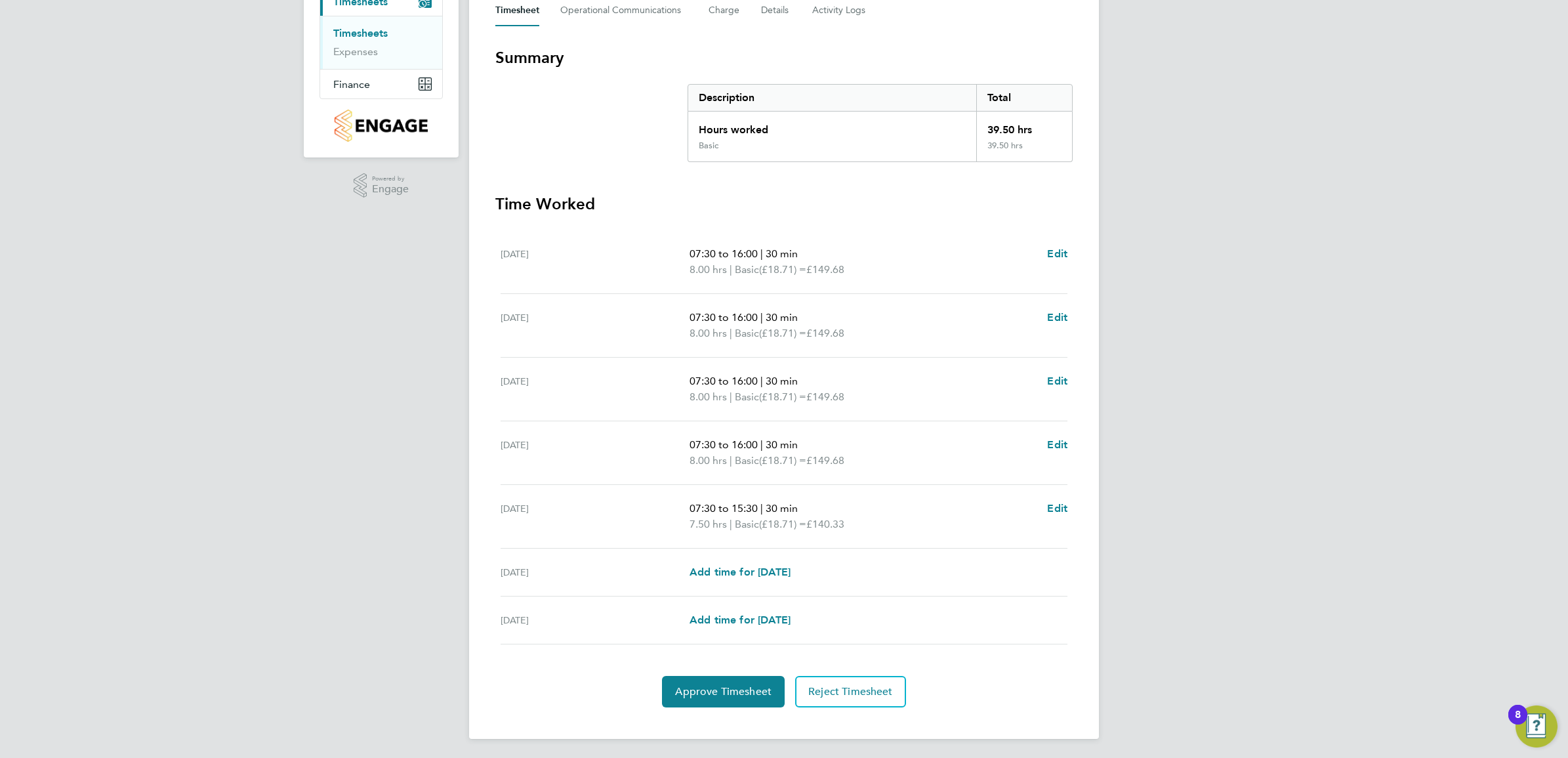
scroll to position [202, 0]
click at [1060, 247] on span "Edit" at bounding box center [1057, 251] width 21 height 13
select select "30"
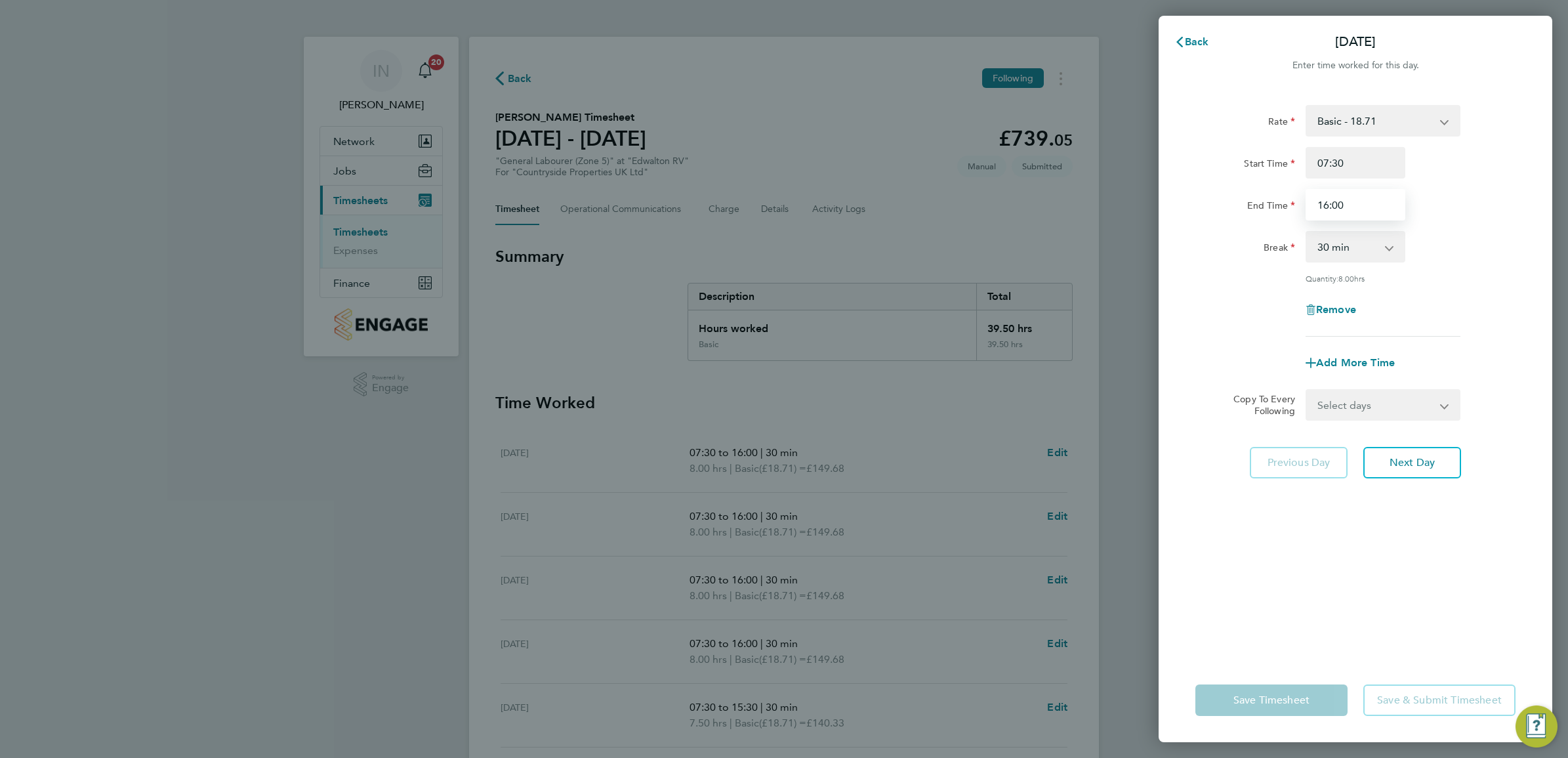
click at [1348, 199] on input "16:00" at bounding box center [1355, 205] width 100 height 31
type input "16:30"
click at [1429, 467] on span "Next Day" at bounding box center [1412, 462] width 45 height 13
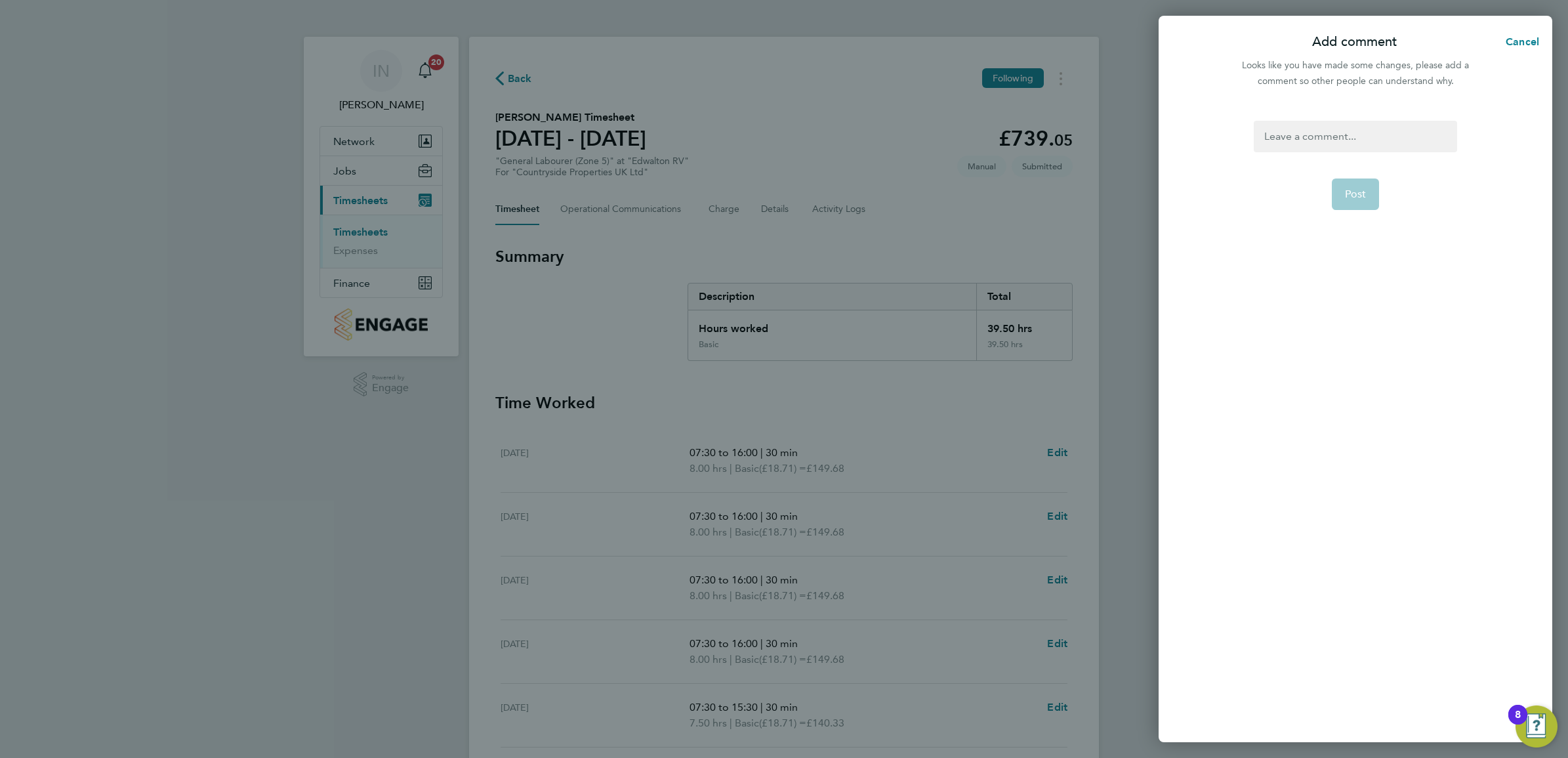
click at [1348, 142] on div at bounding box center [1354, 136] width 203 height 31
click at [1375, 128] on div at bounding box center [1354, 136] width 203 height 31
click at [1368, 200] on button "Post" at bounding box center [1355, 194] width 48 height 31
select select "30"
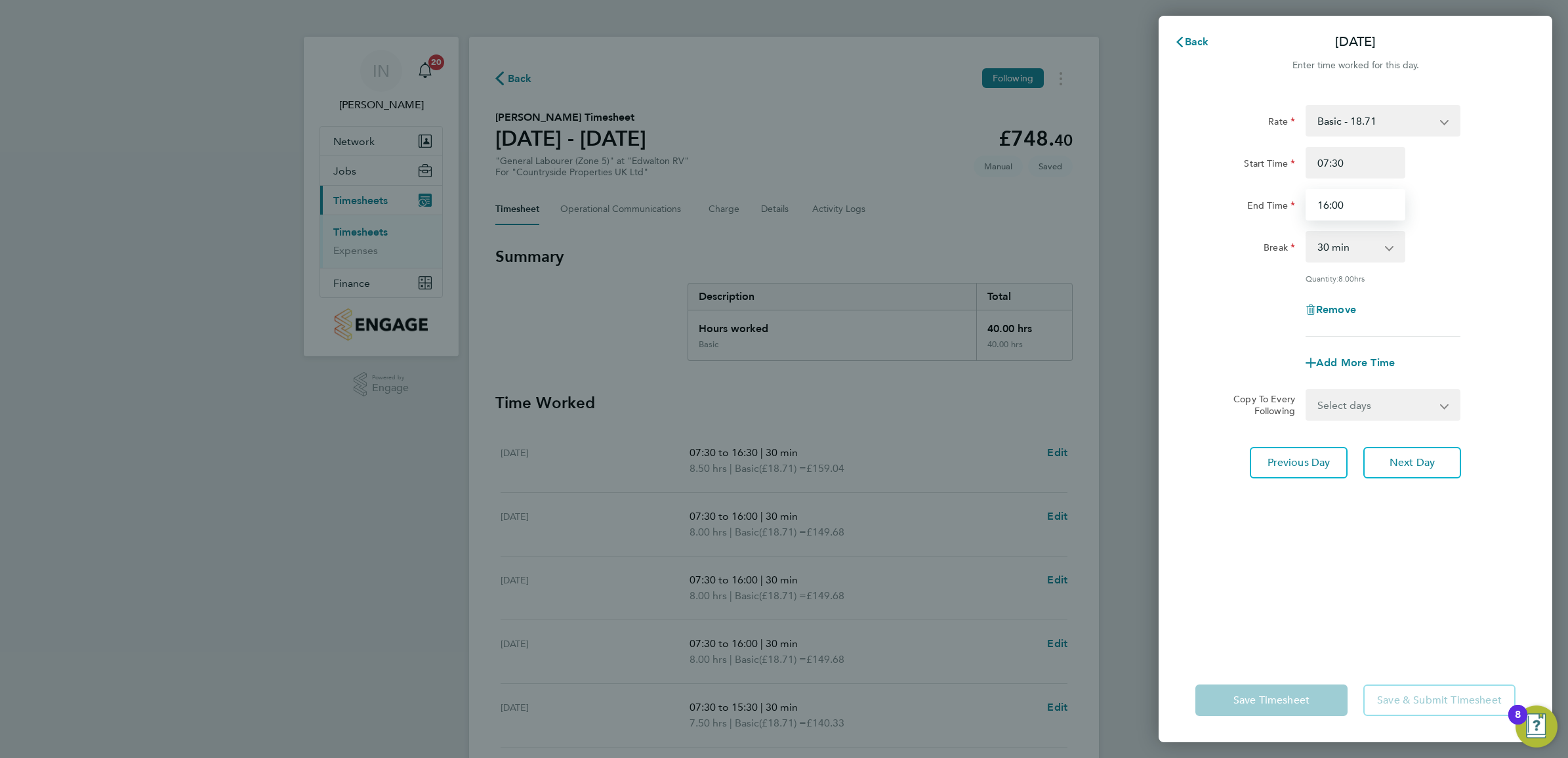
click at [1359, 197] on input "16:00" at bounding box center [1355, 205] width 100 height 31
type input "16:30"
click at [1422, 453] on button "Next Day" at bounding box center [1412, 463] width 98 height 31
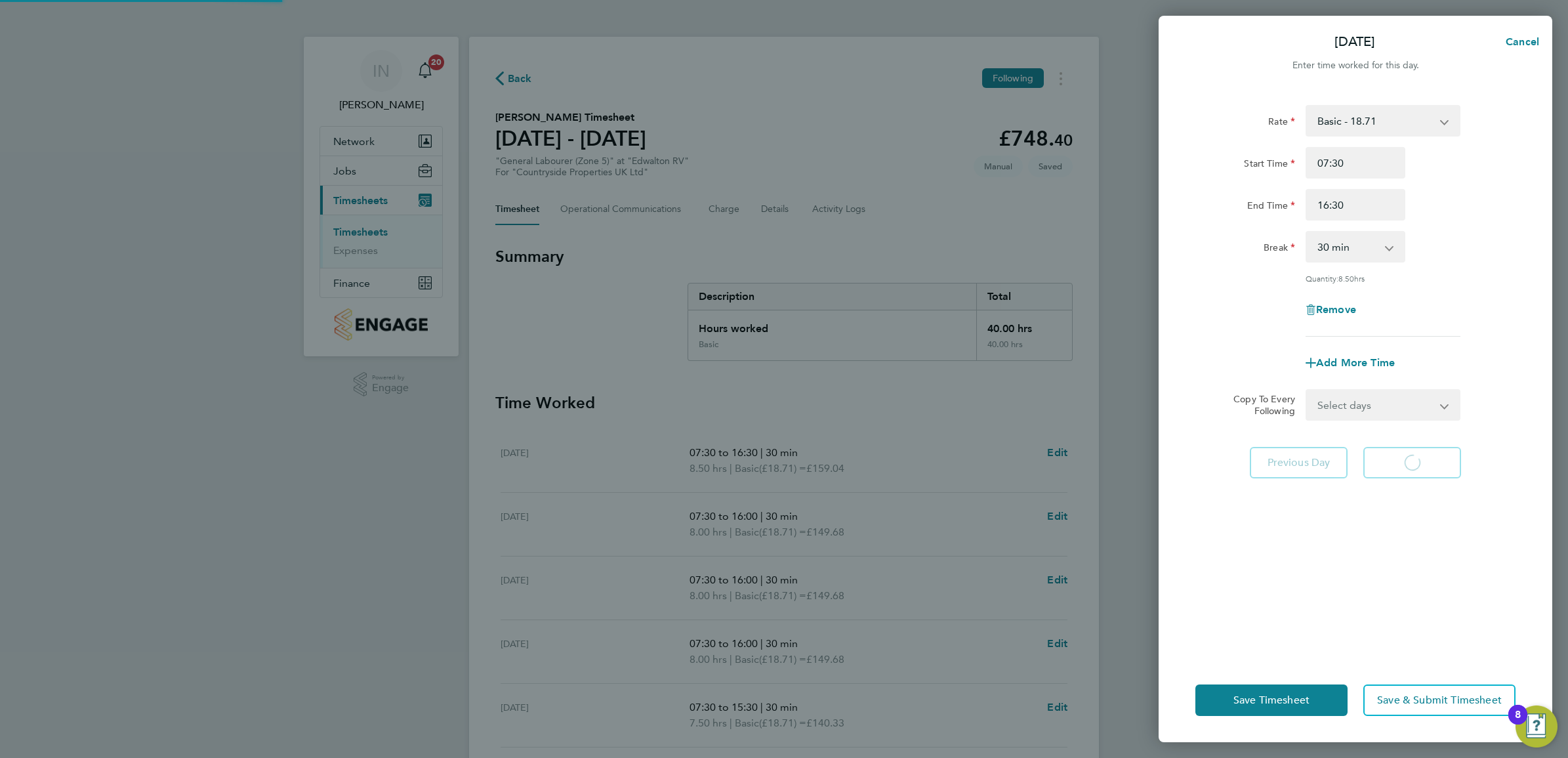
select select "30"
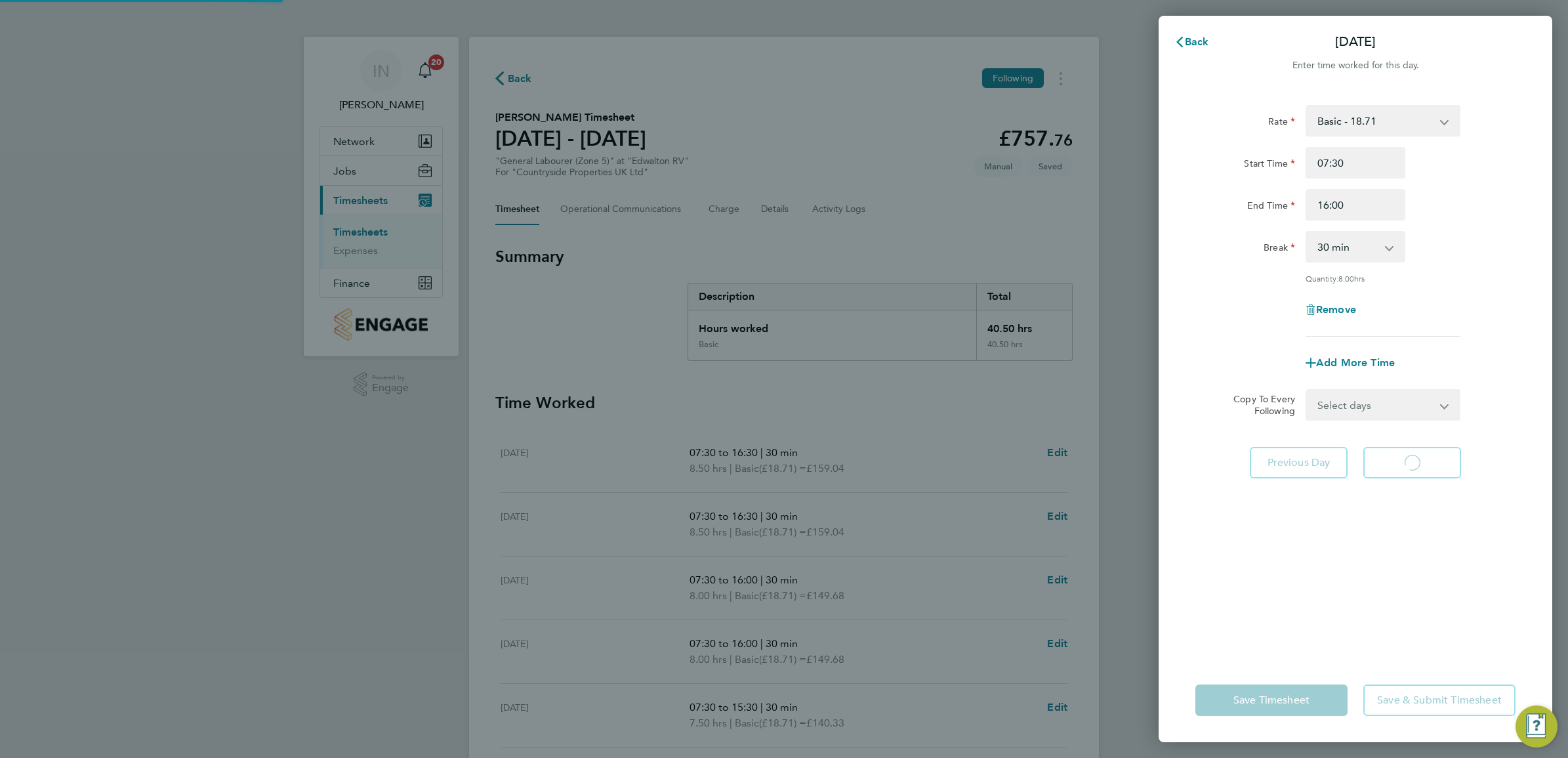
select select "30"
click at [1402, 306] on app-form-button "Remove" at bounding box center [1355, 309] width 100 height 11
click at [1361, 204] on input "16:00" at bounding box center [1355, 205] width 100 height 31
type input "16:30"
click at [1427, 238] on div "Break 0 min 15 min 30 min 45 min 60 min 75 min 90 min" at bounding box center [1354, 246] width 330 height 31
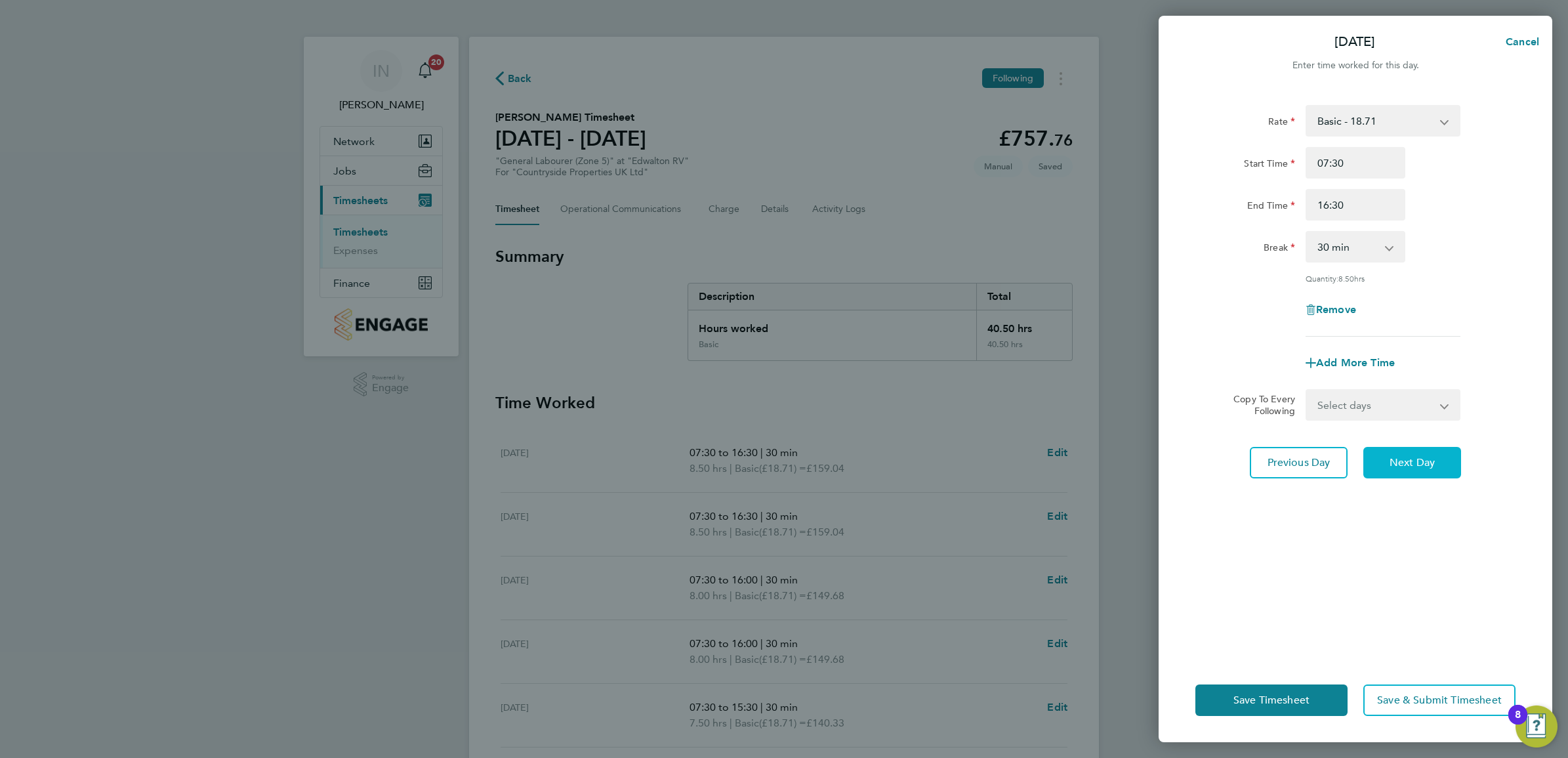
click at [1439, 461] on button "Next Day" at bounding box center [1412, 463] width 98 height 31
select select "30"
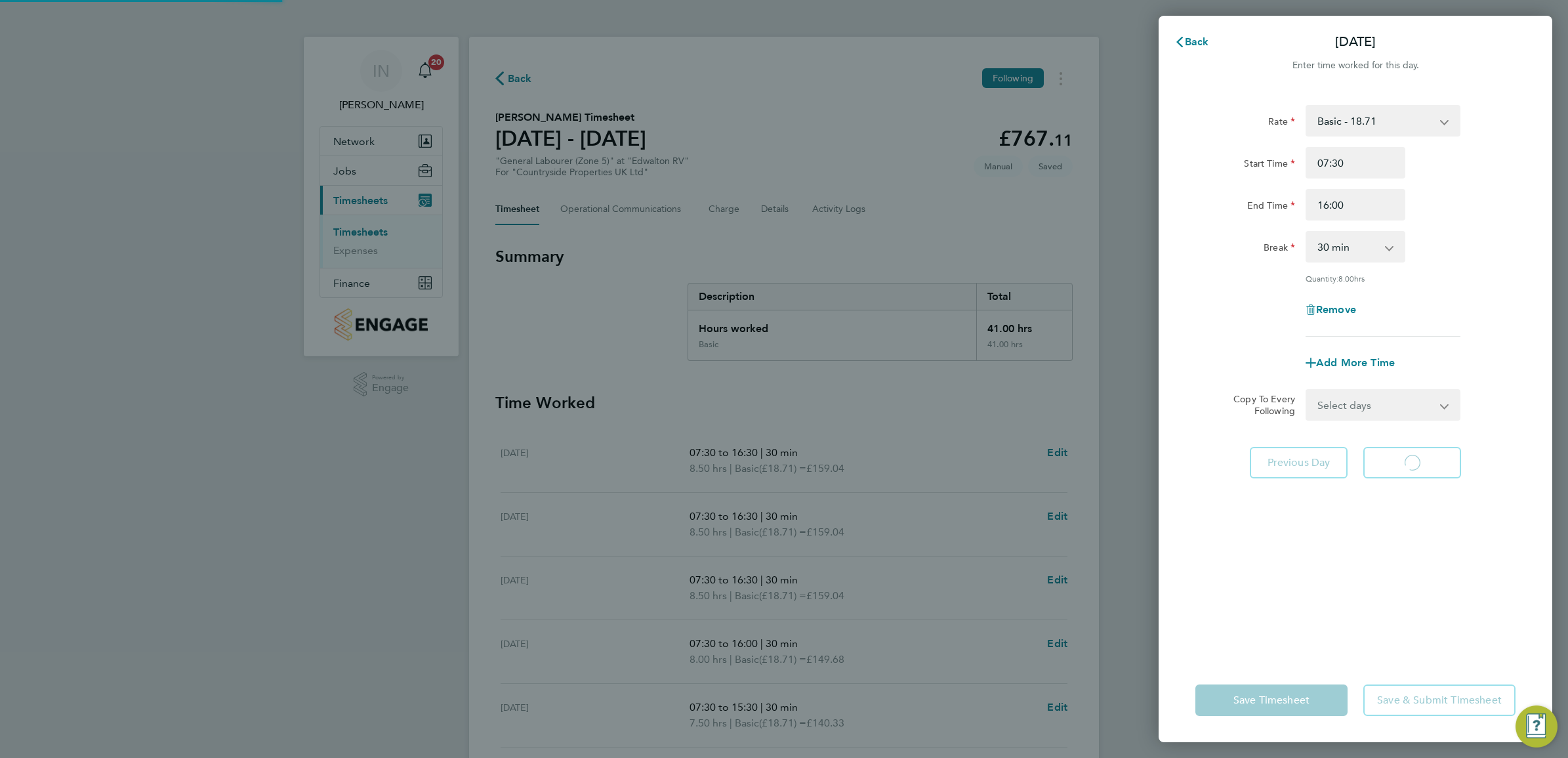
select select "30"
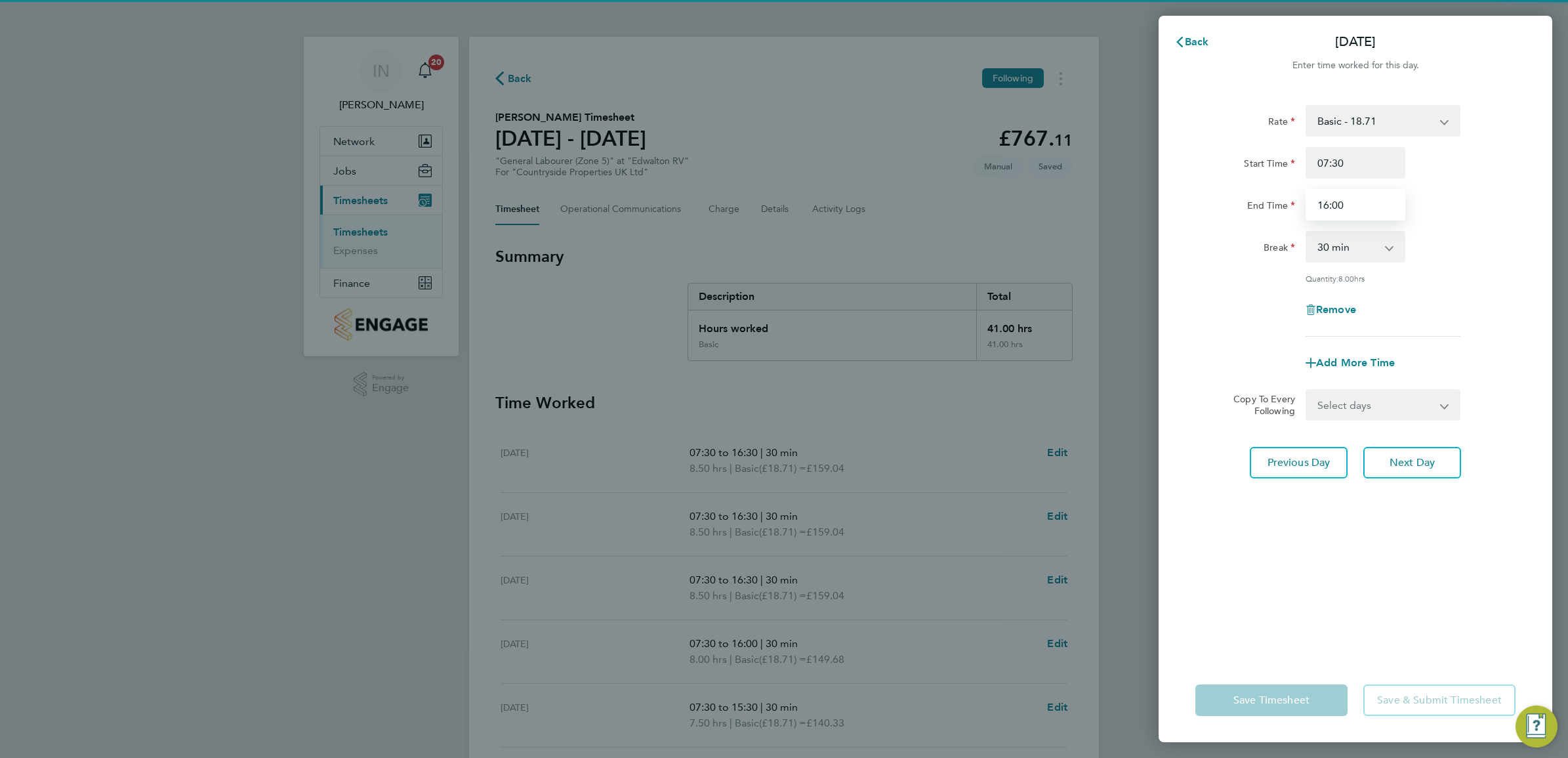
click at [1374, 202] on input "16:00" at bounding box center [1355, 205] width 100 height 31
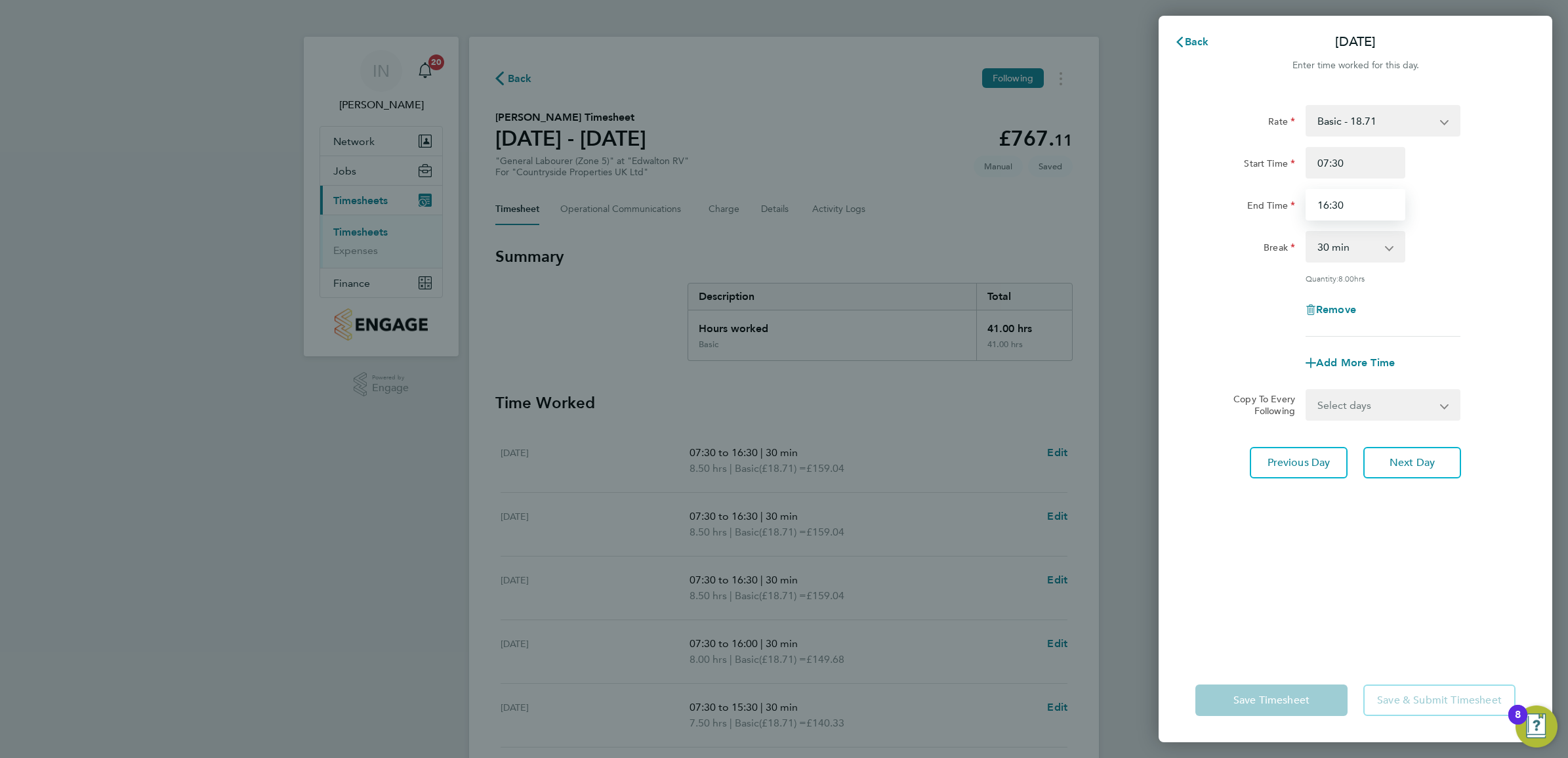
type input "16:30"
click at [1445, 258] on div "Break 0 min 15 min 30 min 45 min 60 min 75 min 90 min" at bounding box center [1354, 246] width 330 height 31
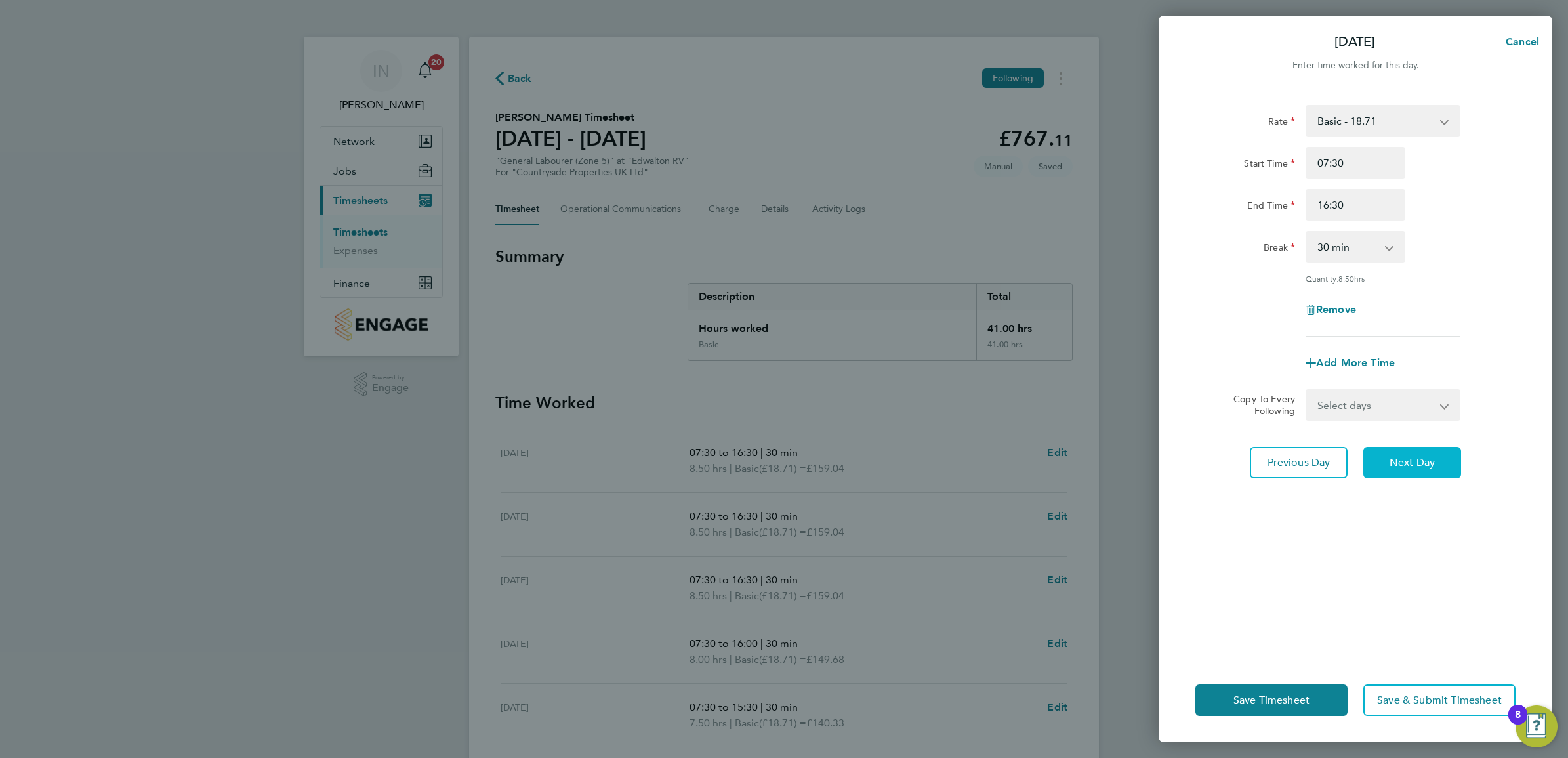
click at [1425, 449] on button "Next Day" at bounding box center [1412, 463] width 98 height 31
select select "30"
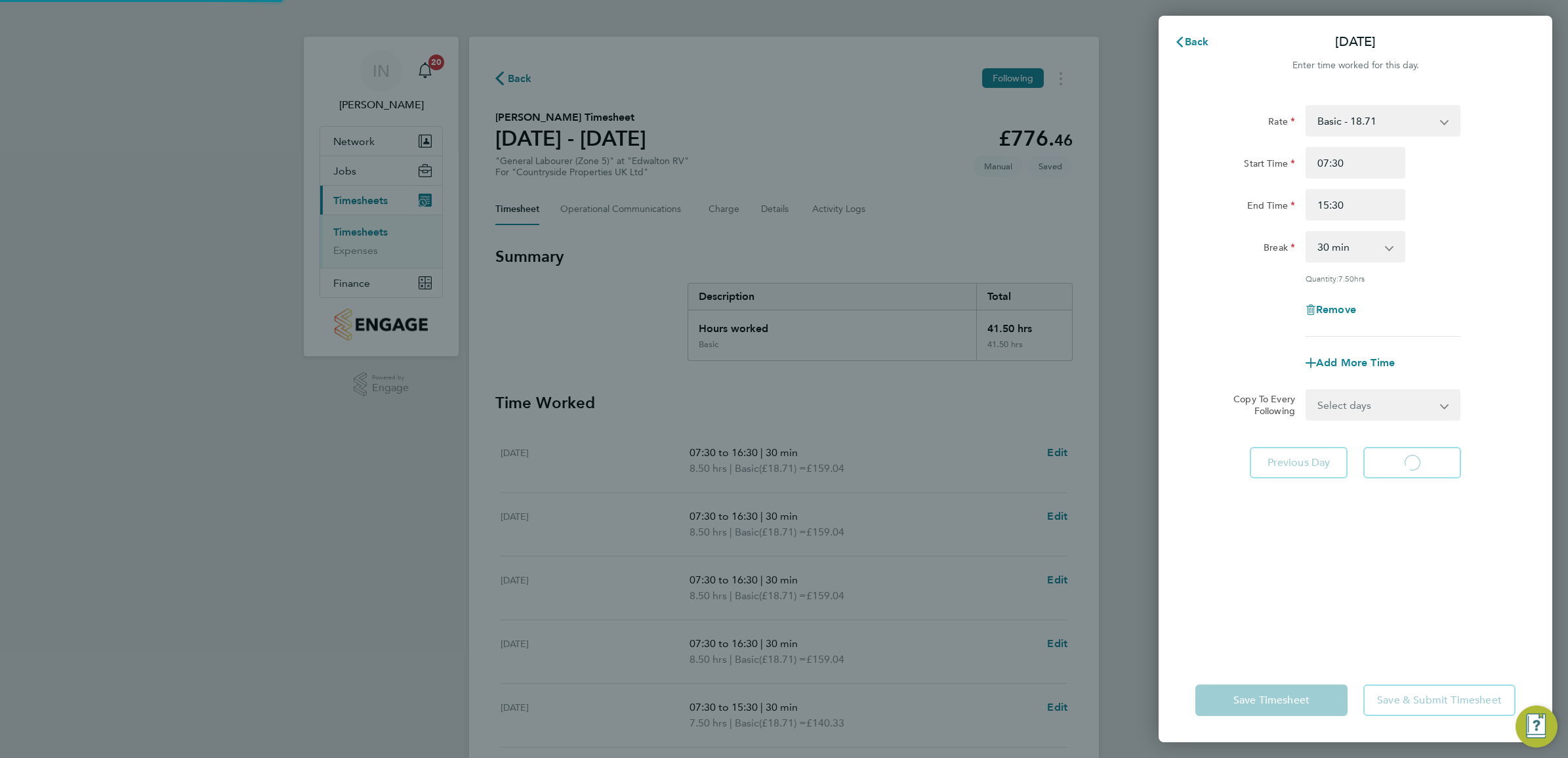
select select "30"
click at [1434, 456] on span "Next Day" at bounding box center [1412, 462] width 45 height 13
select select "30"
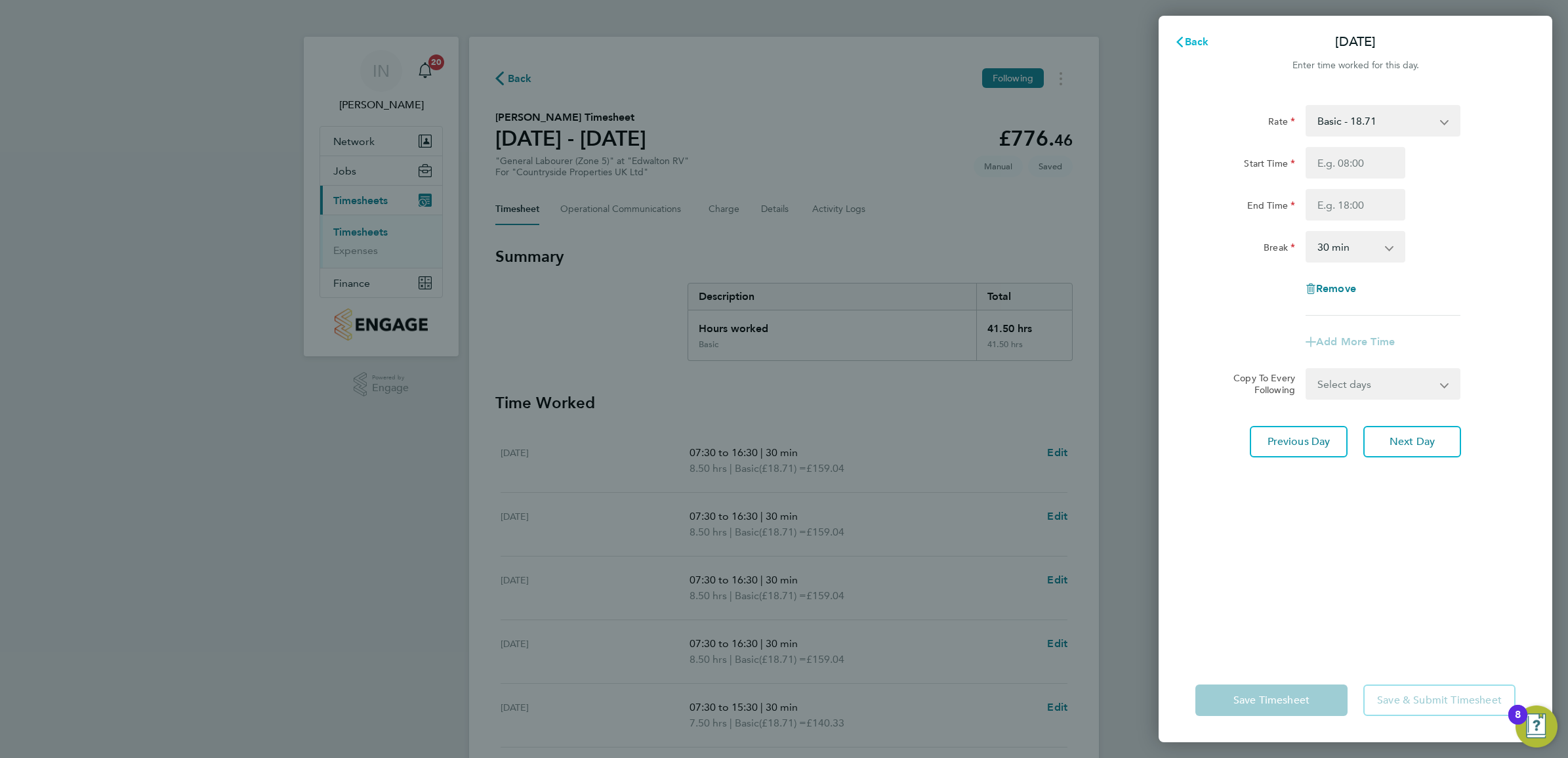
click at [1214, 32] on button "Back" at bounding box center [1191, 41] width 61 height 26
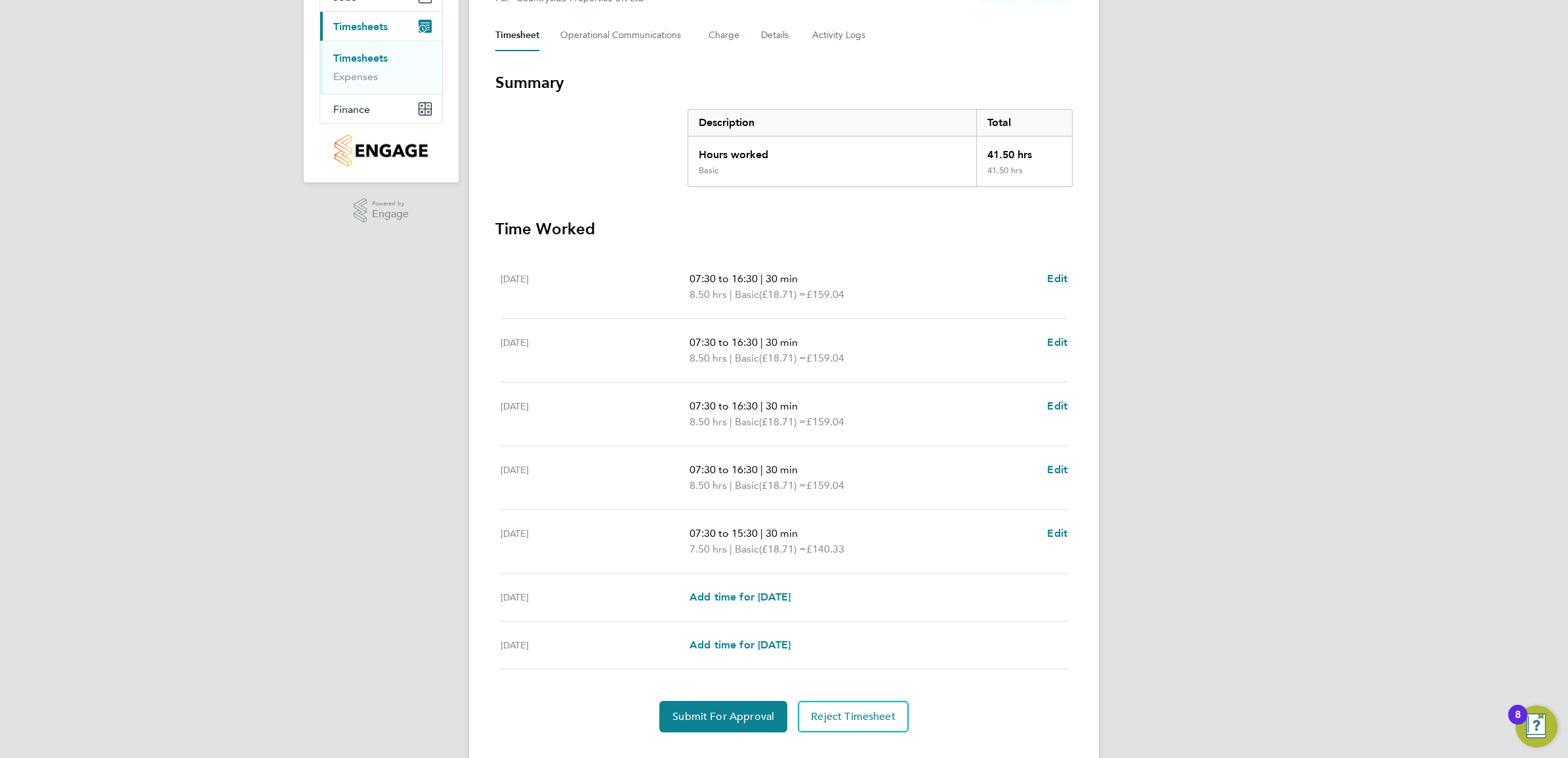
scroll to position [202, 0]
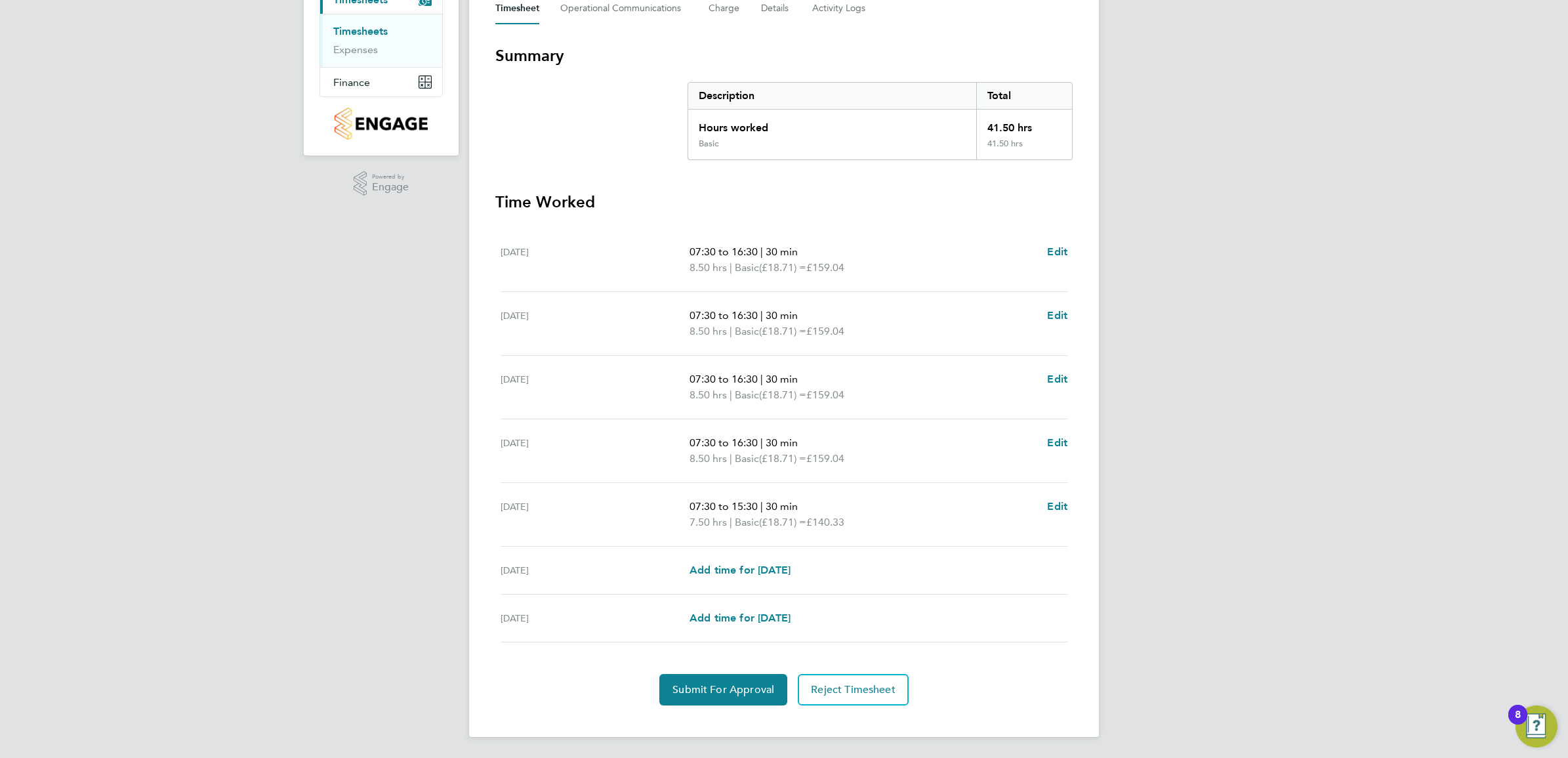
click at [727, 669] on section "Time Worked [DATE] 07:30 to 16:30 | 30 min 8.50 hrs | Basic (£18.71) = £159.04 …" at bounding box center [784, 448] width 578 height 514
click at [731, 690] on span "Submit For Approval" at bounding box center [724, 688] width 102 height 13
click at [738, 686] on span "Approve Timesheet" at bounding box center [723, 688] width 96 height 13
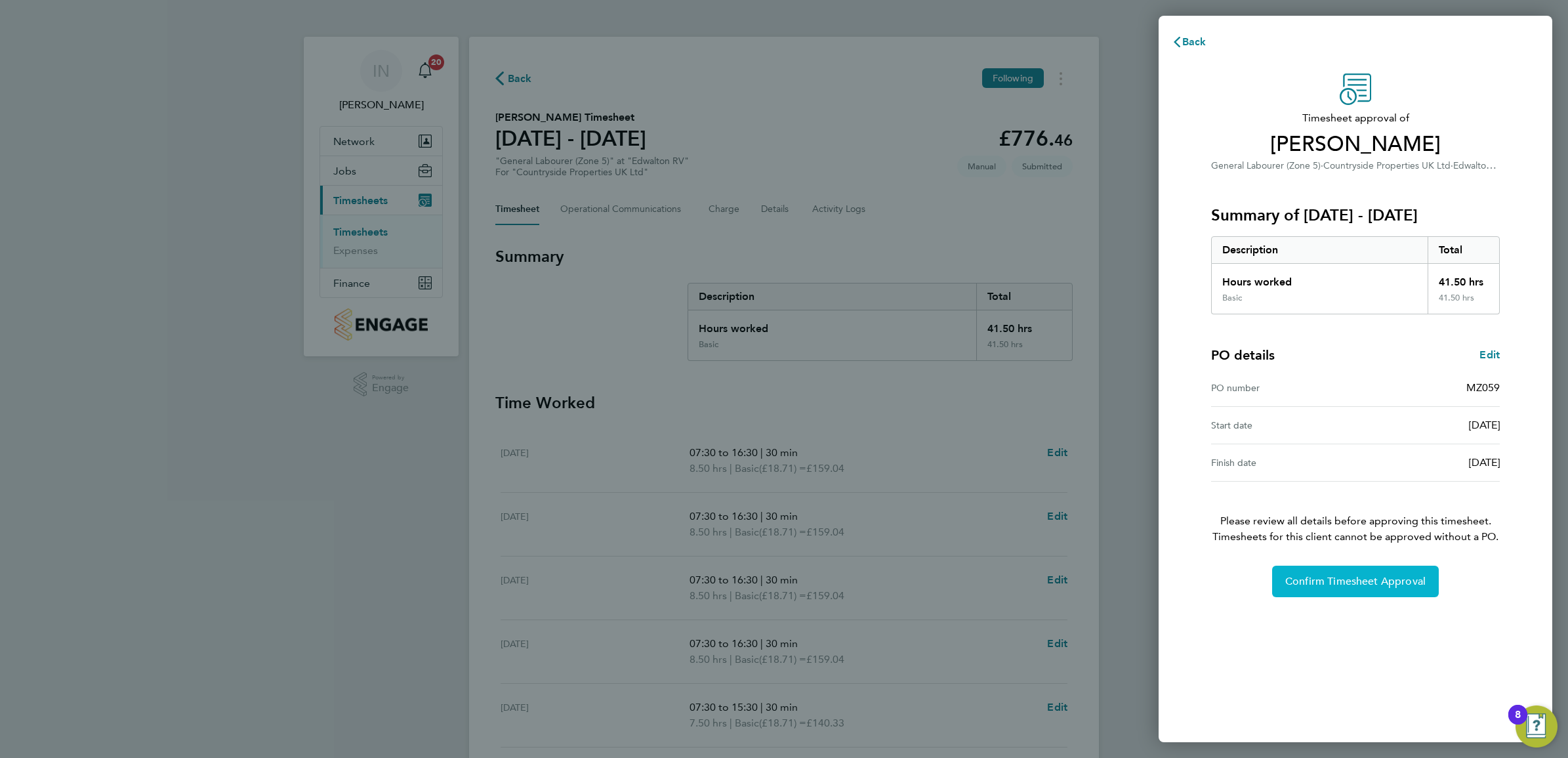
click at [1334, 588] on button "Confirm Timesheet Approval" at bounding box center [1355, 581] width 167 height 31
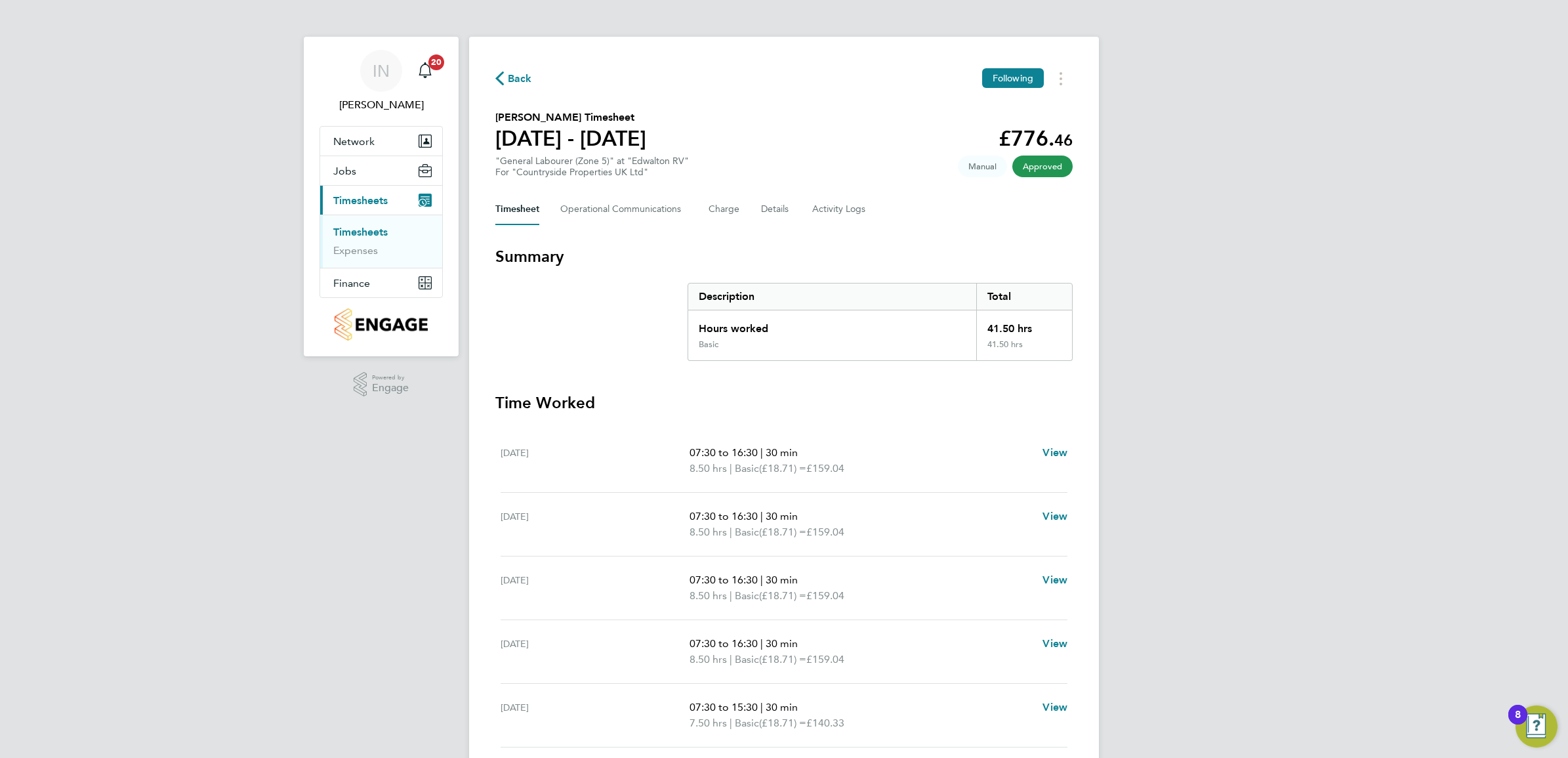
click at [522, 76] on span "Back" at bounding box center [520, 78] width 25 height 16
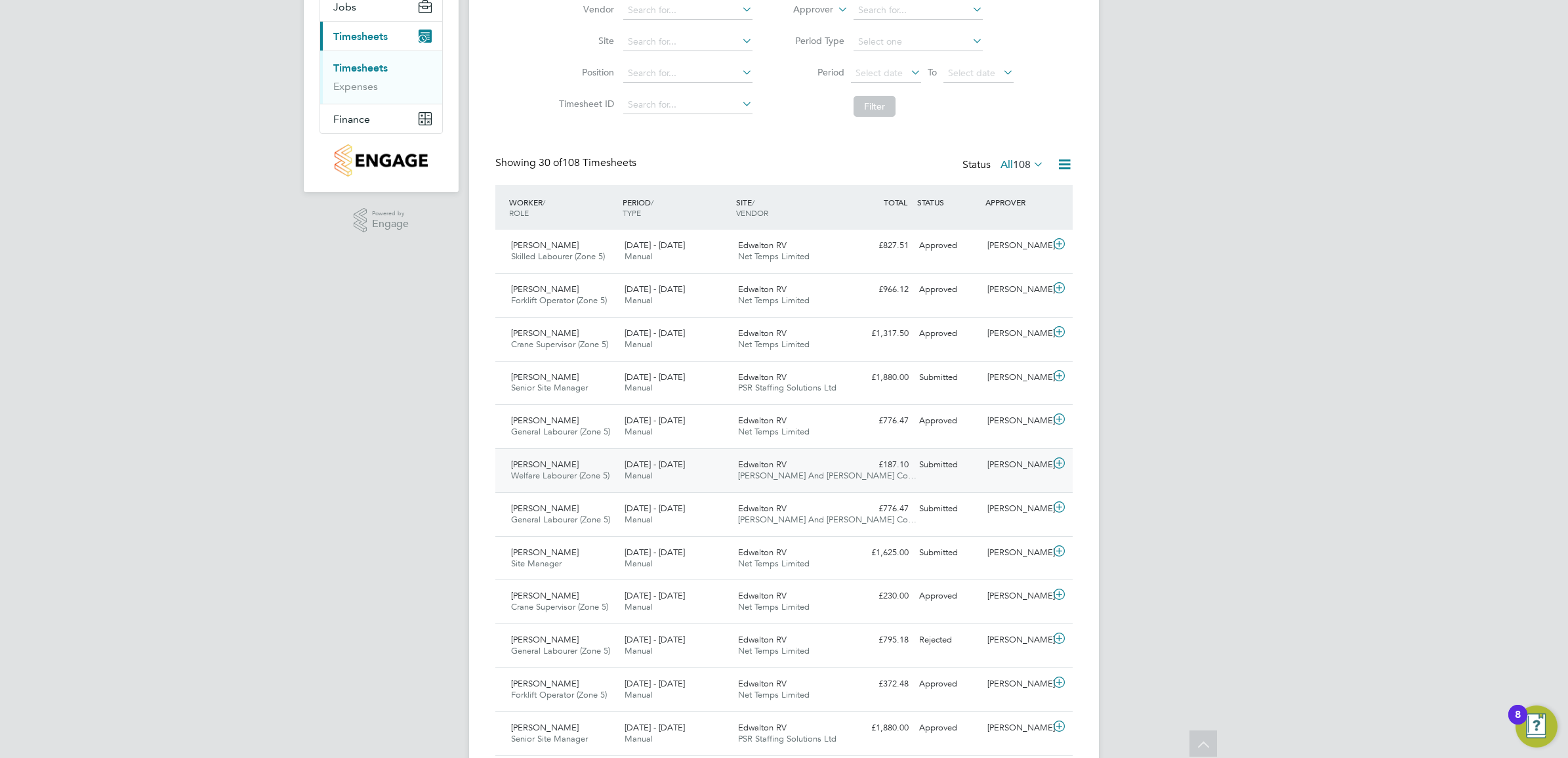
click at [841, 568] on div "Edwalton RV Net Temps Limited" at bounding box center [789, 558] width 114 height 32
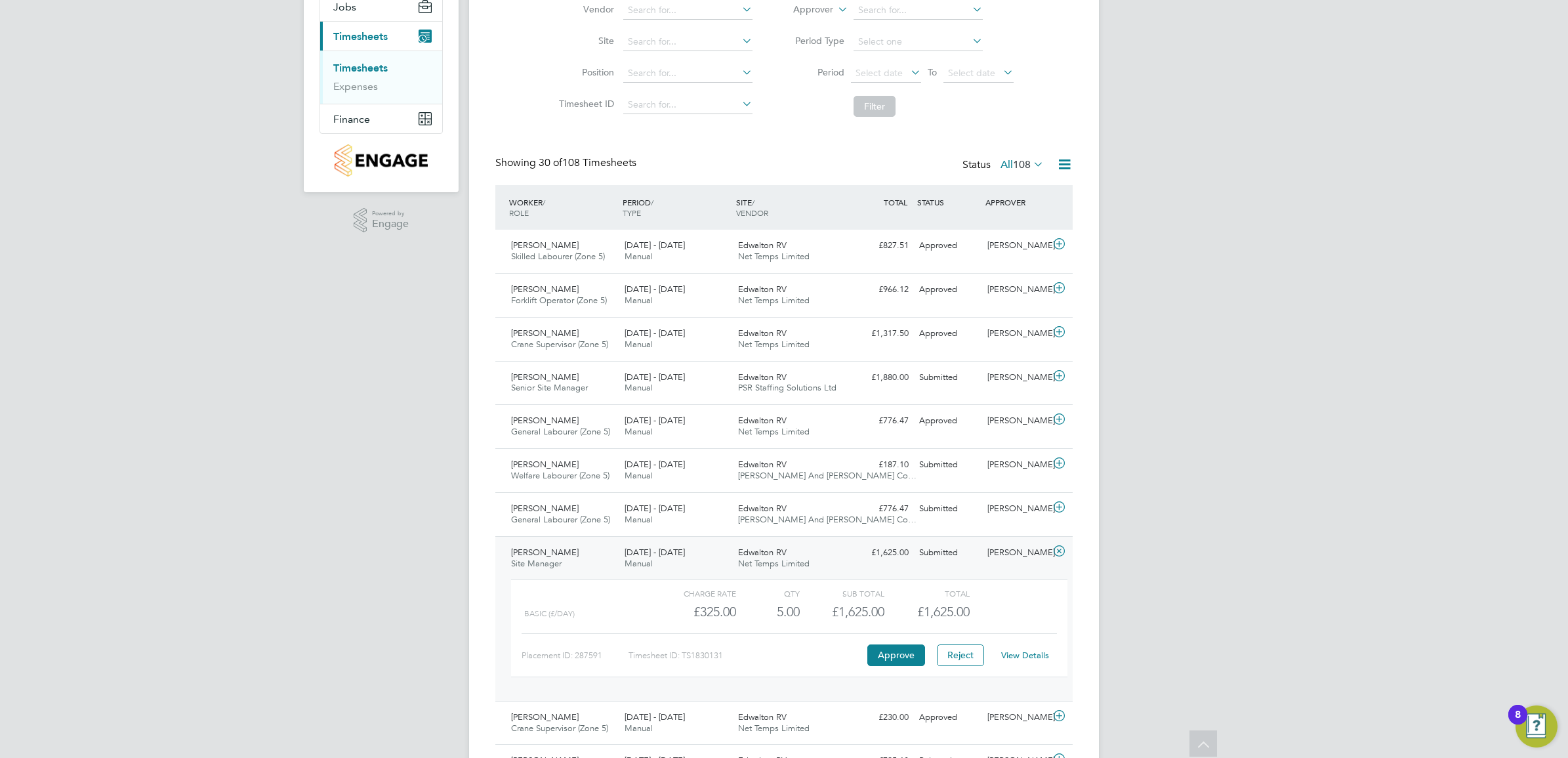
click at [1018, 658] on link "View Details" at bounding box center [1025, 654] width 48 height 11
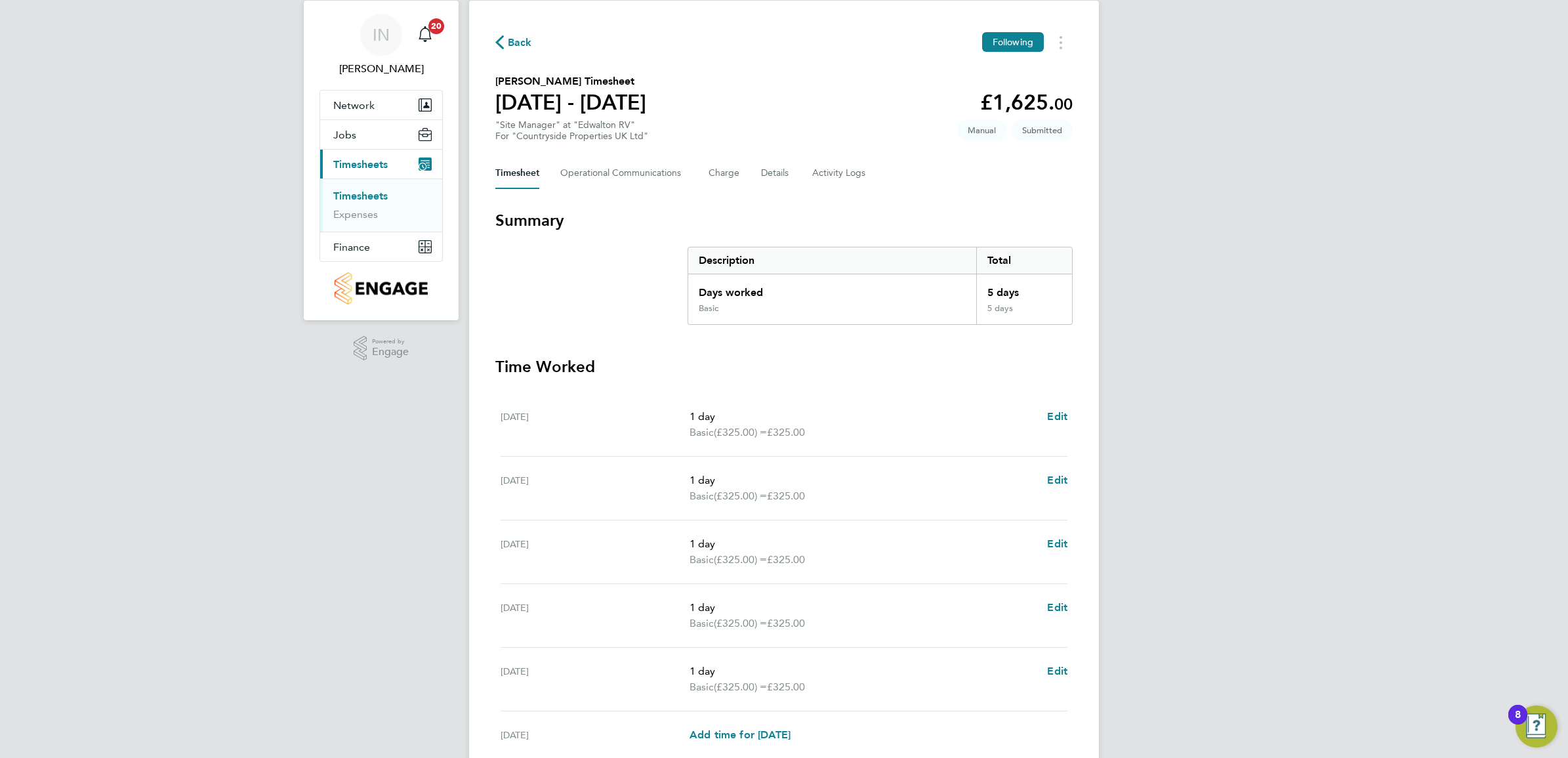
scroll to position [202, 0]
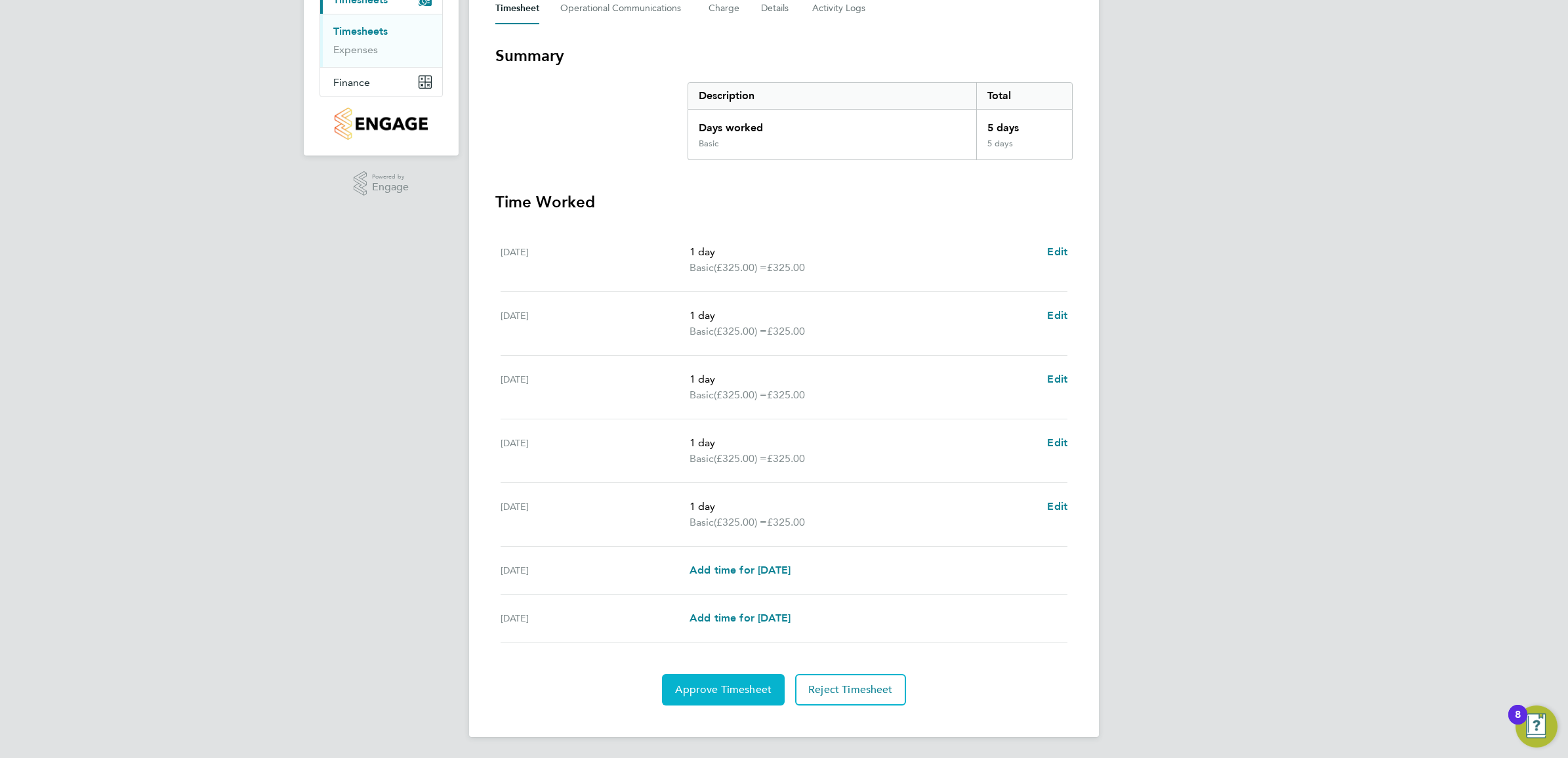
click at [733, 693] on span "Approve Timesheet" at bounding box center [723, 688] width 96 height 13
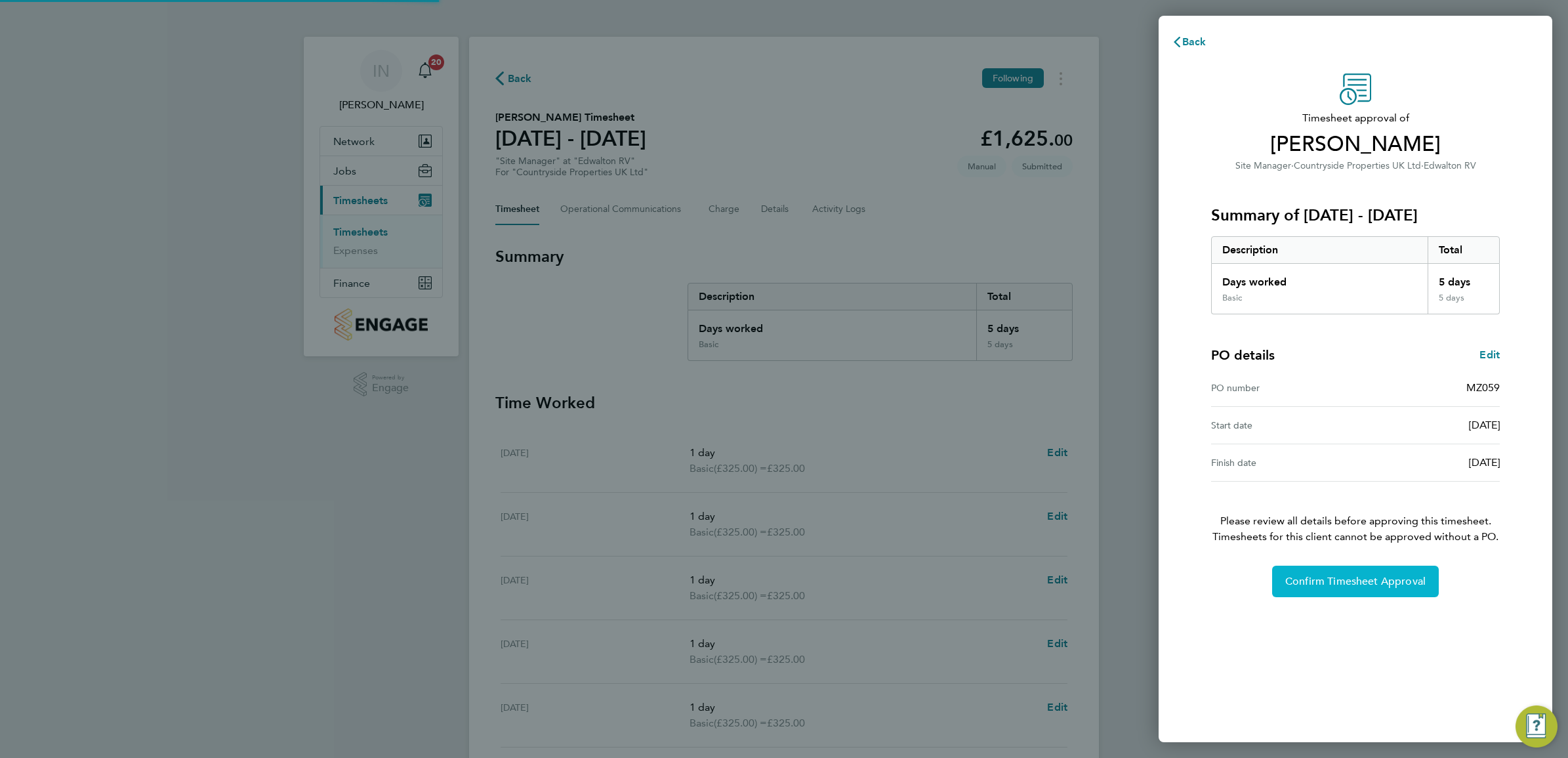
click at [1393, 593] on button "Confirm Timesheet Approval" at bounding box center [1355, 581] width 167 height 31
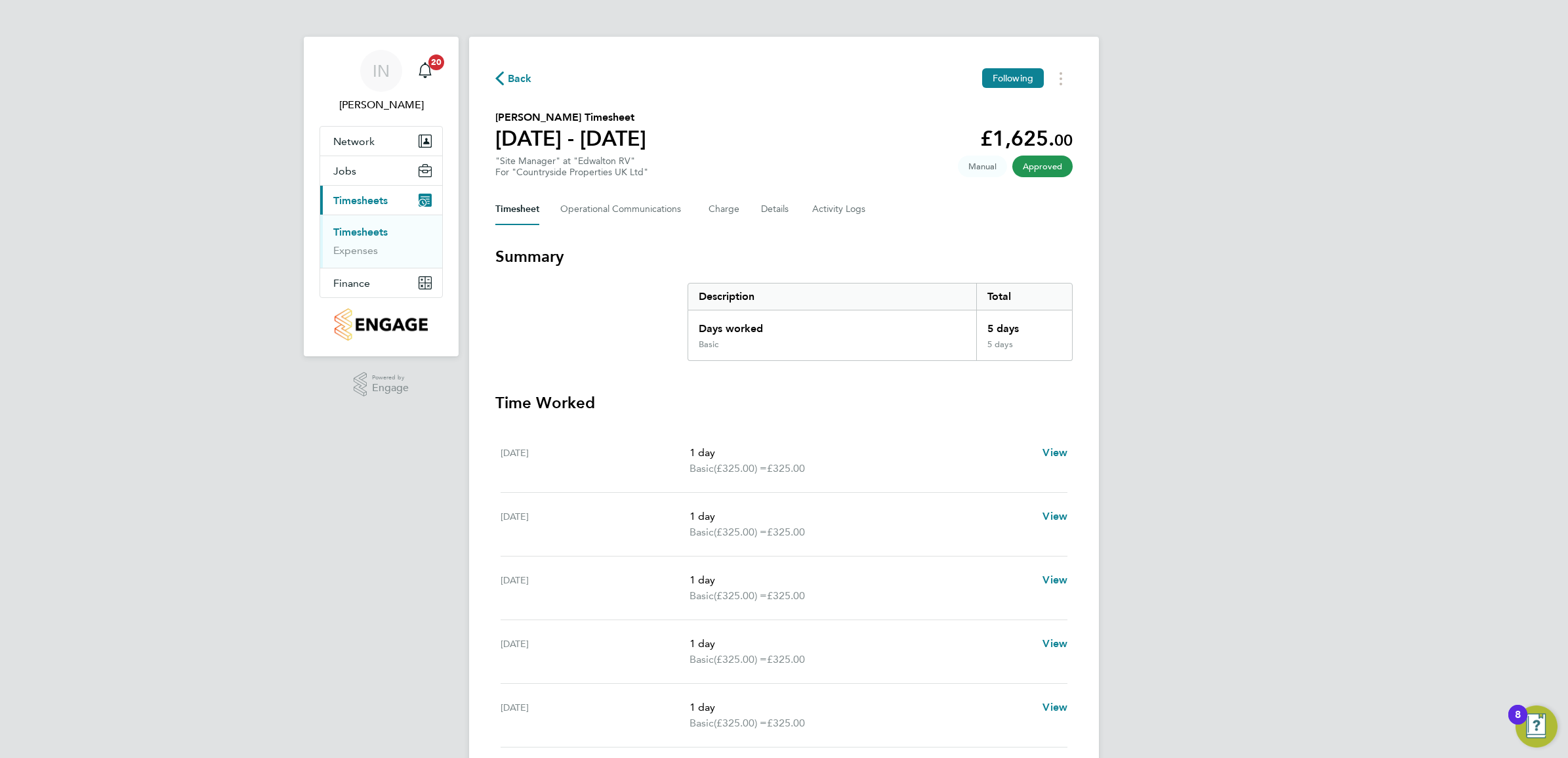
click at [524, 83] on span "Back" at bounding box center [520, 78] width 25 height 16
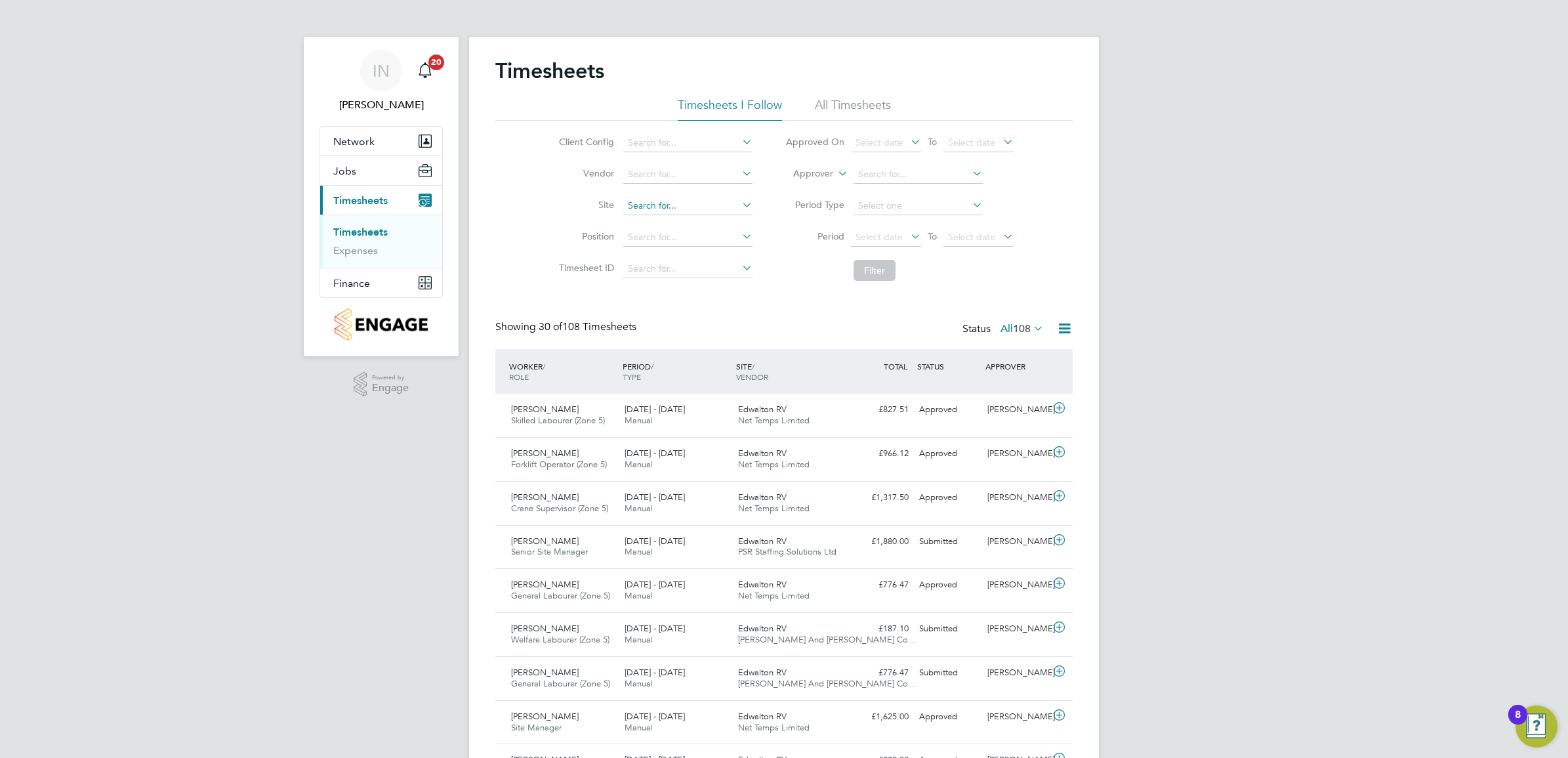
click at [655, 211] on input at bounding box center [687, 206] width 129 height 19
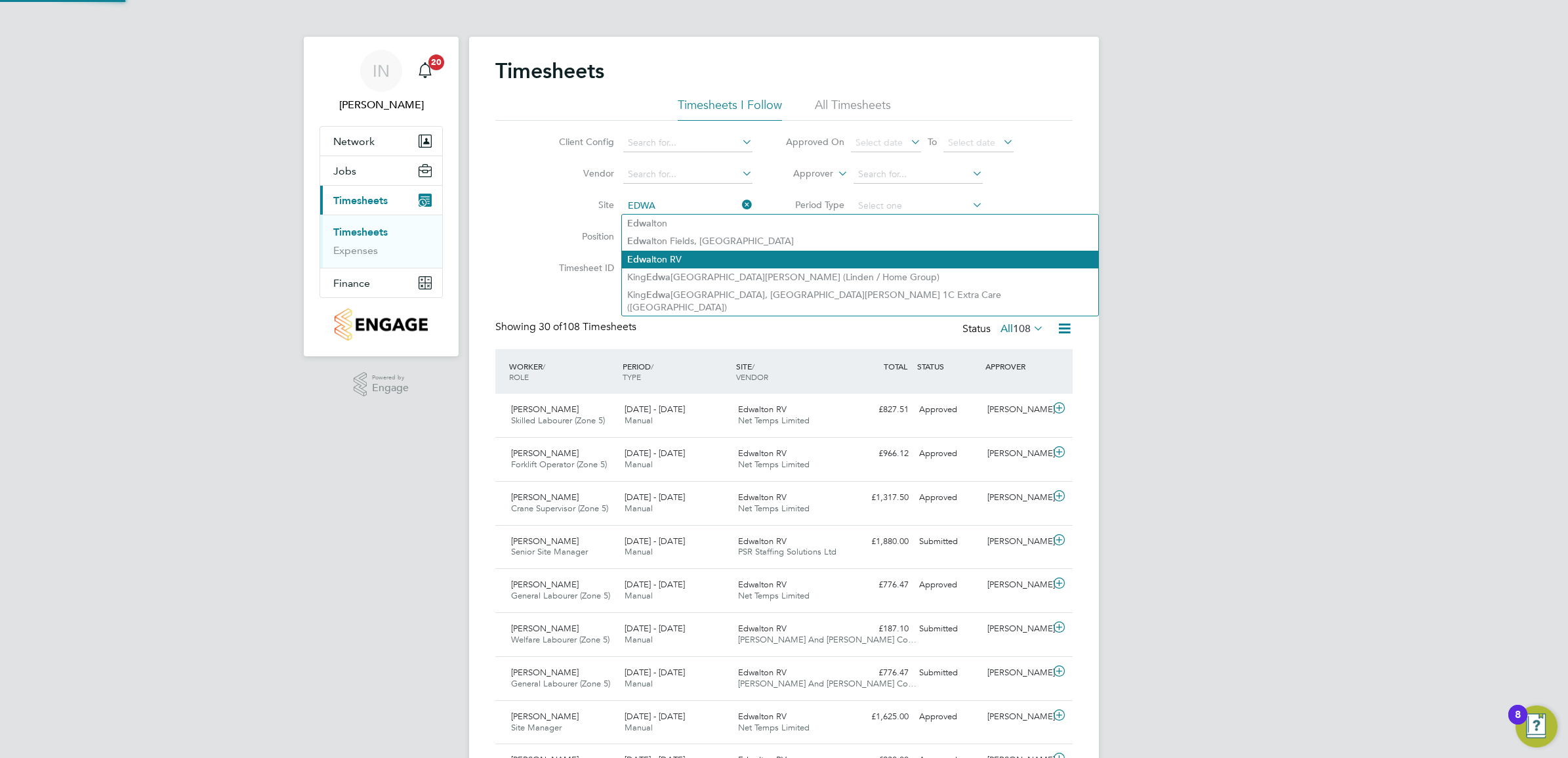
click at [671, 264] on li "Edwa lton RV" at bounding box center [860, 260] width 477 height 18
type input "Edwalton RV"
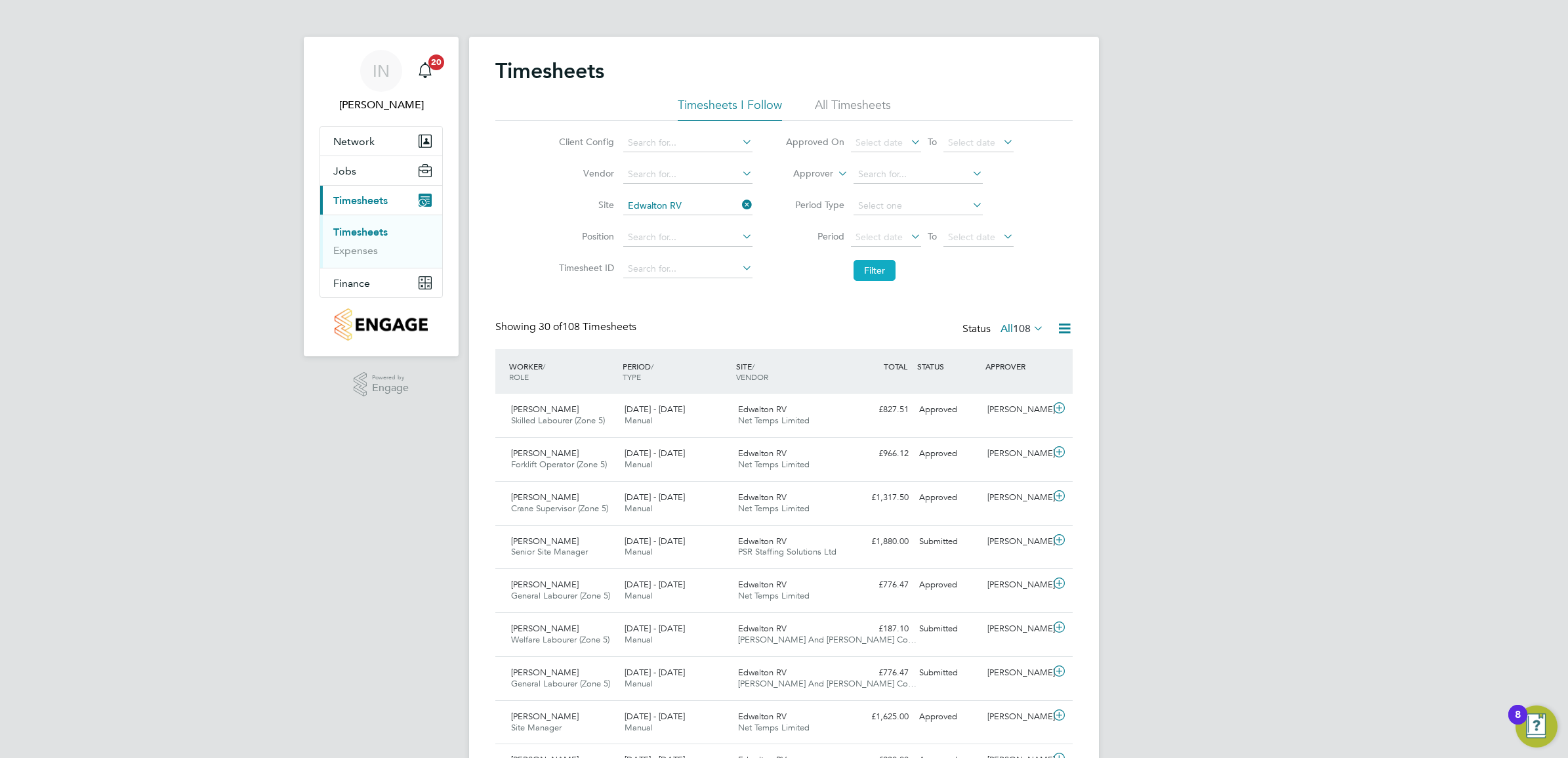
click at [859, 274] on button "Filter" at bounding box center [874, 270] width 42 height 21
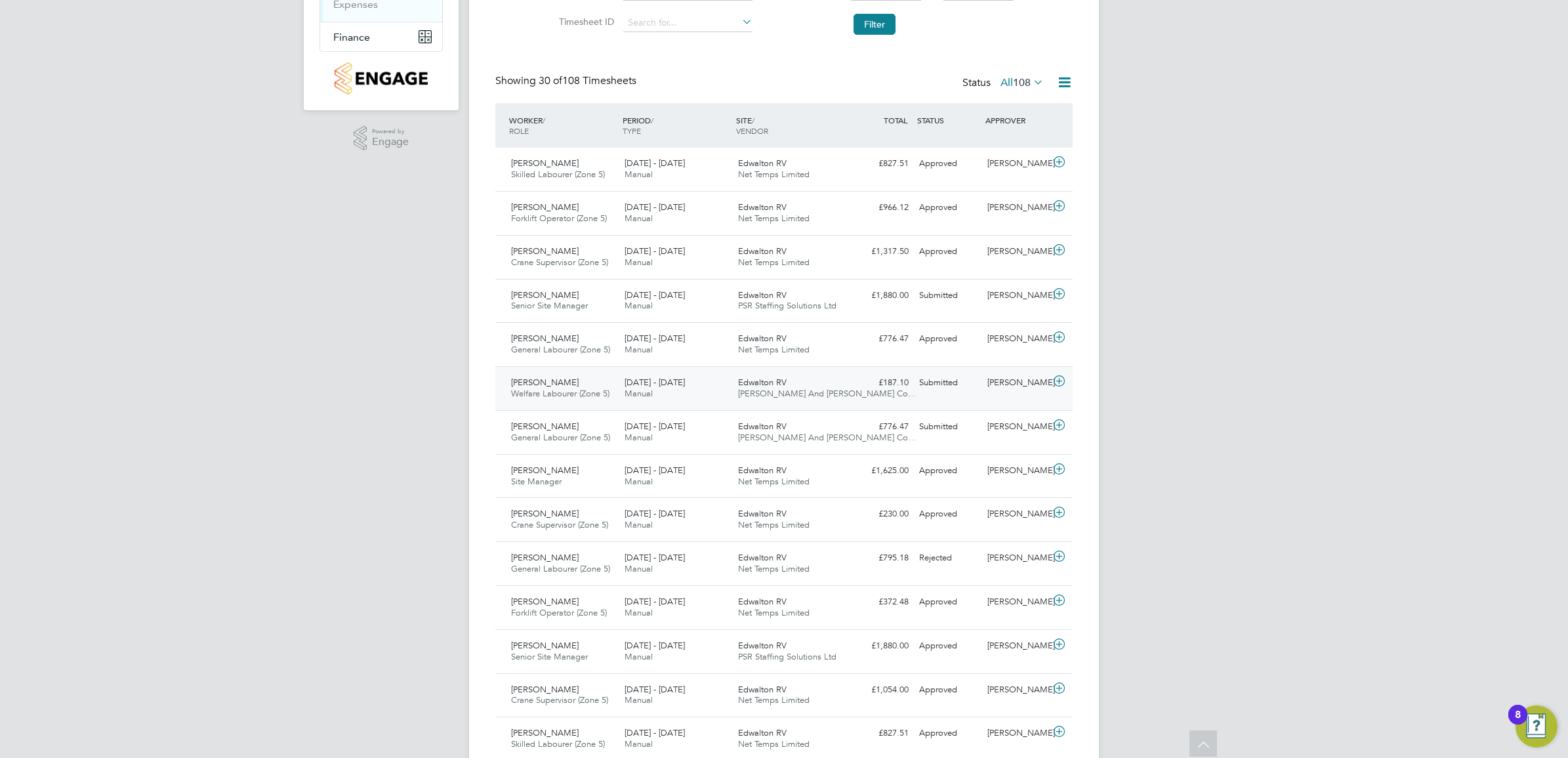
click at [763, 394] on span "[PERSON_NAME] And [PERSON_NAME] Co…" at bounding box center [828, 392] width 178 height 11
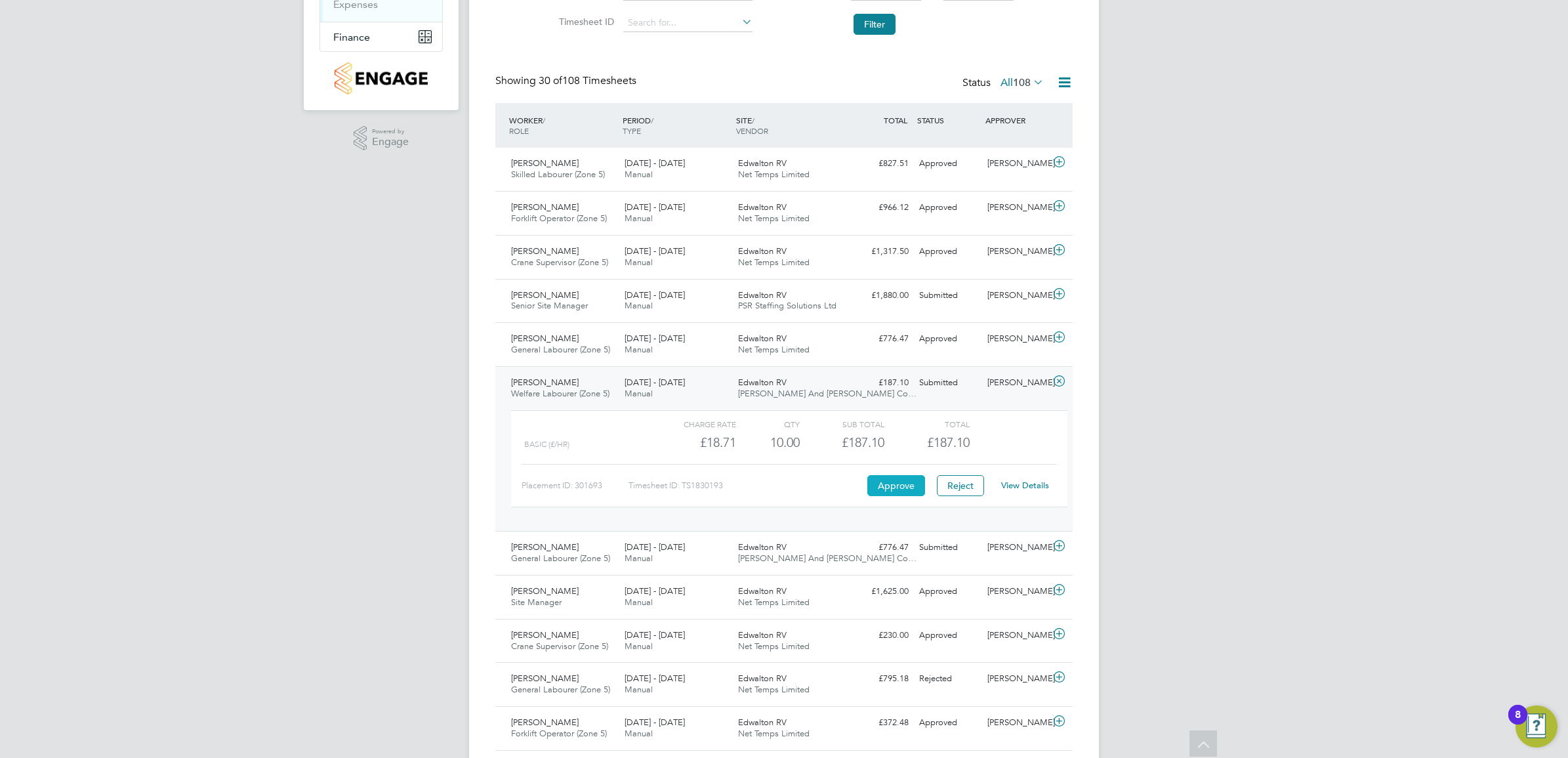
click at [892, 485] on button "Approve" at bounding box center [895, 484] width 58 height 21
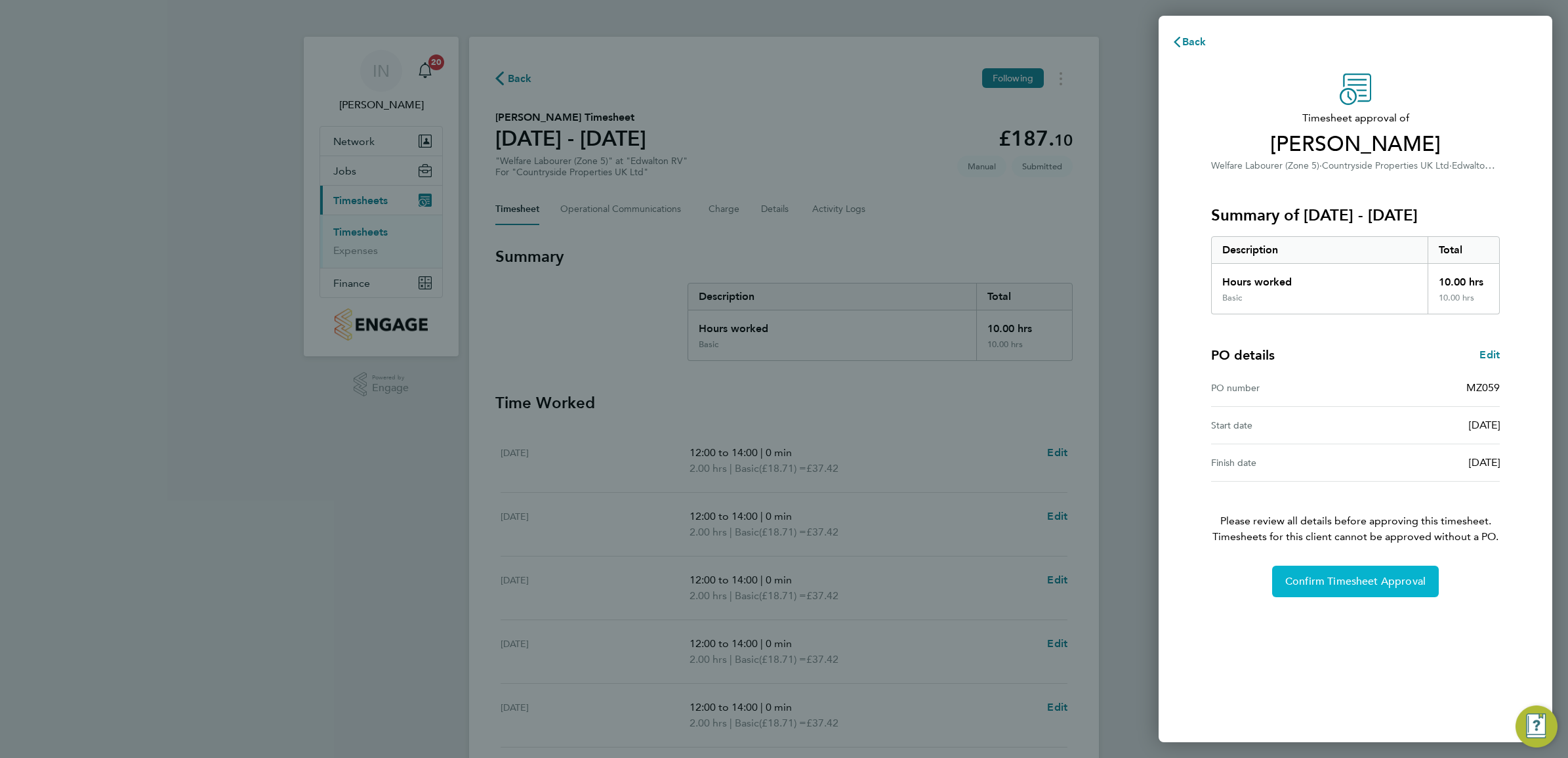
click at [1393, 593] on button "Confirm Timesheet Approval" at bounding box center [1355, 581] width 167 height 31
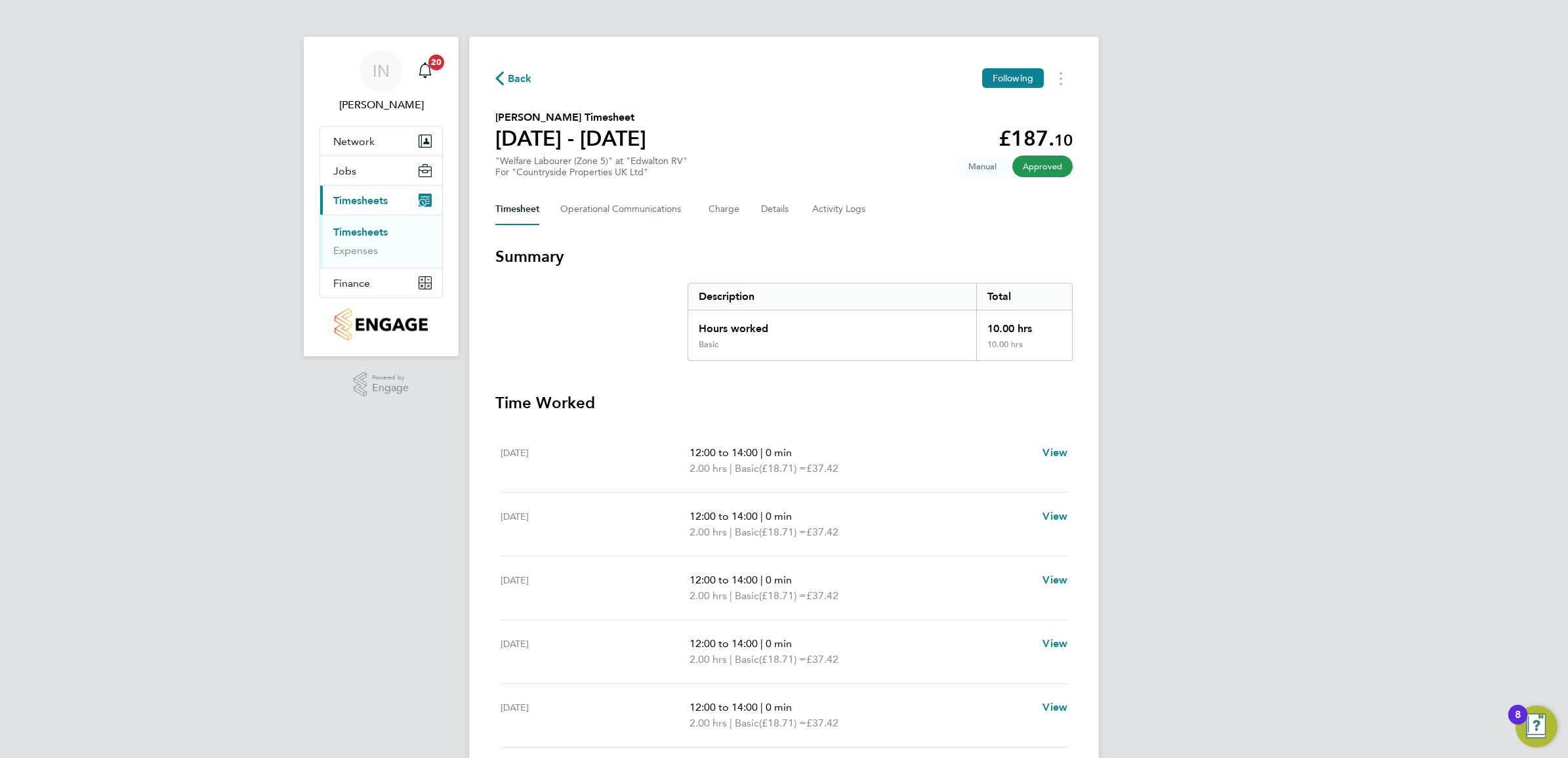
click at [527, 84] on span "Back" at bounding box center [520, 78] width 25 height 16
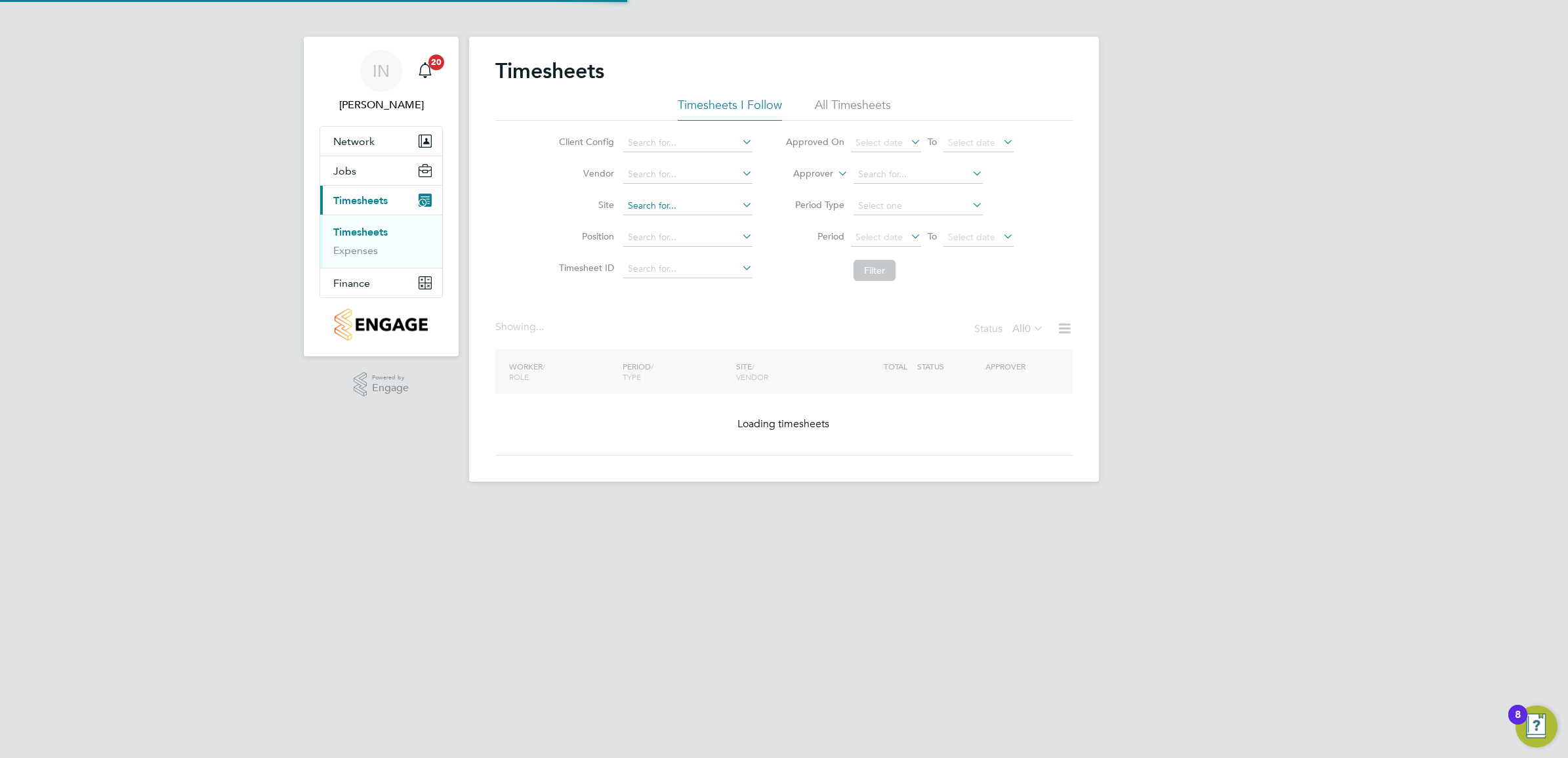
click at [683, 205] on input at bounding box center [687, 206] width 129 height 19
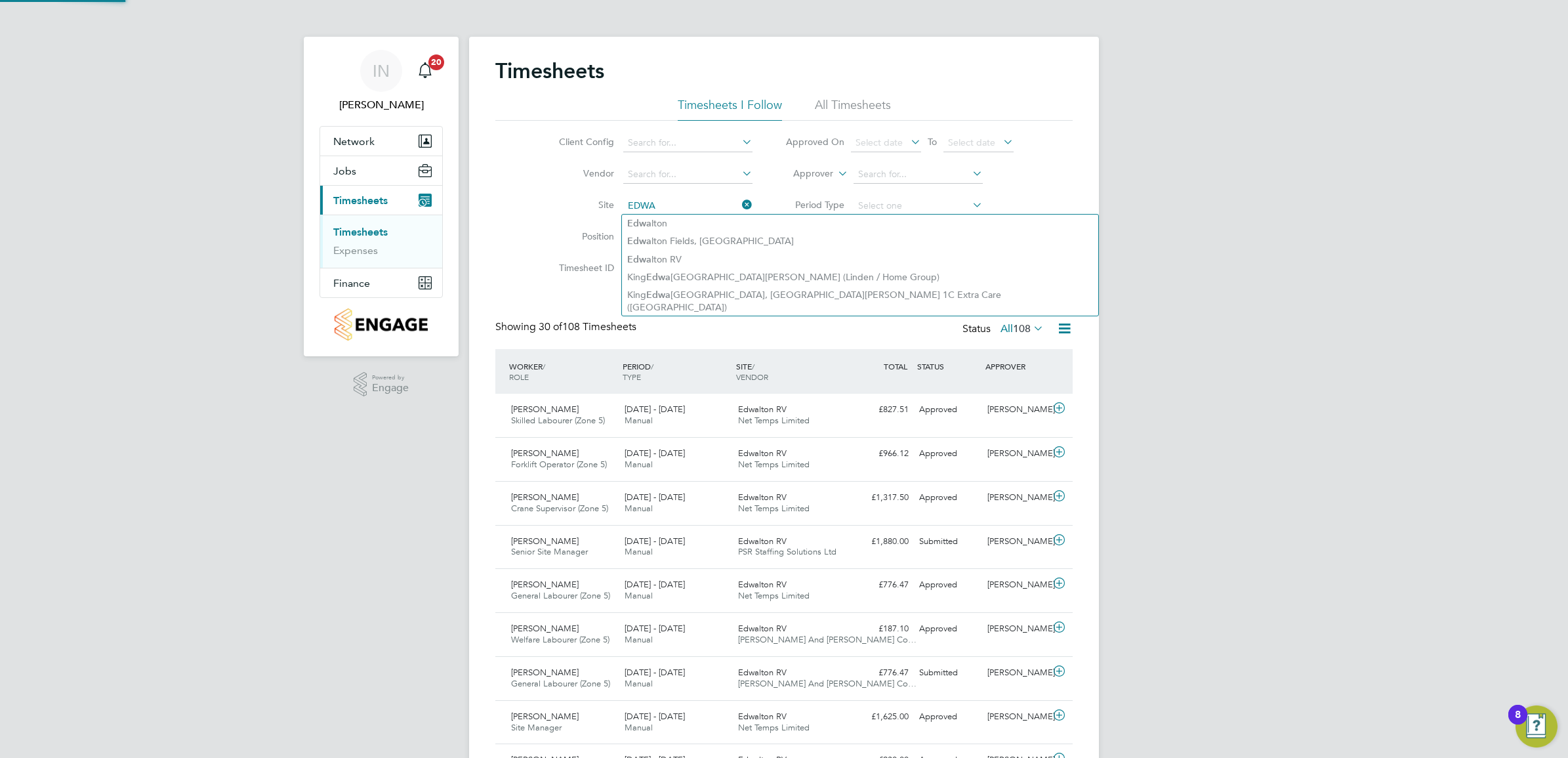
click at [677, 254] on li "Edwa lton RV" at bounding box center [860, 260] width 477 height 18
type input "Edwalton RV"
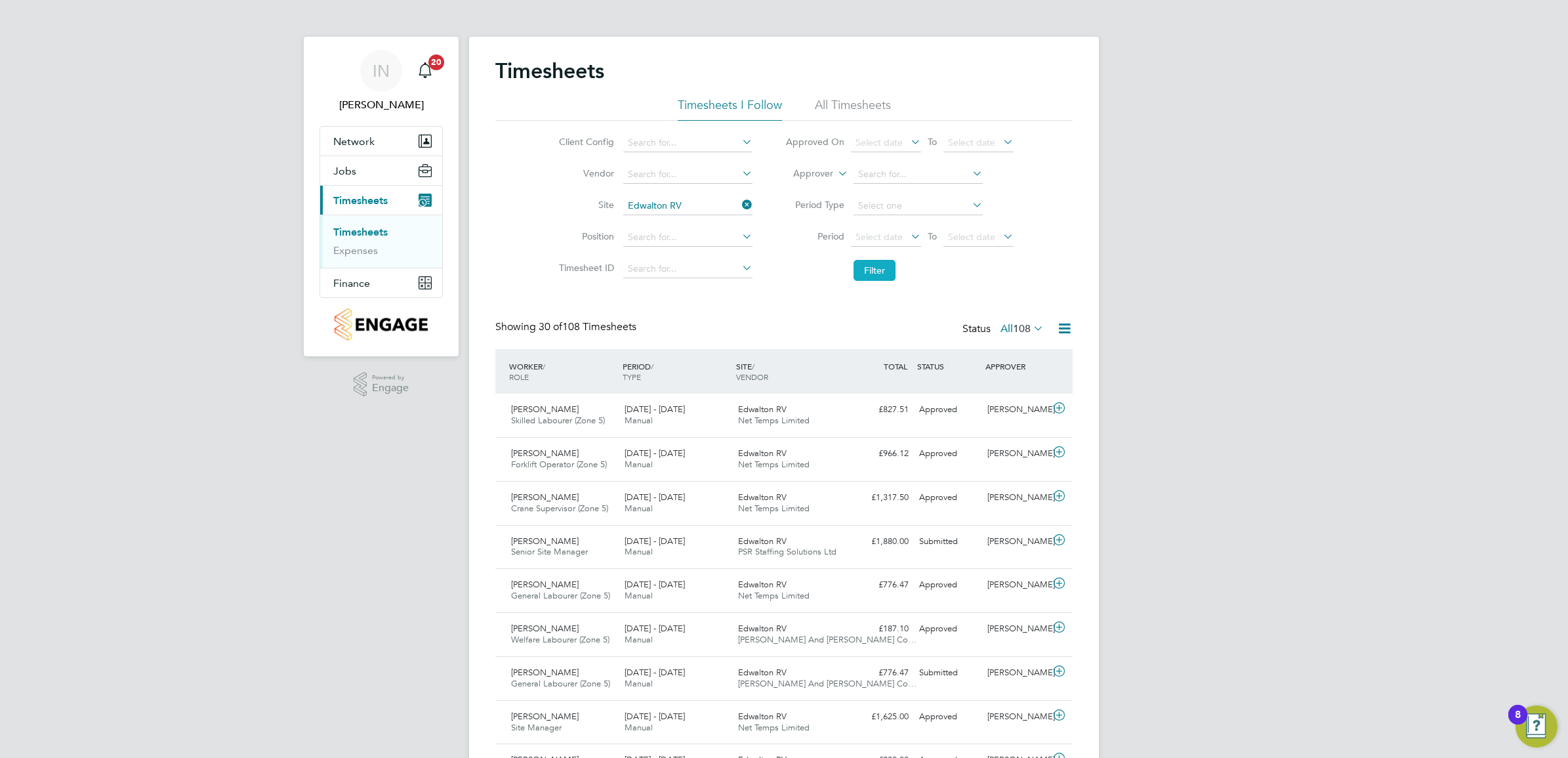
click at [879, 268] on button "Filter" at bounding box center [874, 270] width 42 height 21
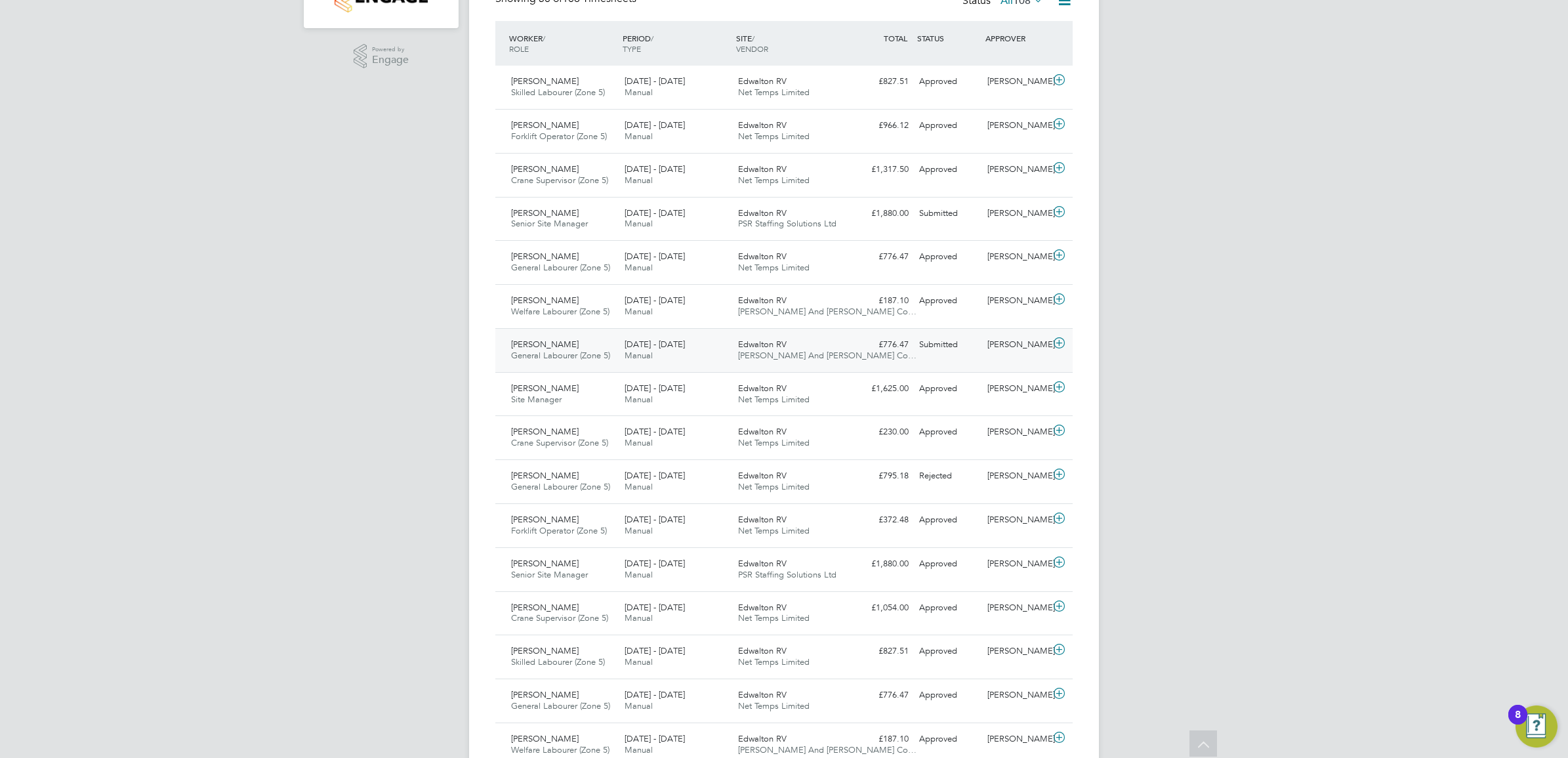
click at [710, 345] on div "22 - 28 Sep 2025 Manual" at bounding box center [676, 349] width 114 height 32
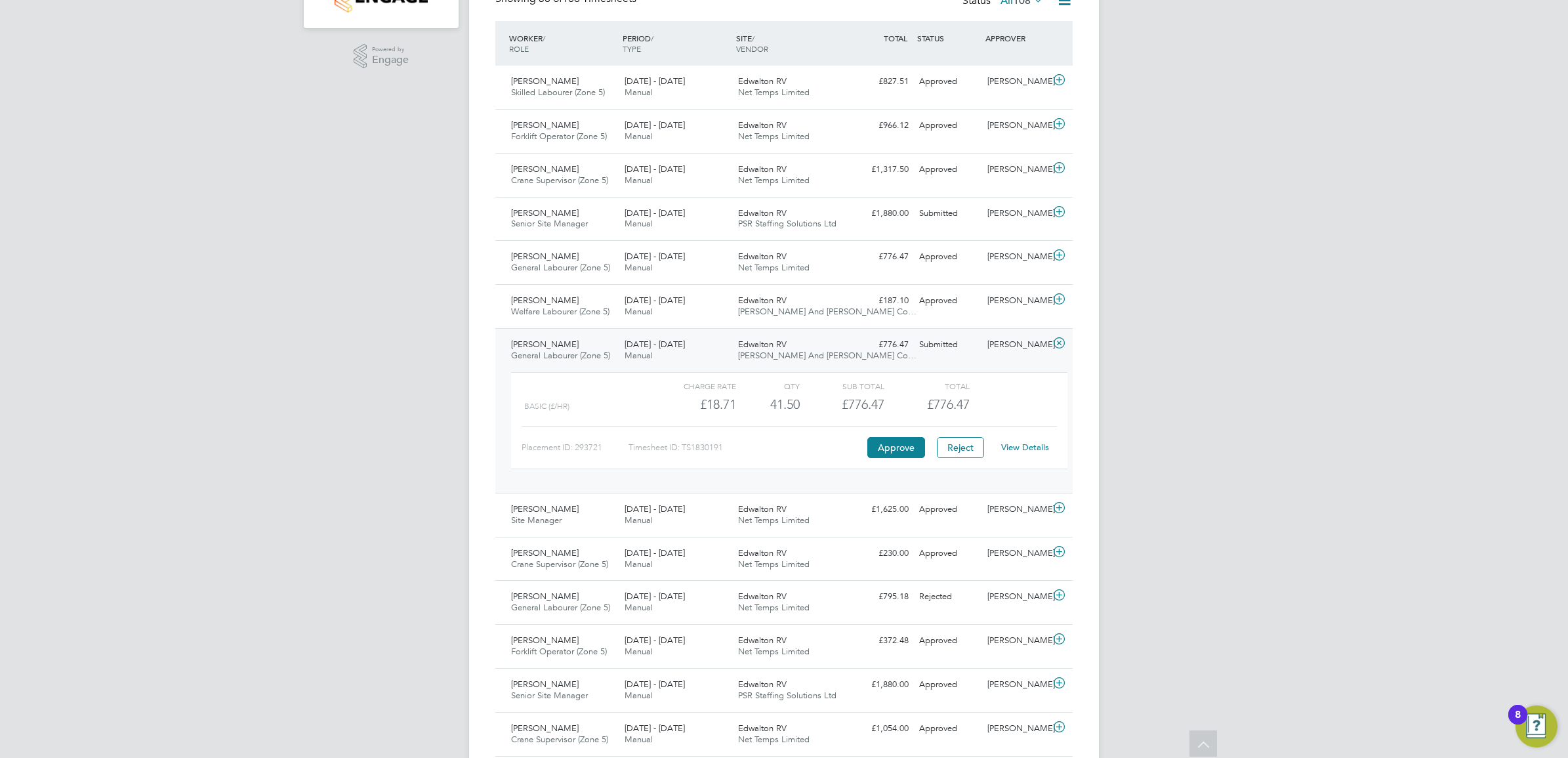
click at [1025, 451] on link "View Details" at bounding box center [1025, 446] width 48 height 11
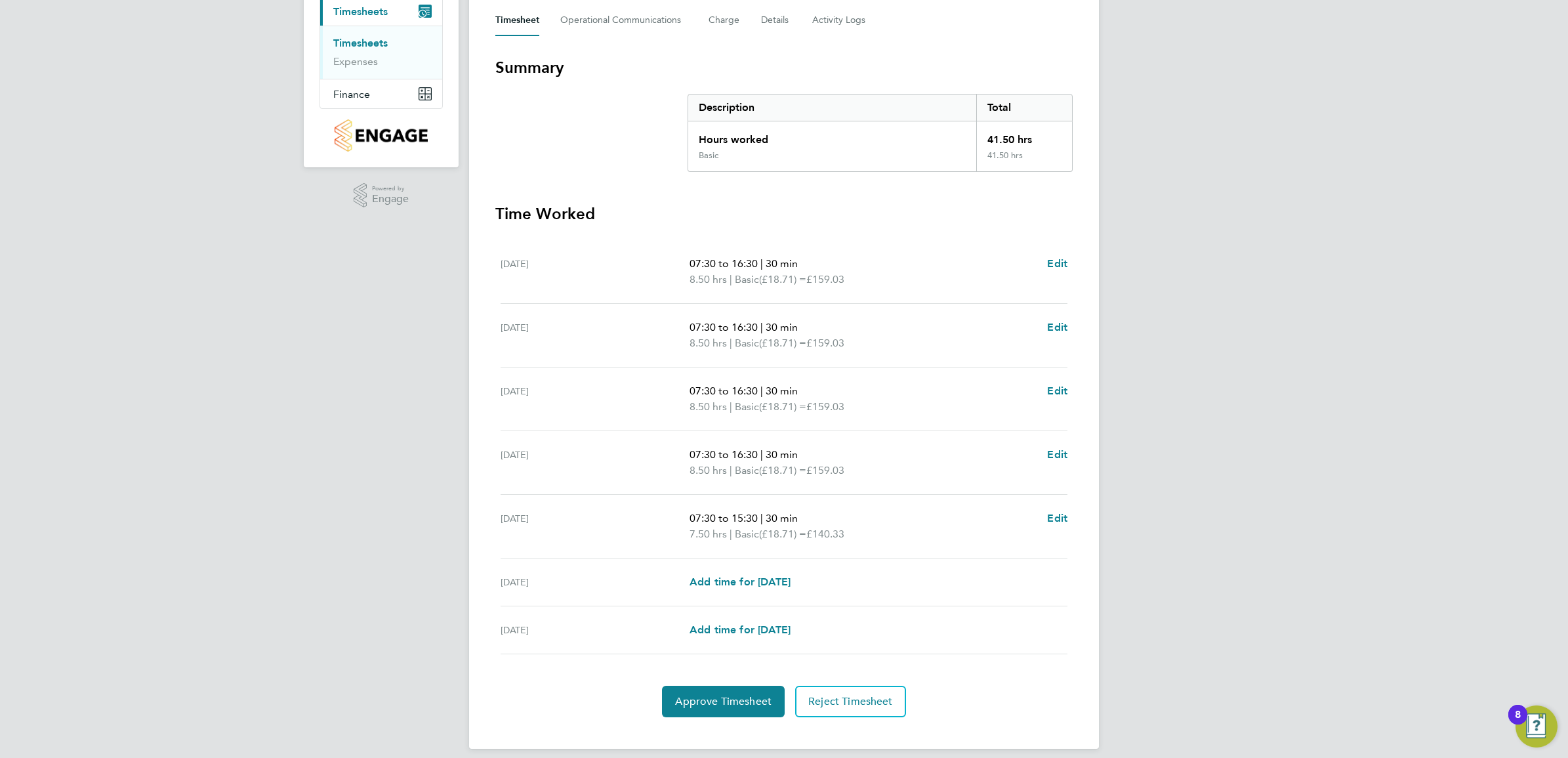
scroll to position [202, 0]
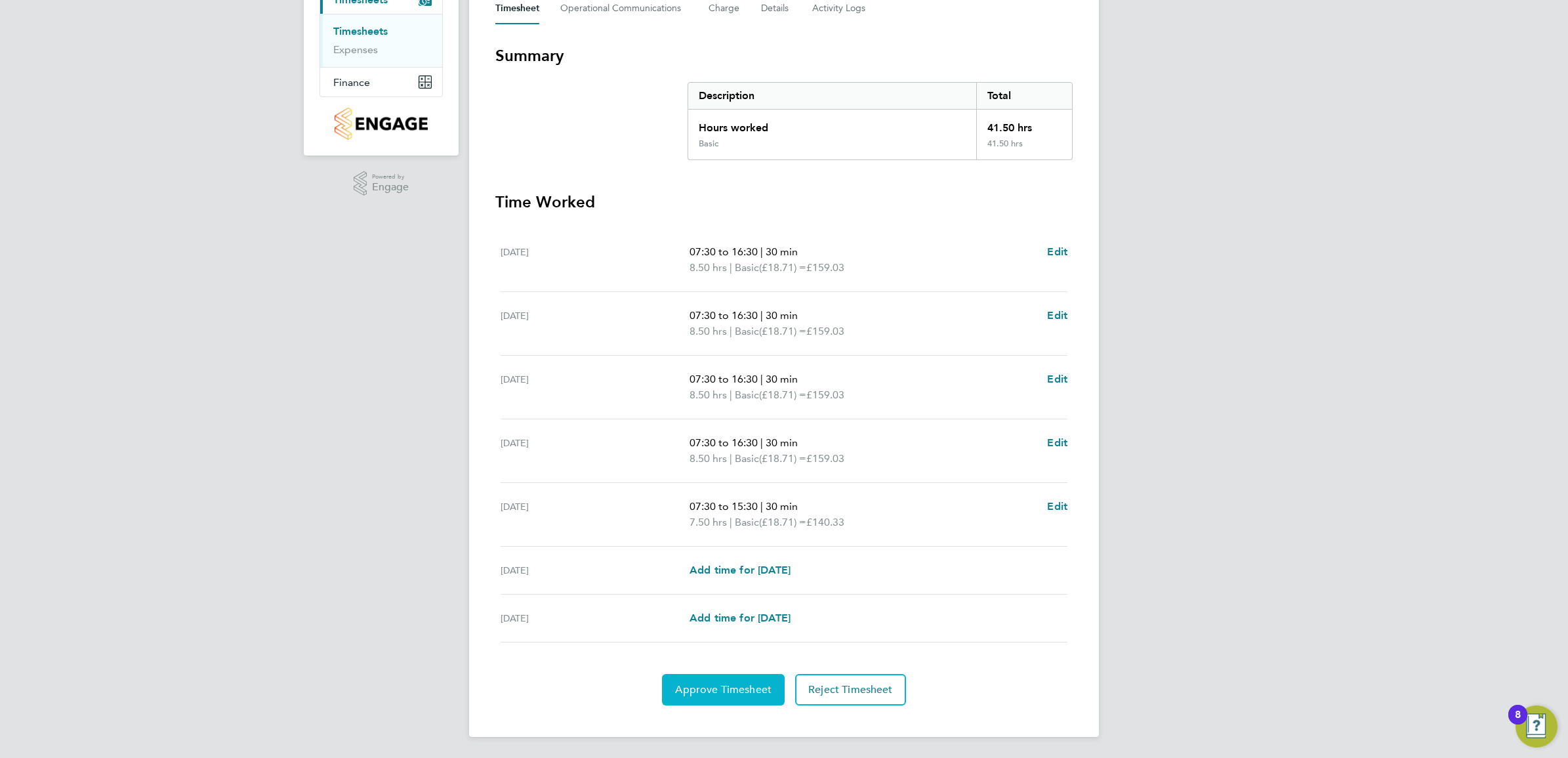
click at [686, 682] on span "Approve Timesheet" at bounding box center [723, 688] width 96 height 13
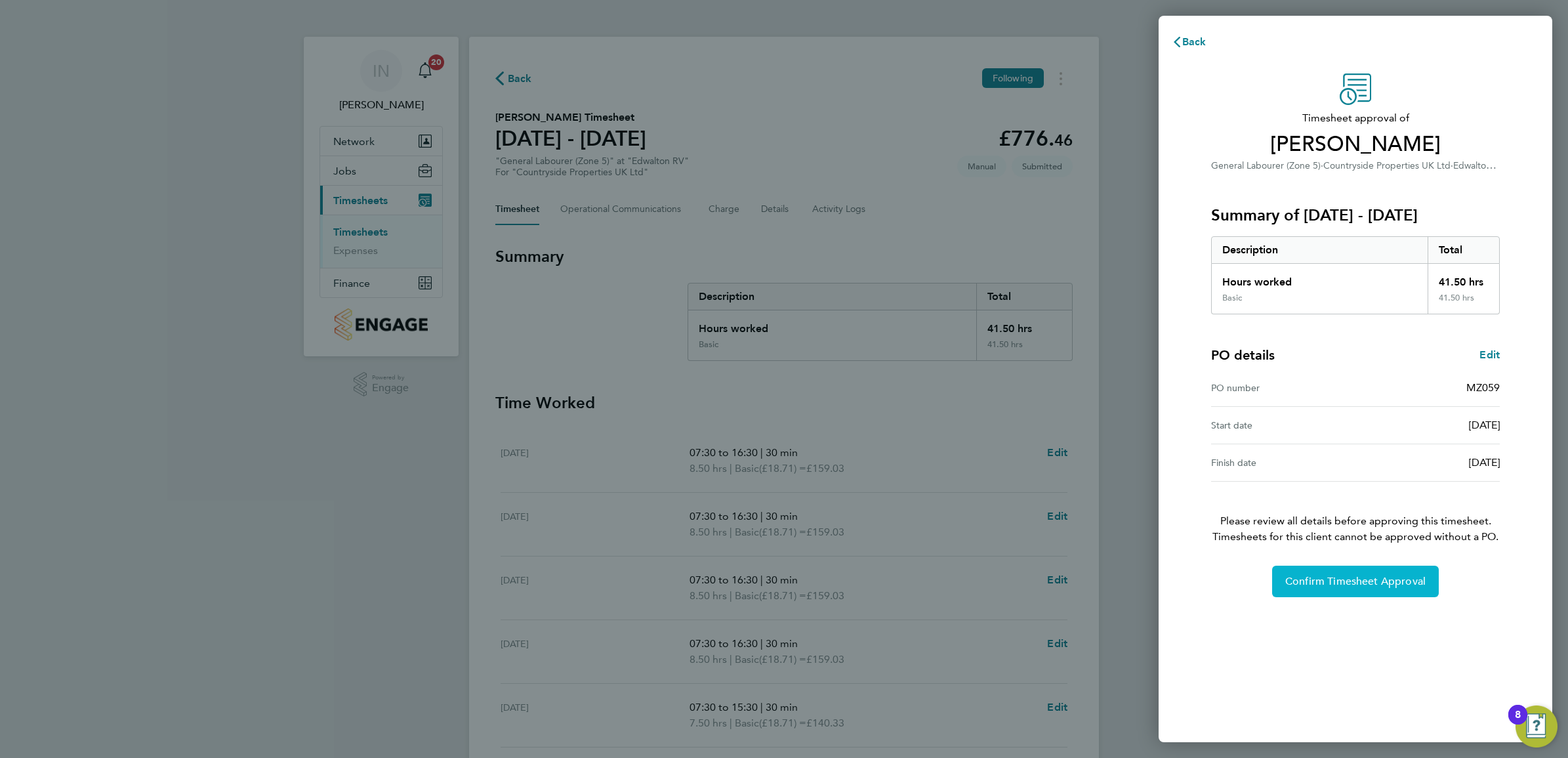
click at [1349, 581] on span "Confirm Timesheet Approval" at bounding box center [1354, 581] width 140 height 13
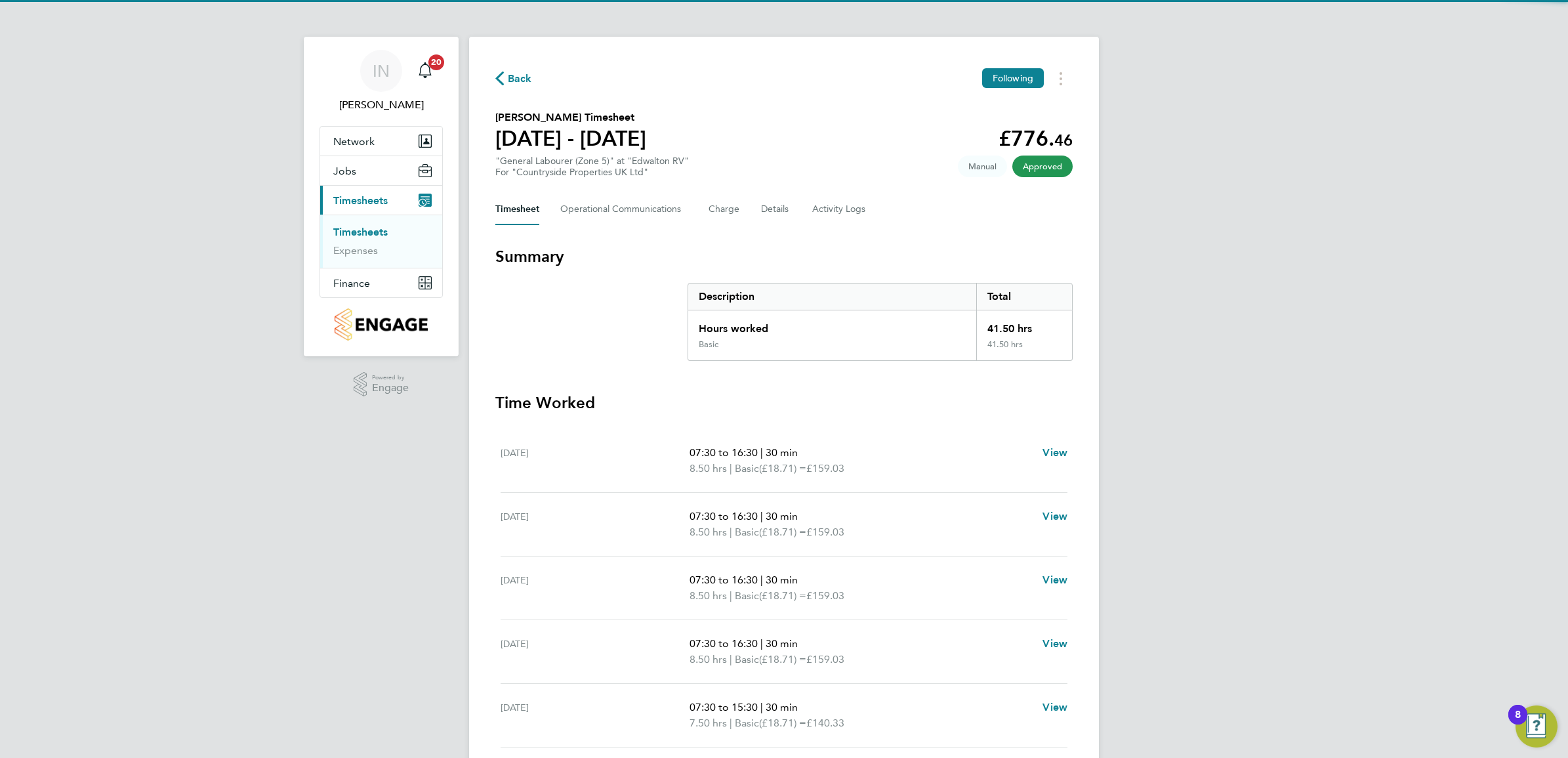
click at [505, 77] on span "Back" at bounding box center [513, 77] width 36 height 13
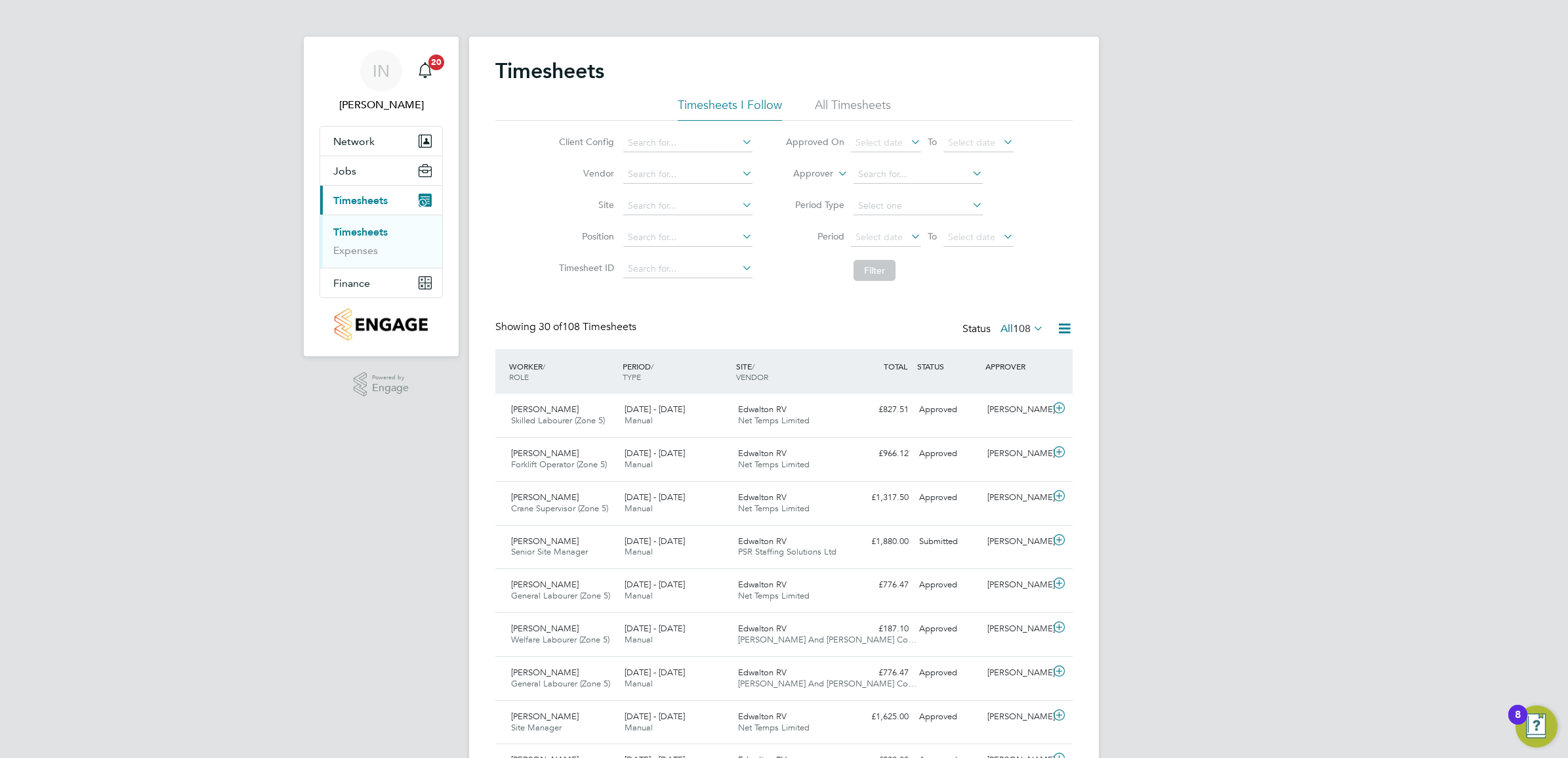
click at [361, 189] on button "Current page: Timesheets" at bounding box center [380, 199] width 122 height 28
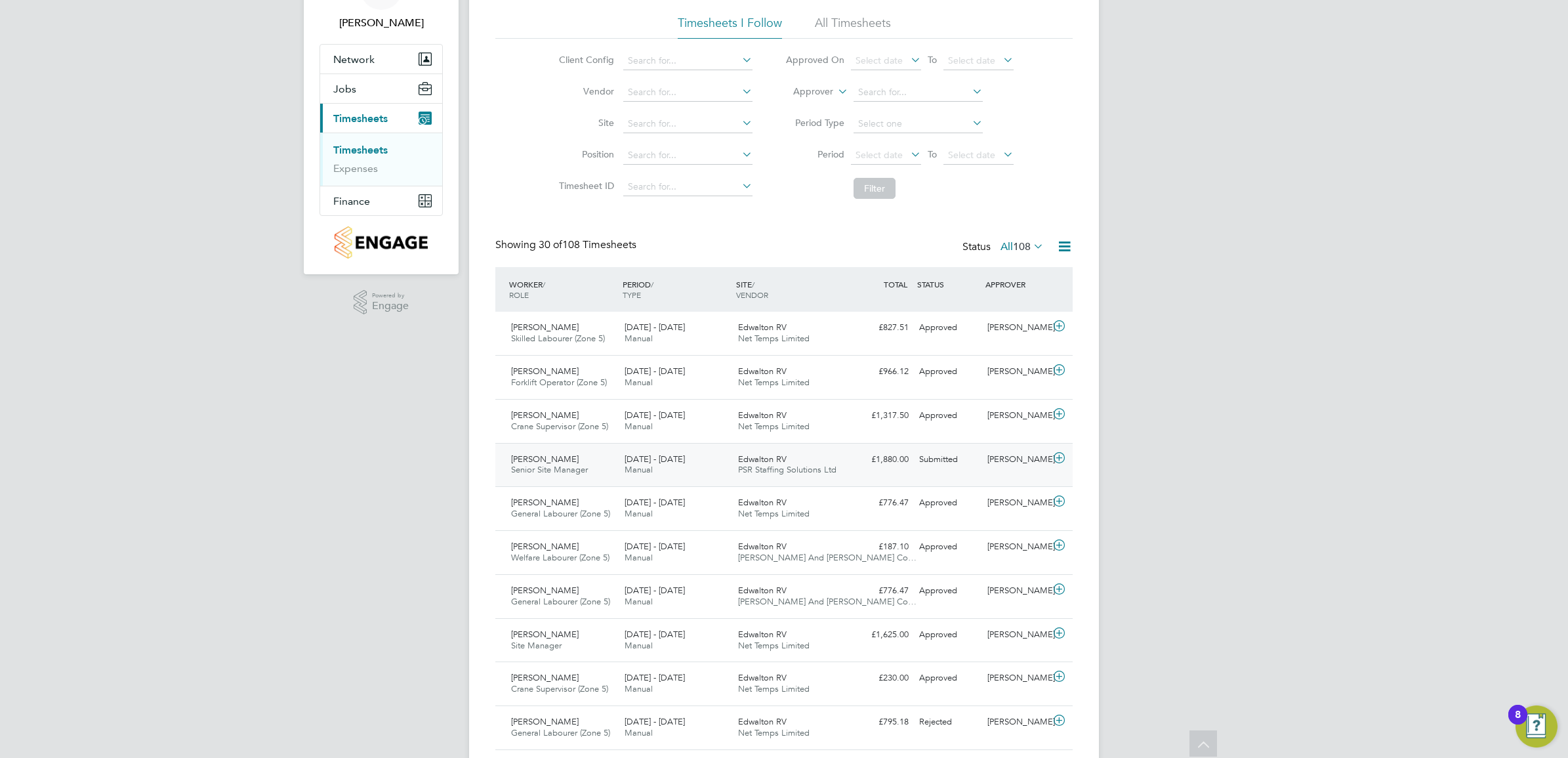
click at [673, 469] on div "[DATE] - [DATE] Manual" at bounding box center [676, 465] width 114 height 32
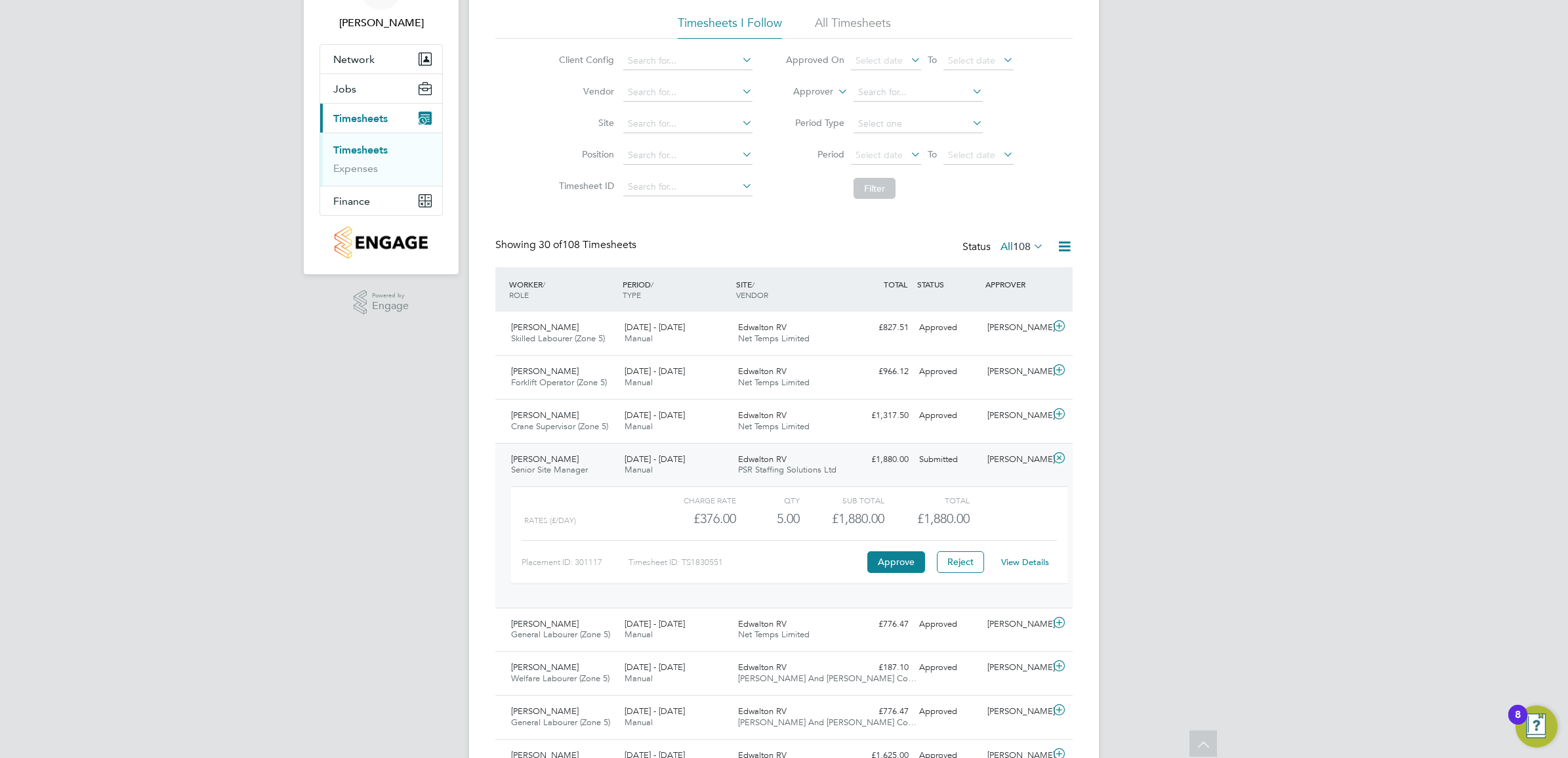
click at [1036, 559] on link "View Details" at bounding box center [1025, 561] width 48 height 11
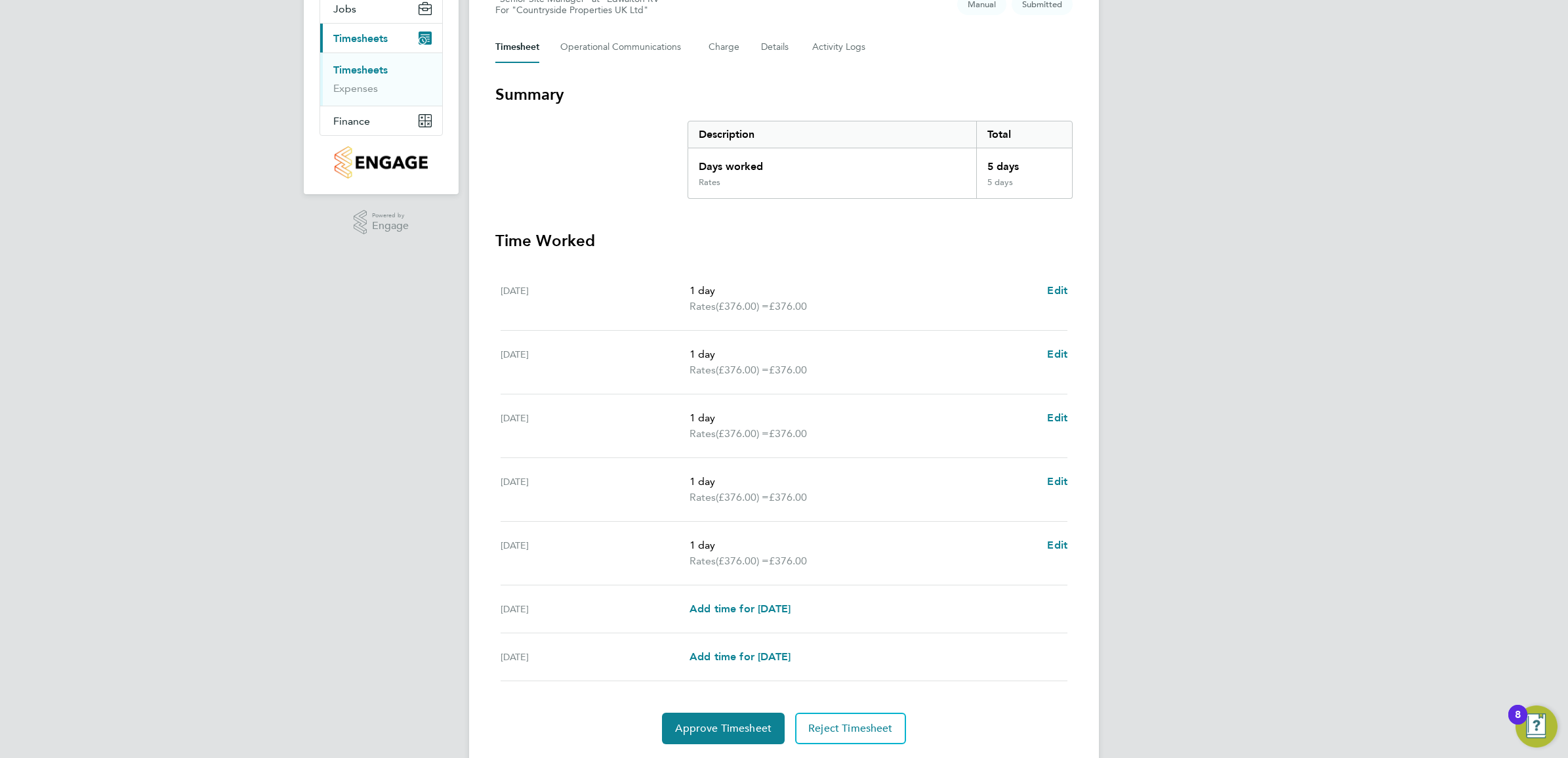
scroll to position [202, 0]
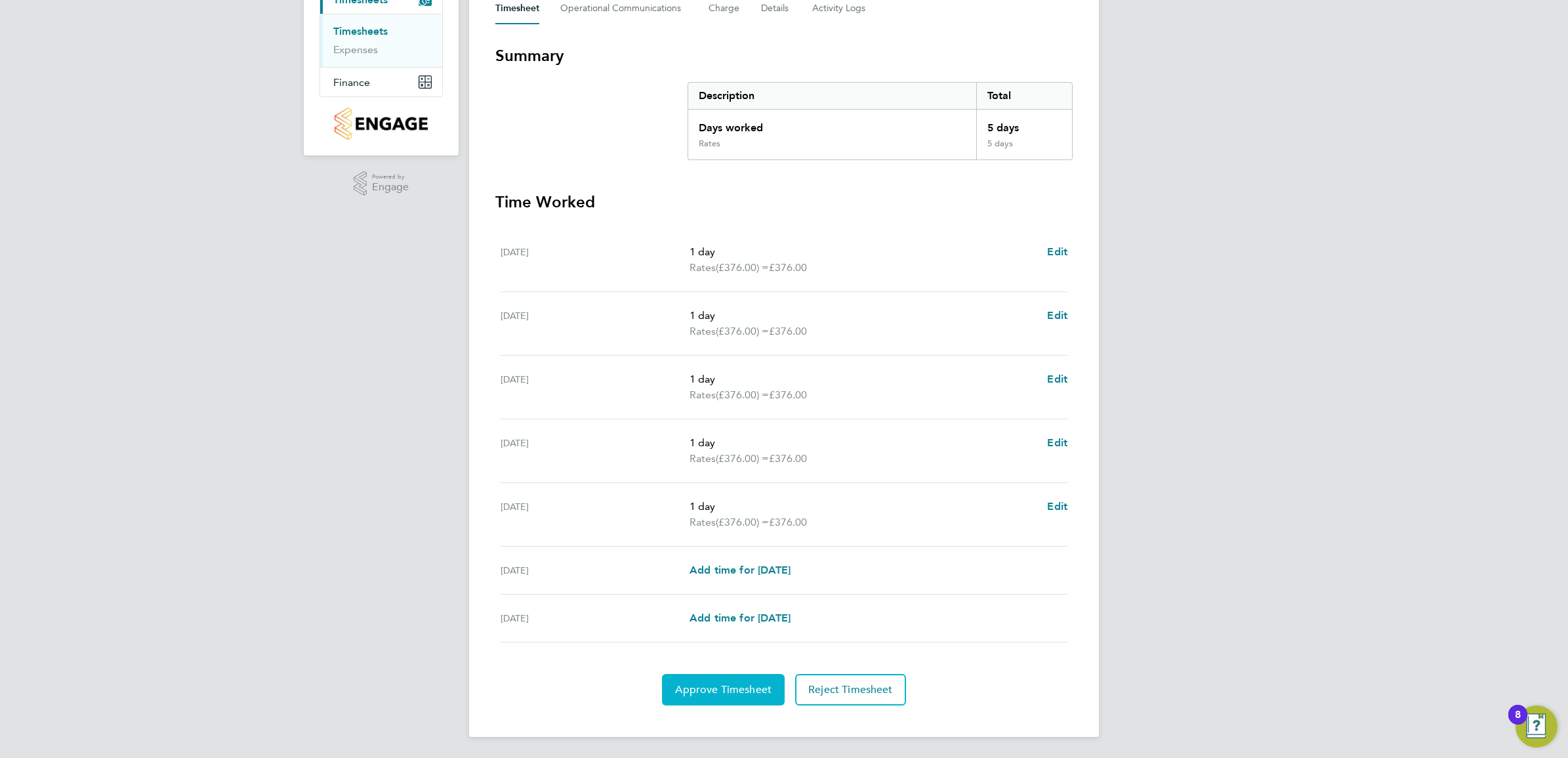
click at [726, 681] on button "Approve Timesheet" at bounding box center [723, 689] width 123 height 31
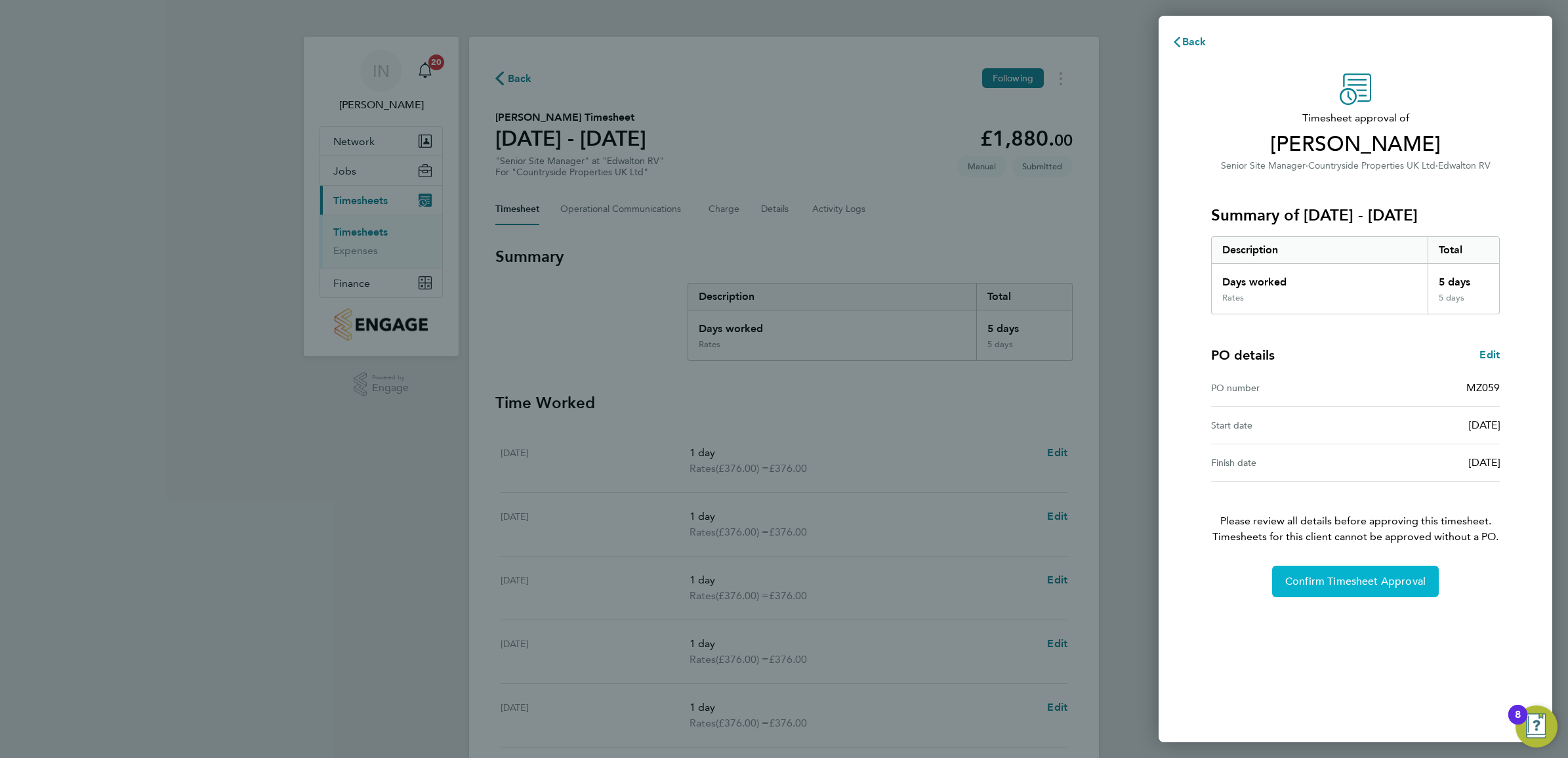
click at [1306, 575] on span "Confirm Timesheet Approval" at bounding box center [1354, 581] width 140 height 13
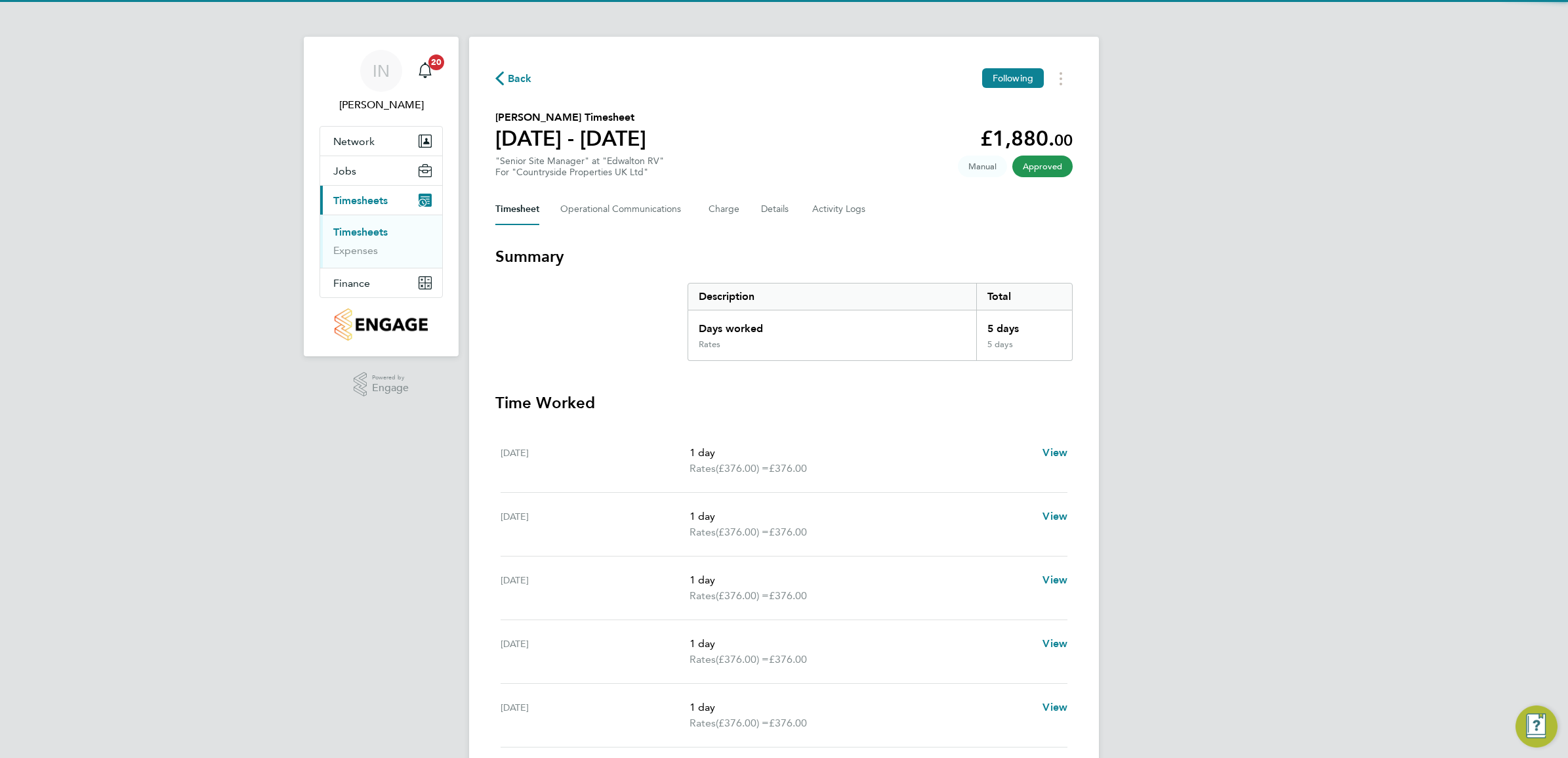
click at [504, 67] on div "Back Following [PERSON_NAME] Timesheet [DATE] - [DATE] £1,880. 00 "Senior Site …" at bounding box center [784, 486] width 630 height 900
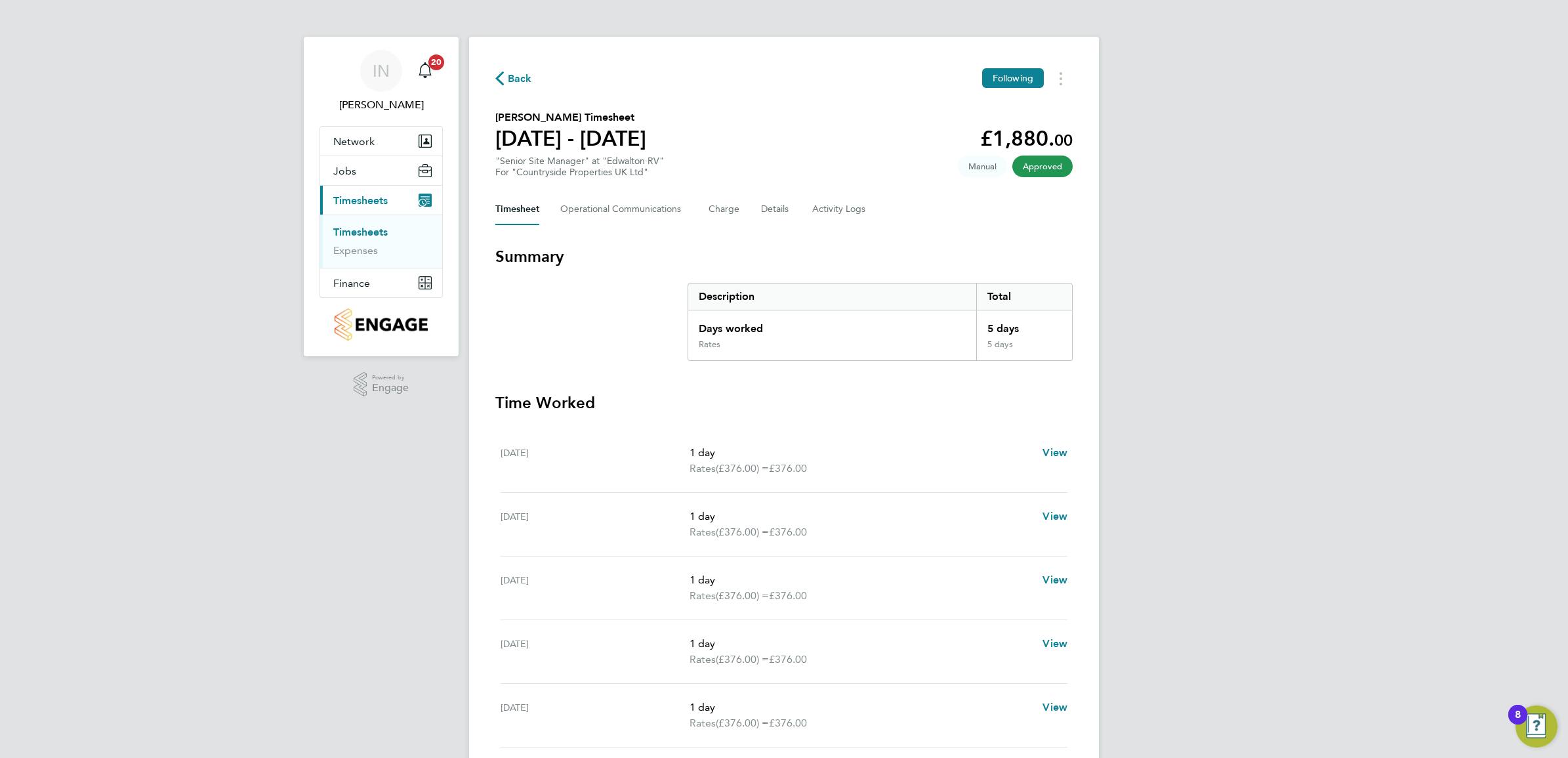
click at [512, 80] on span "Back" at bounding box center [520, 78] width 25 height 16
